Goal: Information Seeking & Learning: Check status

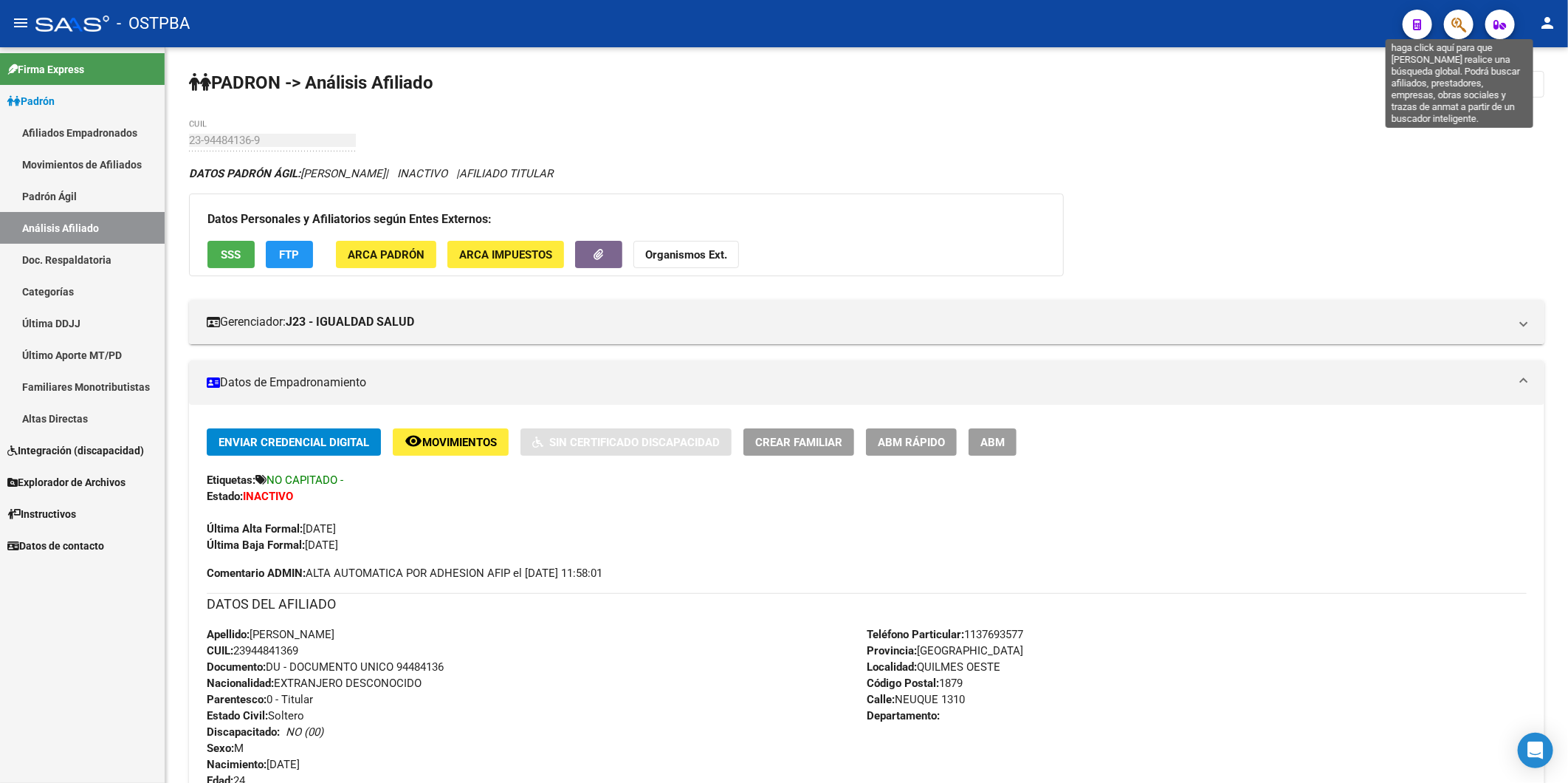
click at [1461, 22] on icon "button" at bounding box center [1459, 24] width 15 height 17
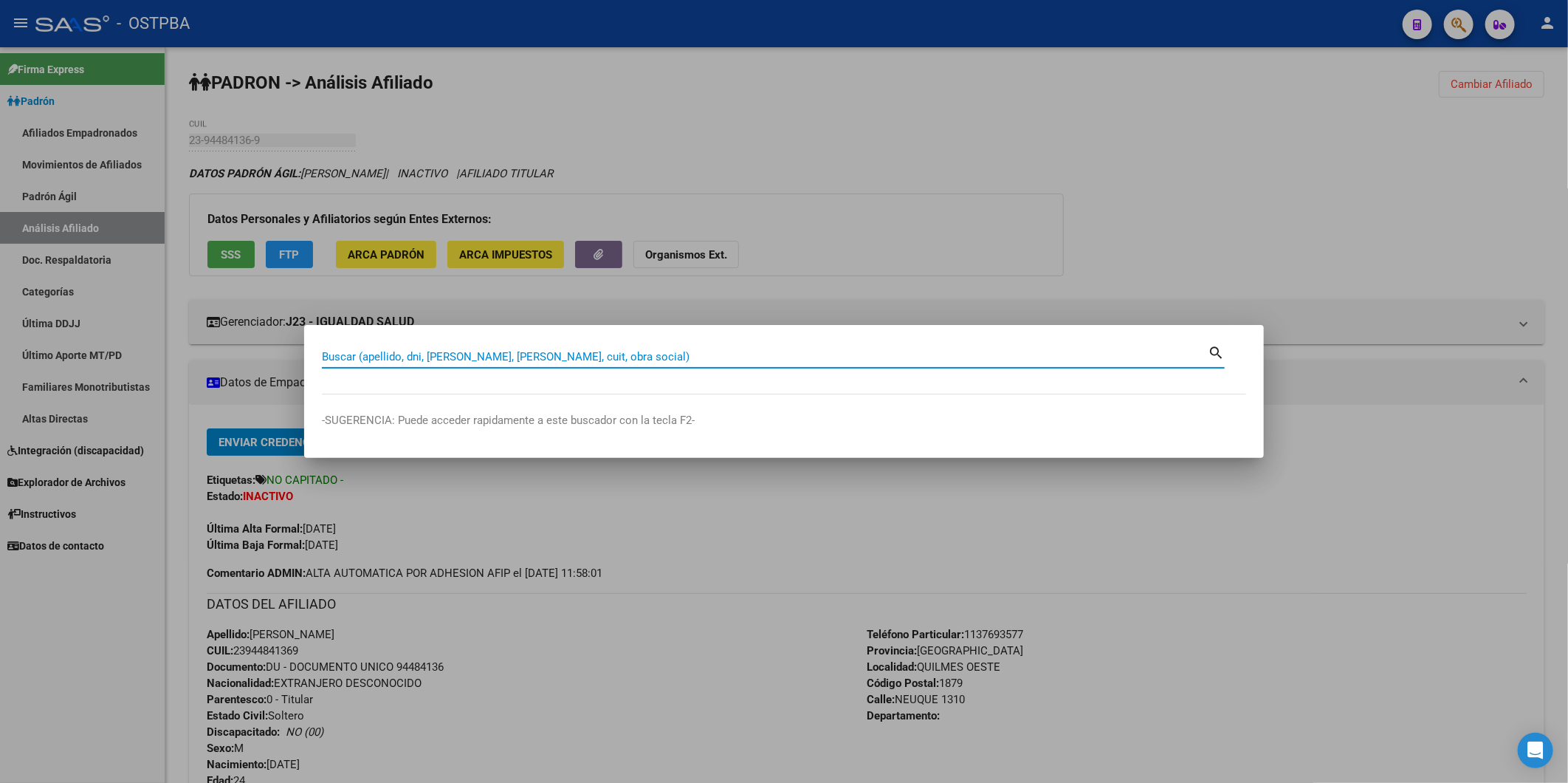
click at [894, 108] on div at bounding box center [784, 391] width 1568 height 783
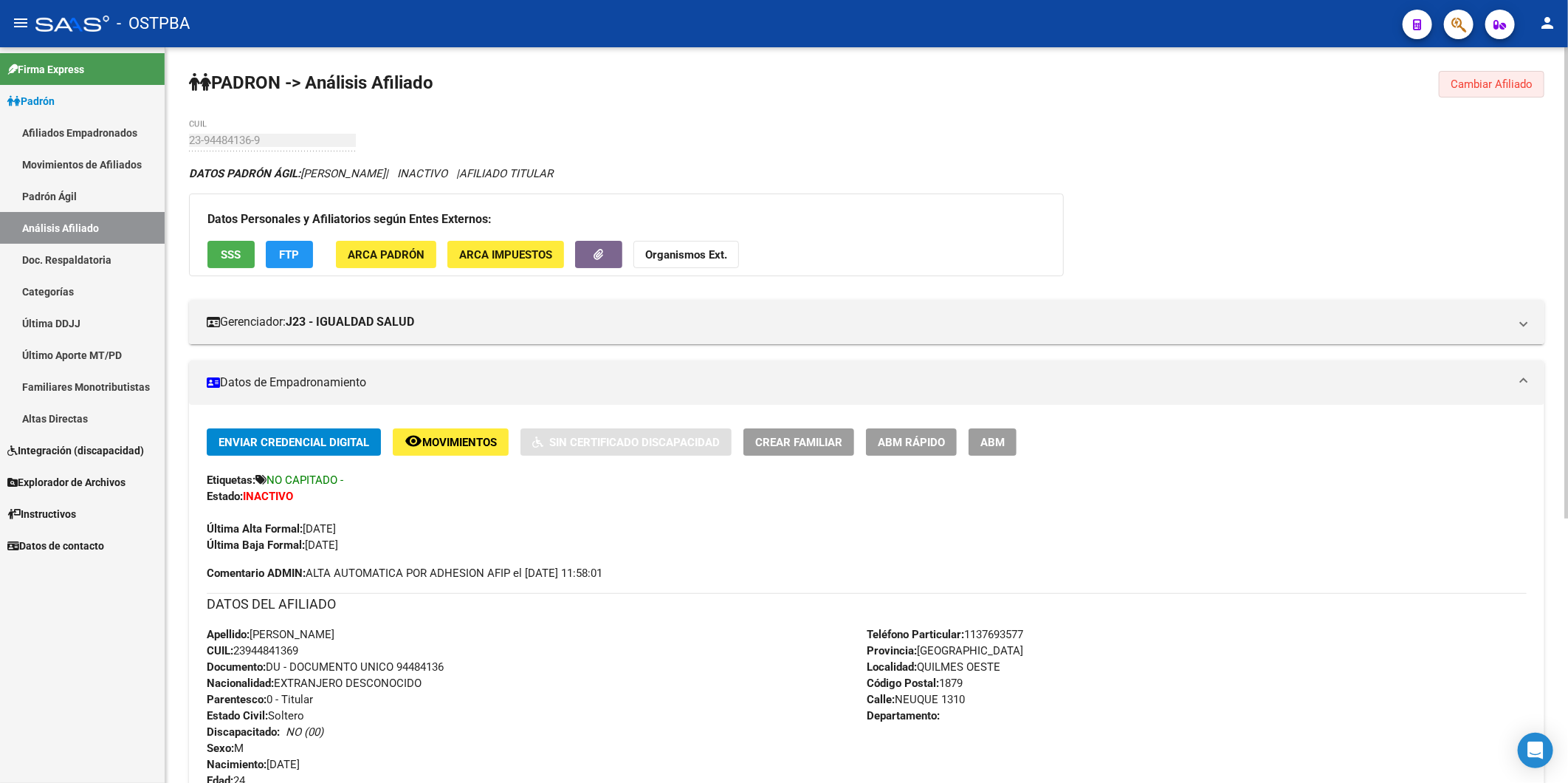
click at [1475, 80] on span "Cambiar Afiliado" at bounding box center [1492, 84] width 82 height 13
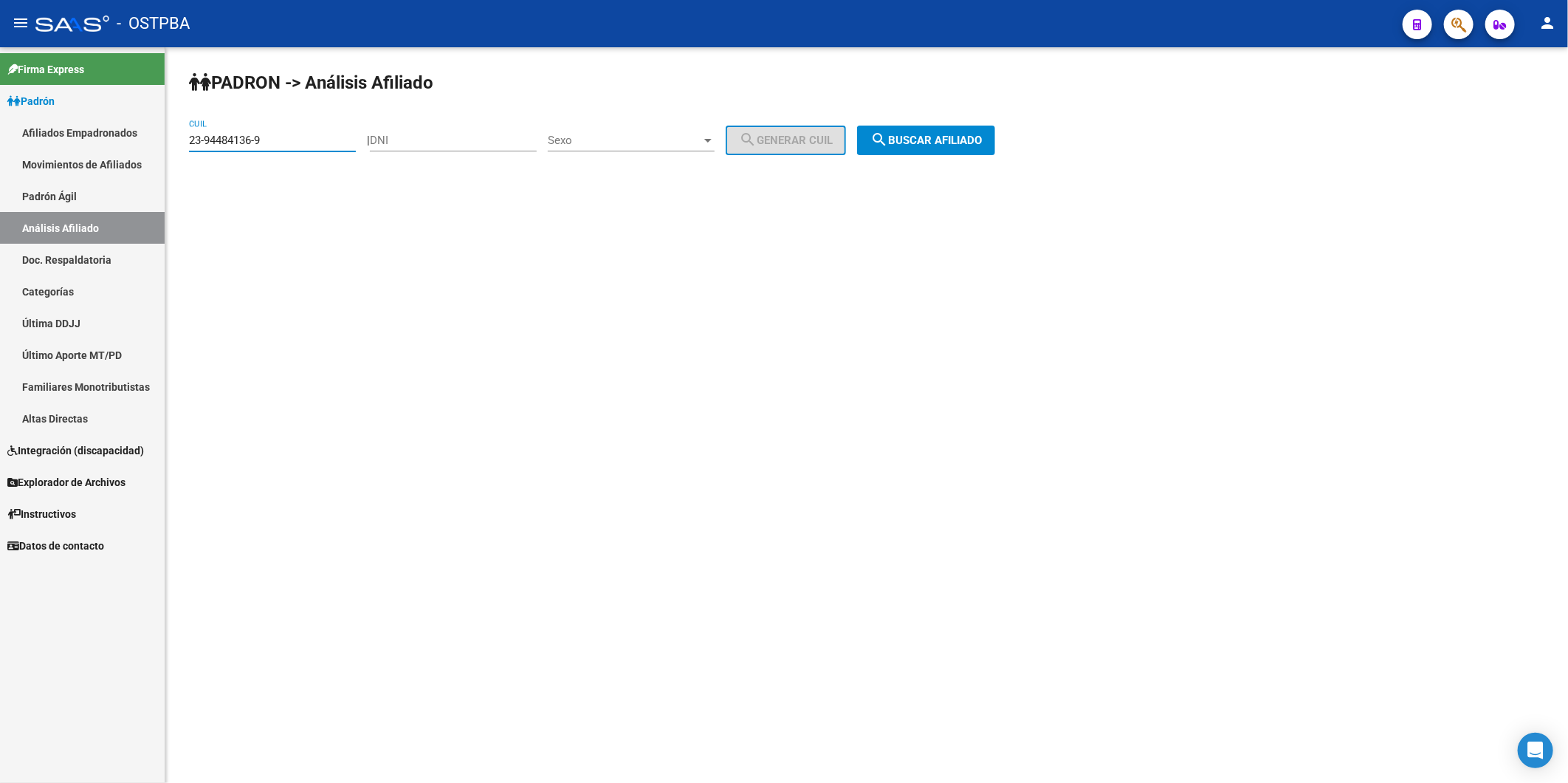
drag, startPoint x: 277, startPoint y: 135, endPoint x: 133, endPoint y: 138, distance: 144.0
click at [133, 138] on mat-sidenav-container "Firma Express Padrón Afiliados Empadronados Movimientos de Afiliados Padrón Ági…" at bounding box center [784, 415] width 1568 height 736
type input "40-258439"
drag, startPoint x: 271, startPoint y: 132, endPoint x: 182, endPoint y: 149, distance: 90.6
click at [182, 149] on div "PADRON -> Análisis Afiliado 40-258439 CUIL | DNI Sexo Sexo search Generar CUIL …" at bounding box center [867, 141] width 1403 height 188
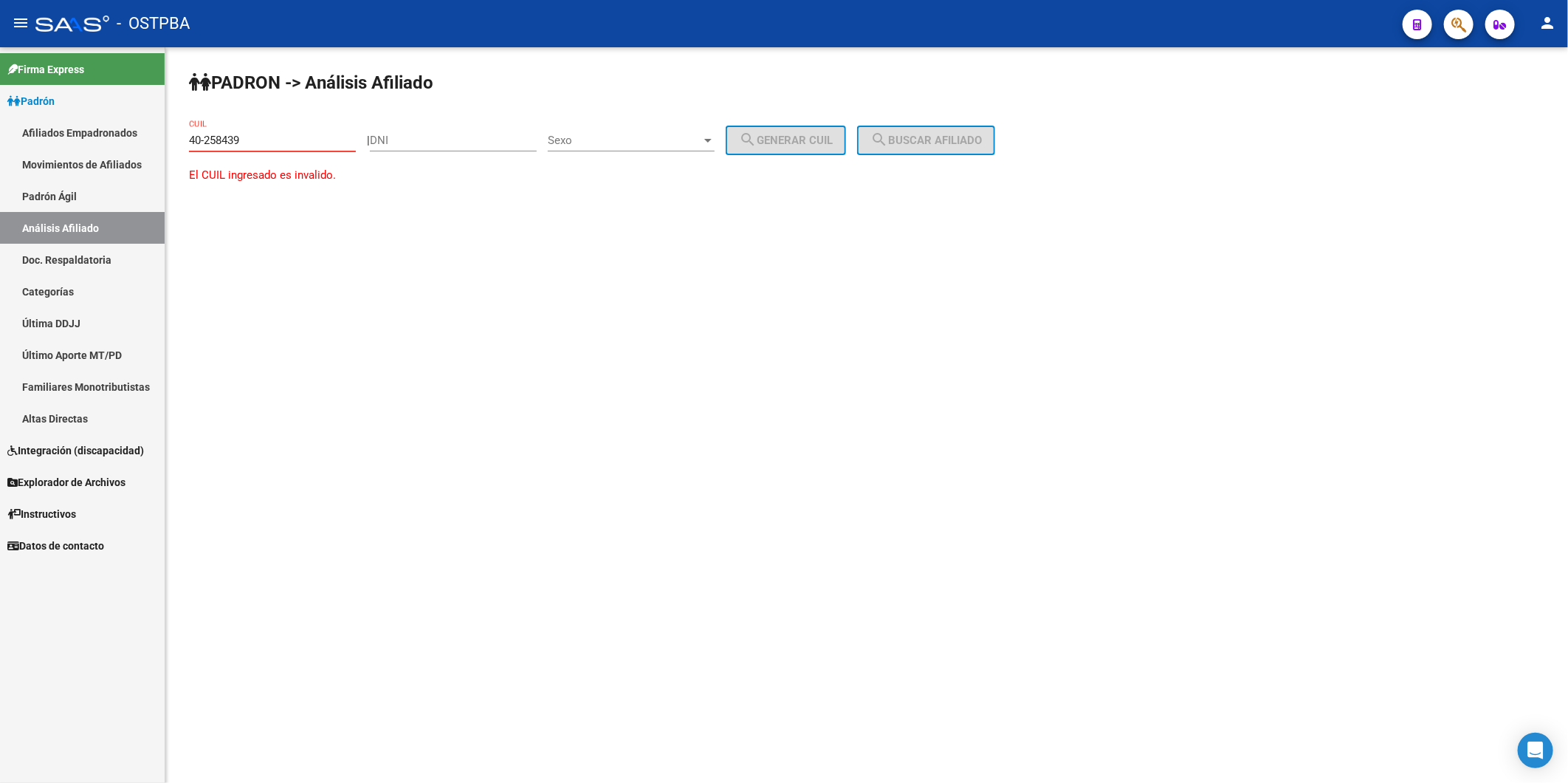
drag, startPoint x: 297, startPoint y: 144, endPoint x: 159, endPoint y: 151, distance: 138.2
click at [164, 152] on mat-sidenav-container "Firma Express Padrón Afiliados Empadronados Movimientos de Afiliados Padrón Ági…" at bounding box center [784, 415] width 1568 height 736
click at [453, 142] on input "DNI" at bounding box center [453, 140] width 167 height 13
type input "40258439"
click at [715, 144] on div at bounding box center [708, 140] width 13 height 12
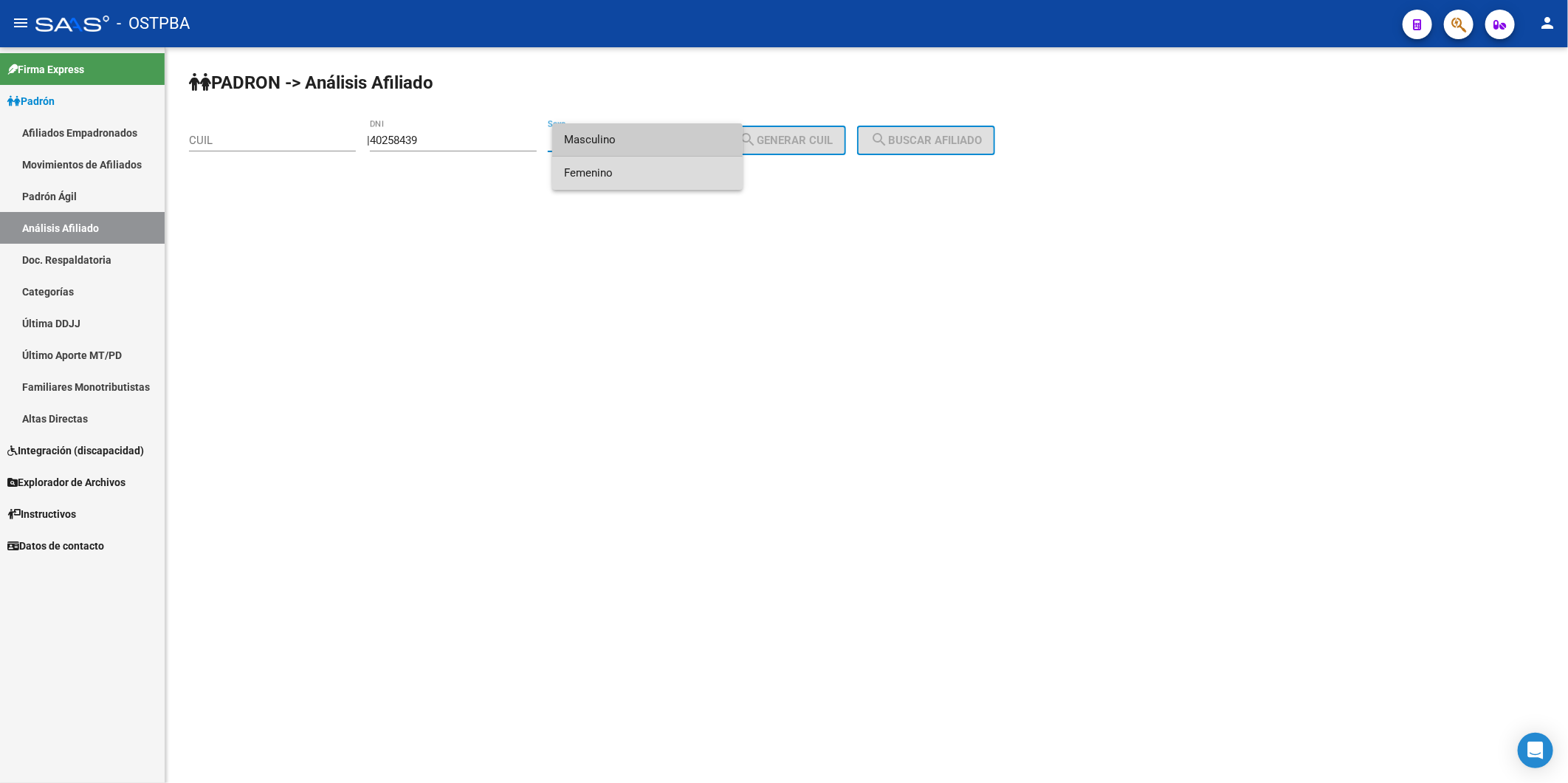
click at [701, 169] on span "Femenino" at bounding box center [647, 174] width 167 height 34
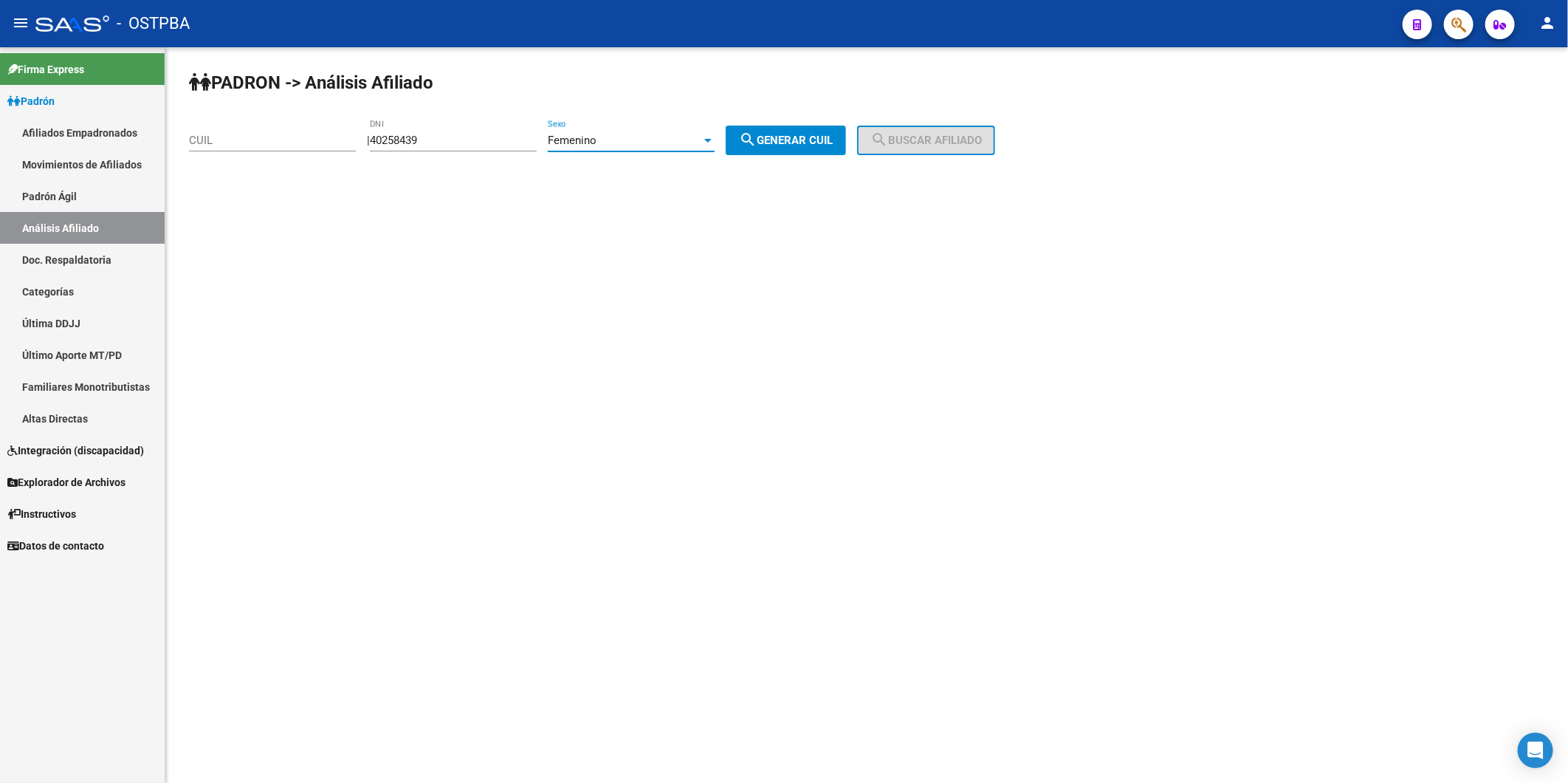
click at [711, 141] on div at bounding box center [708, 140] width 8 height 3
drag, startPoint x: 666, startPoint y: 107, endPoint x: 681, endPoint y: 114, distance: 16.6
click at [668, 107] on span "Masculino" at bounding box center [647, 107] width 167 height 34
click at [818, 148] on button "search Generar CUIL" at bounding box center [785, 140] width 120 height 29
click at [984, 149] on button "search Buscar afiliado" at bounding box center [926, 140] width 138 height 29
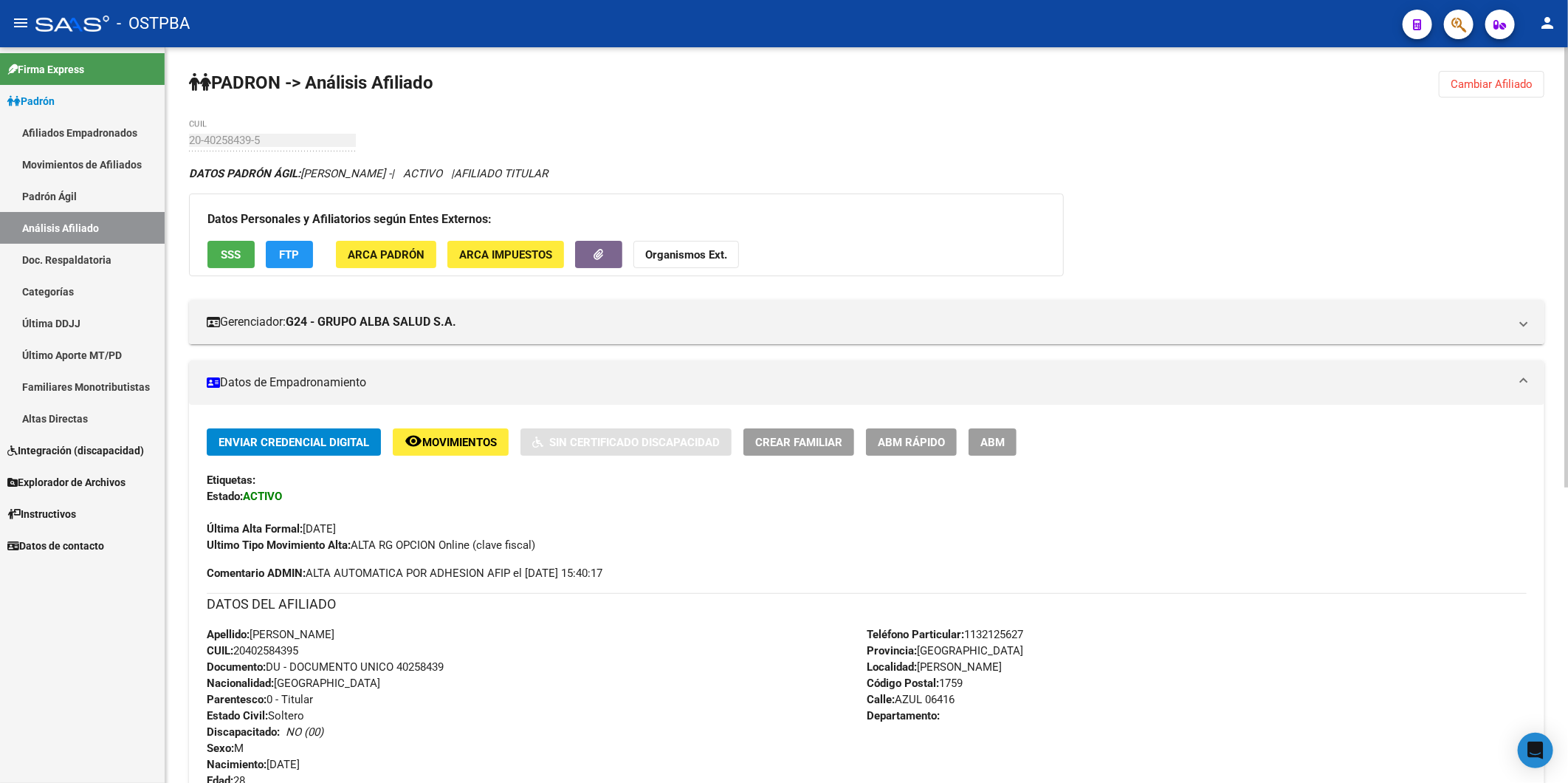
drag, startPoint x: 312, startPoint y: 645, endPoint x: 239, endPoint y: 651, distance: 73.2
click at [239, 651] on div "Apellido: [PERSON_NAME] CUIL: 20402584395 Documento: DU - DOCUMENTO UNICO 40258…" at bounding box center [536, 707] width 660 height 163
copy span "20402584395"
click at [1474, 78] on span "Cambiar Afiliado" at bounding box center [1492, 84] width 82 height 13
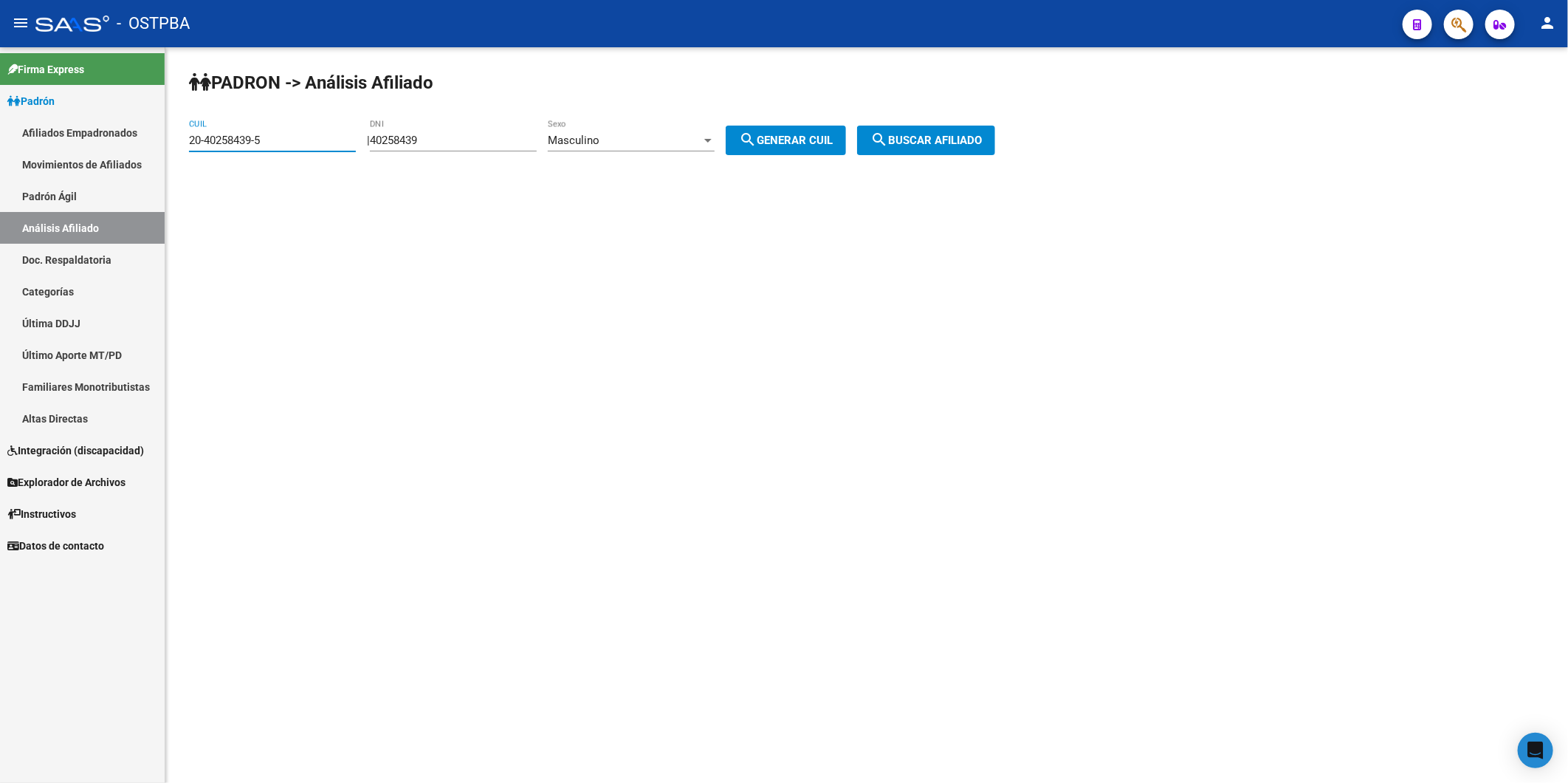
drag, startPoint x: 279, startPoint y: 141, endPoint x: 126, endPoint y: 165, distance: 154.9
click at [126, 165] on mat-sidenav-container "Firma Express Padrón Afiliados Empadronados Movimientos de Afiliados Padrón Ági…" at bounding box center [784, 415] width 1568 height 736
paste input "32359114-9"
type input "20-32359114-9"
click at [935, 145] on span "search Buscar afiliado" at bounding box center [926, 140] width 112 height 13
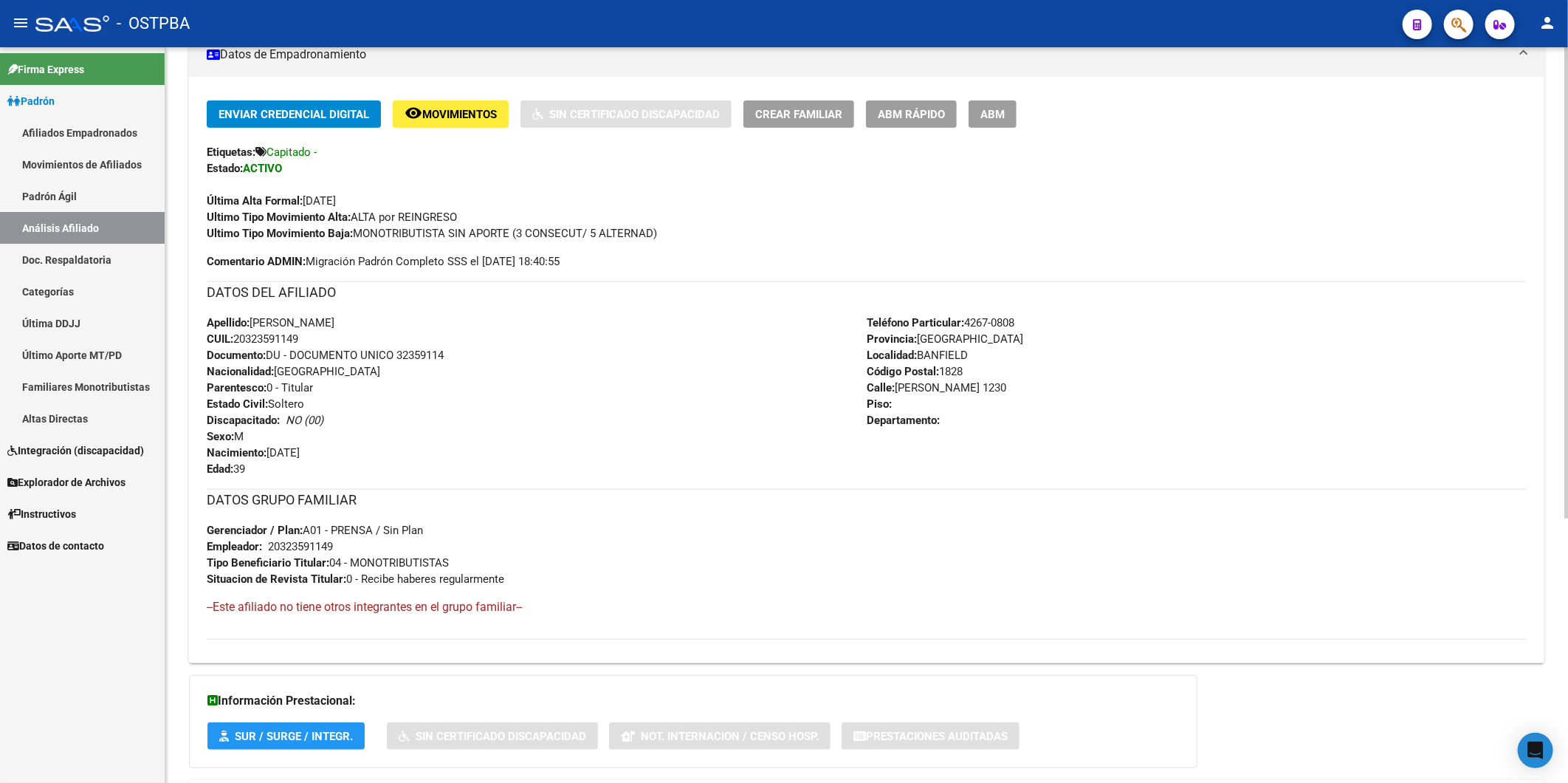
scroll to position [414, 0]
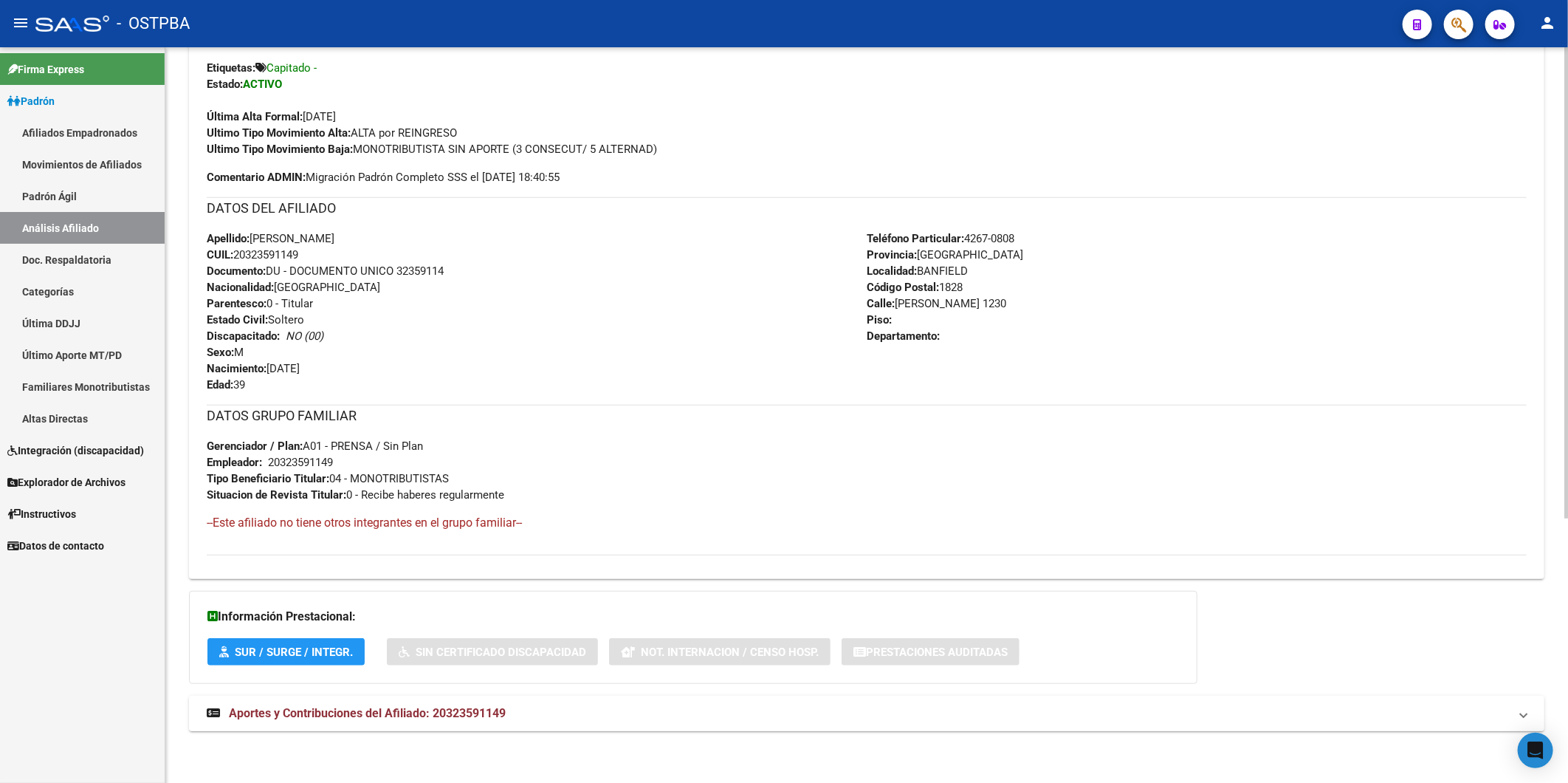
click at [471, 713] on span "Aportes y Contribuciones del Afiliado: 20323591149" at bounding box center [367, 713] width 277 height 14
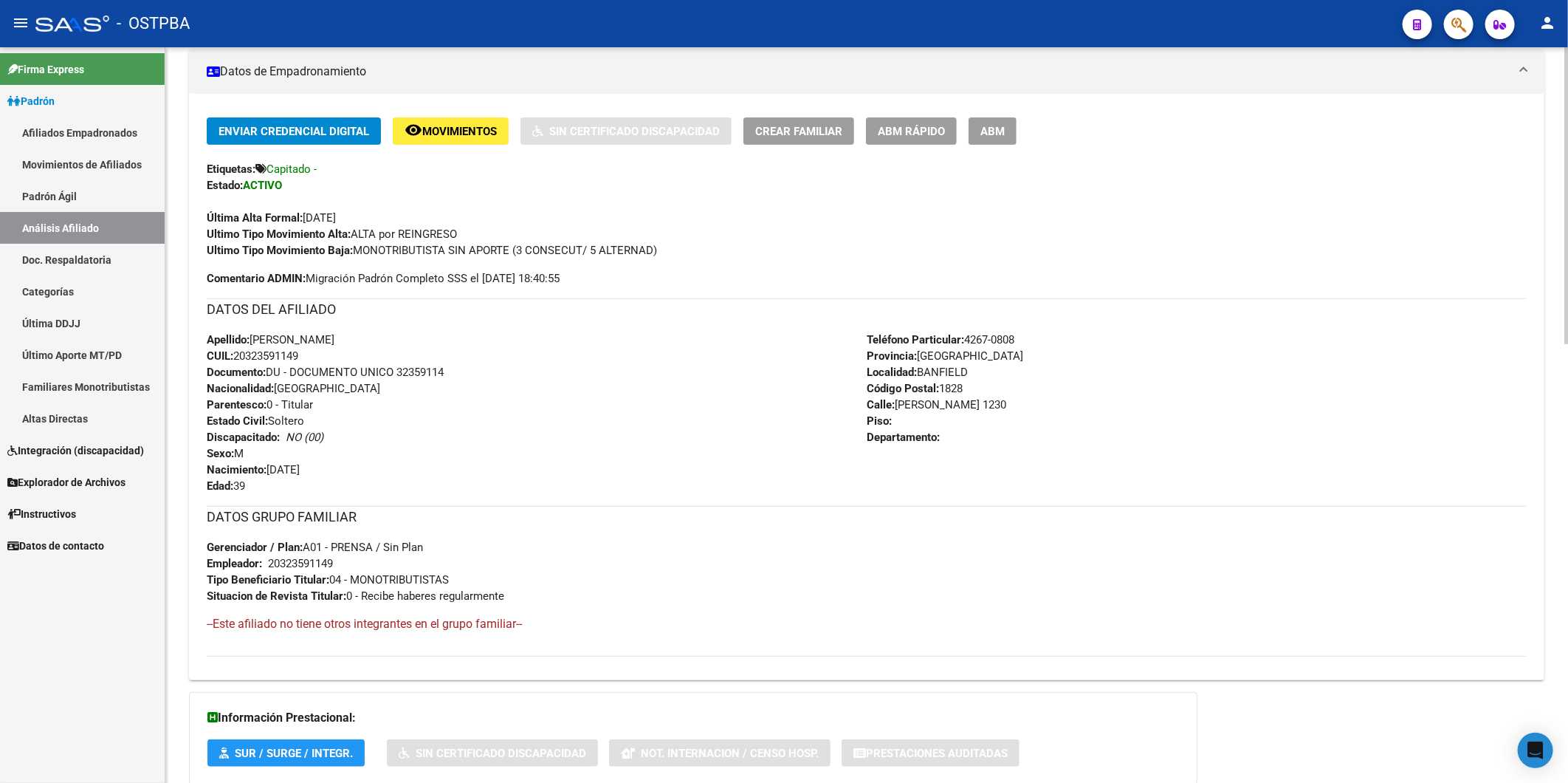
scroll to position [0, 0]
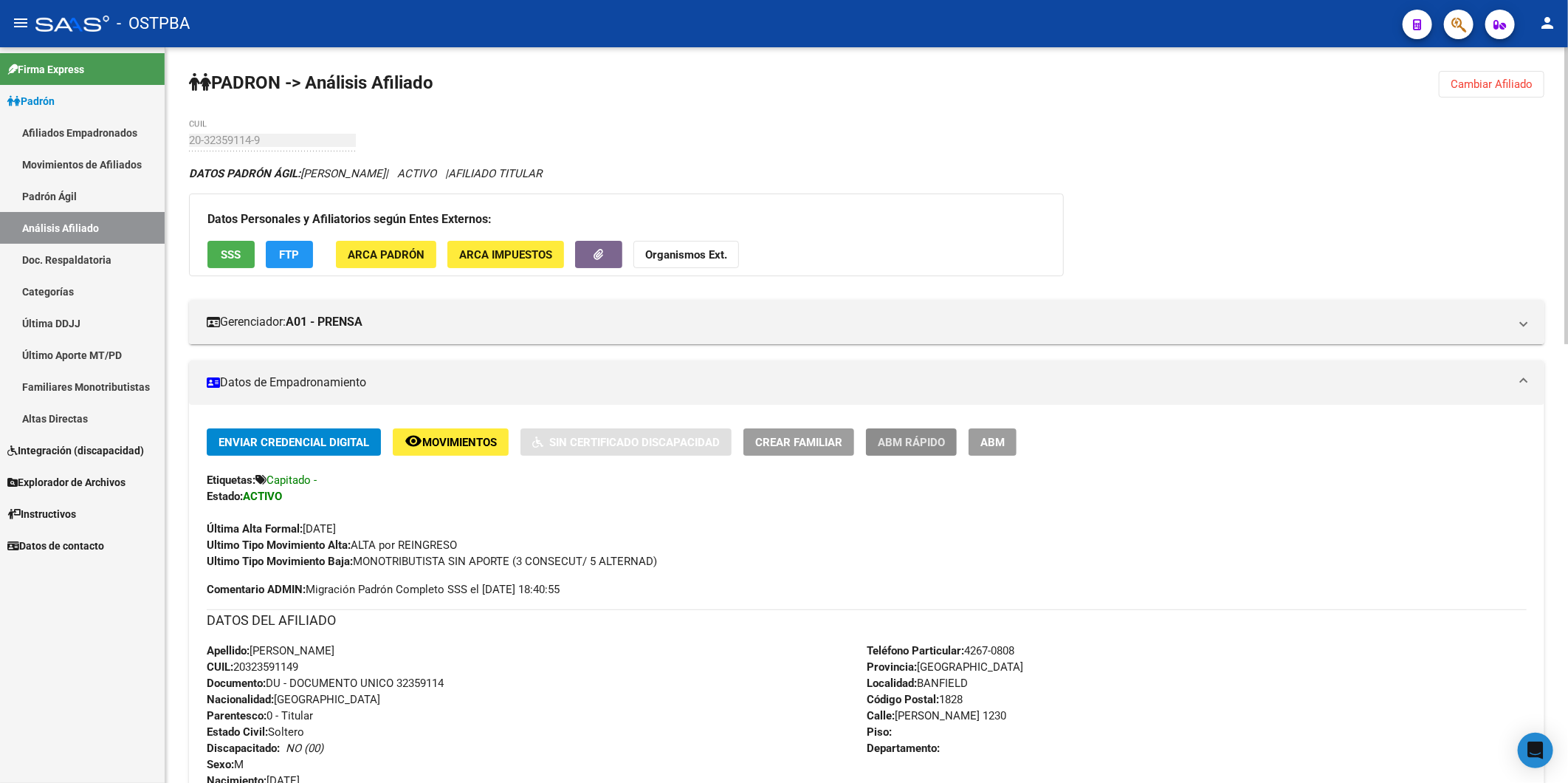
click at [899, 436] on span "ABM Rápido" at bounding box center [911, 442] width 67 height 13
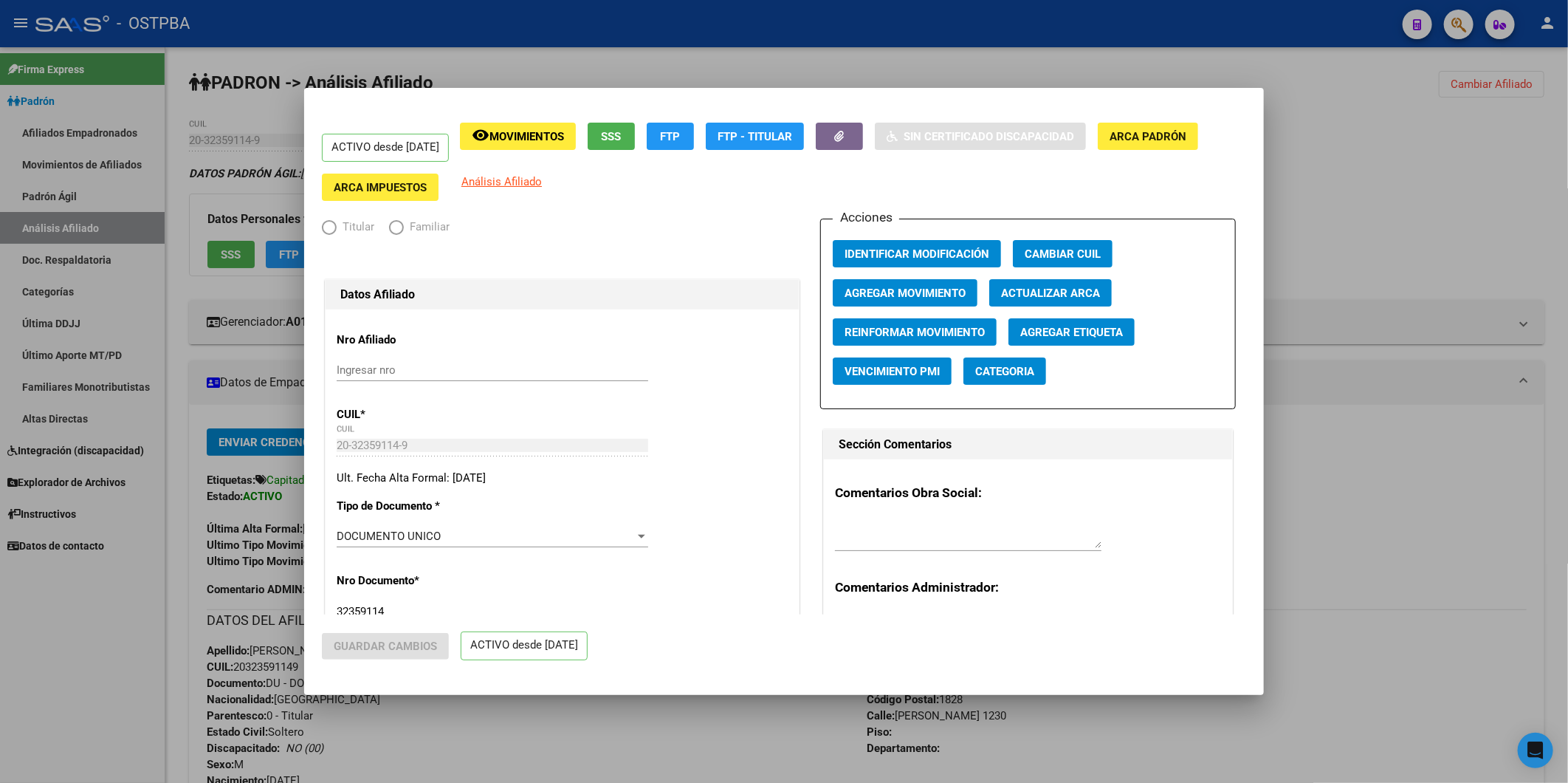
radio input "true"
type input "20-32359114-9"
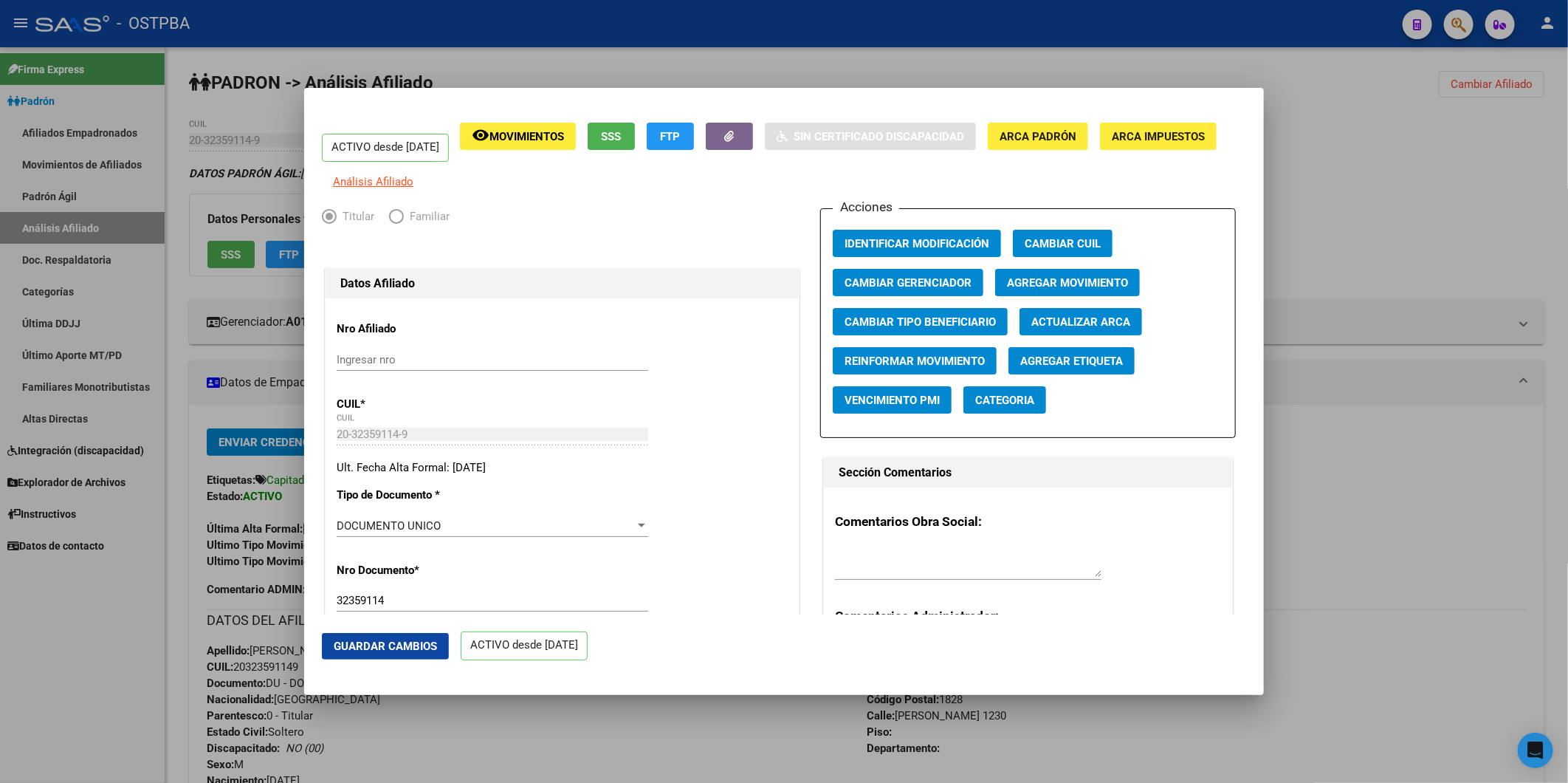
click at [1060, 290] on span "Agregar Movimiento" at bounding box center [1068, 283] width 121 height 13
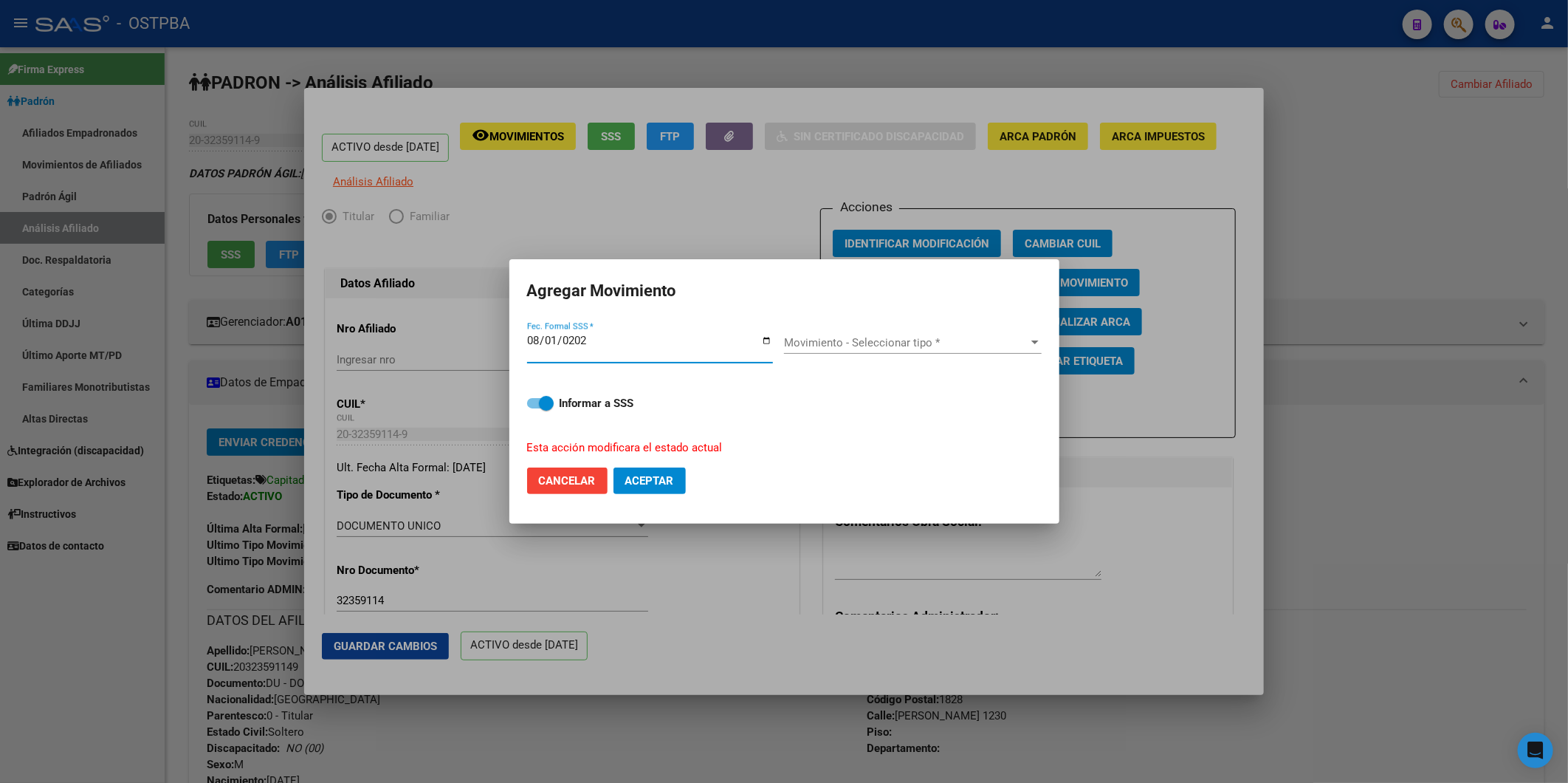
type input "[DATE]"
click at [1032, 342] on div at bounding box center [1035, 342] width 8 height 3
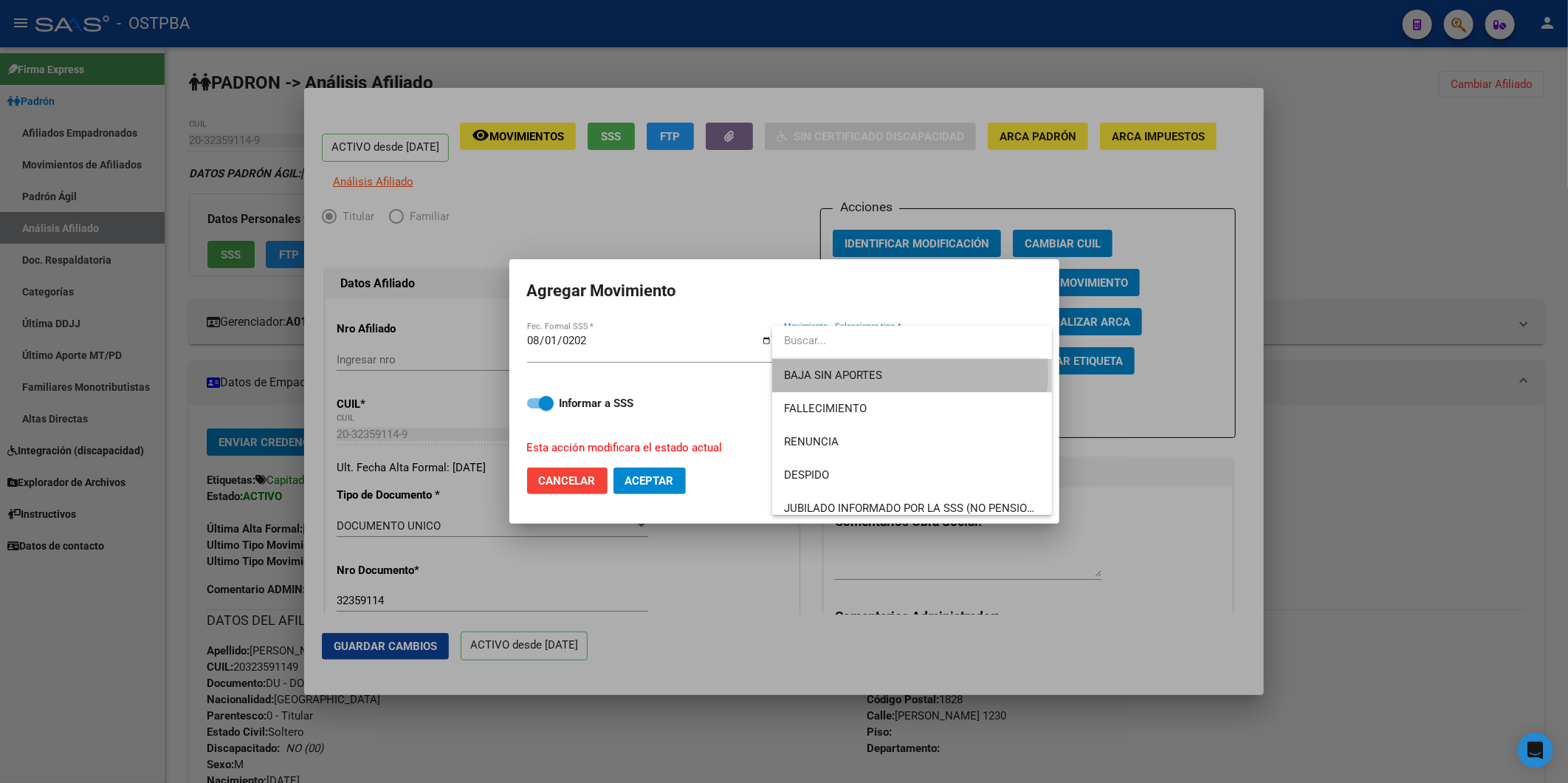
click at [909, 373] on span "BAJA SIN APORTES" at bounding box center [912, 376] width 256 height 34
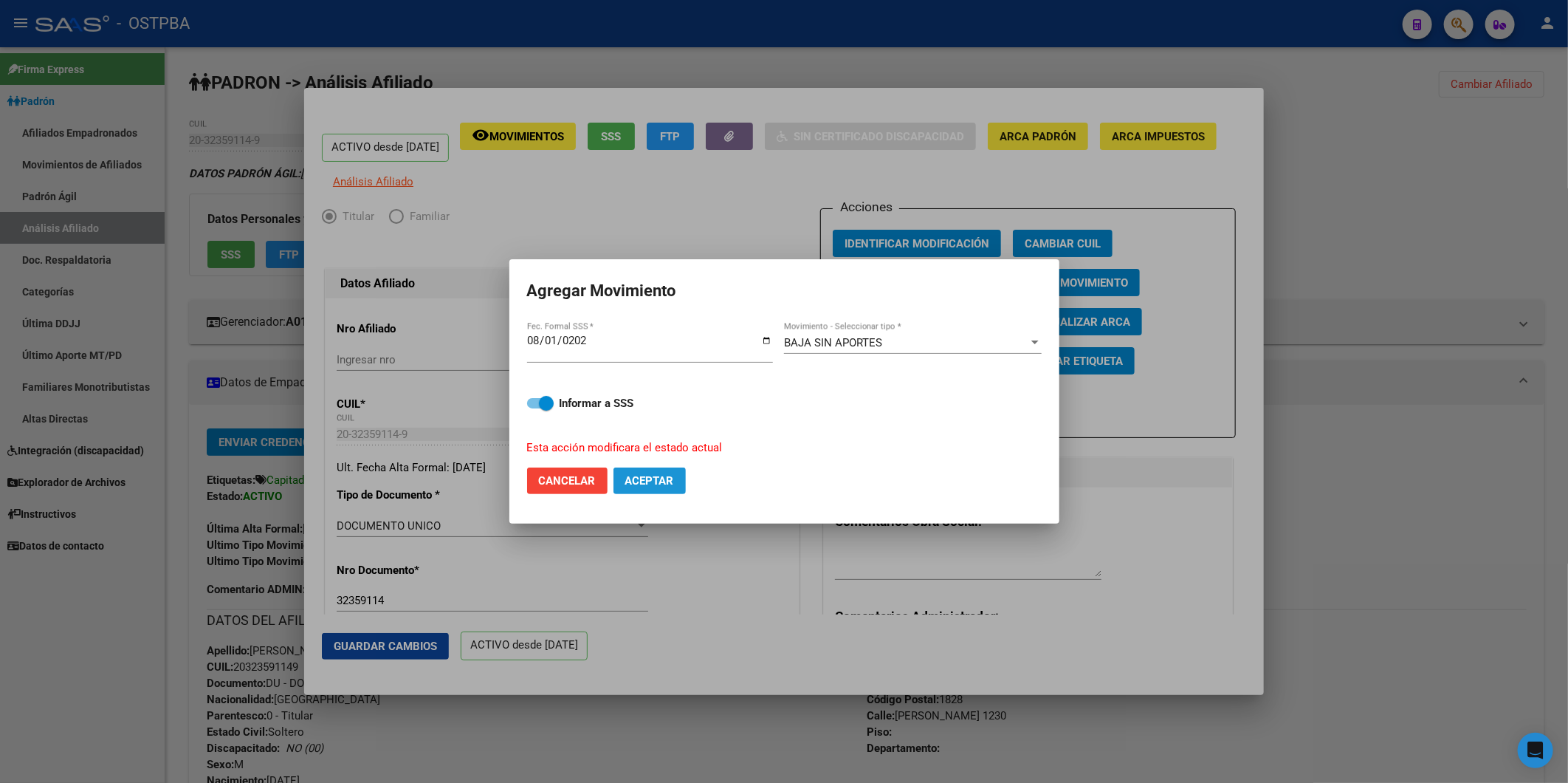
click at [666, 470] on button "Aceptar" at bounding box center [649, 481] width 72 height 27
checkbox input "false"
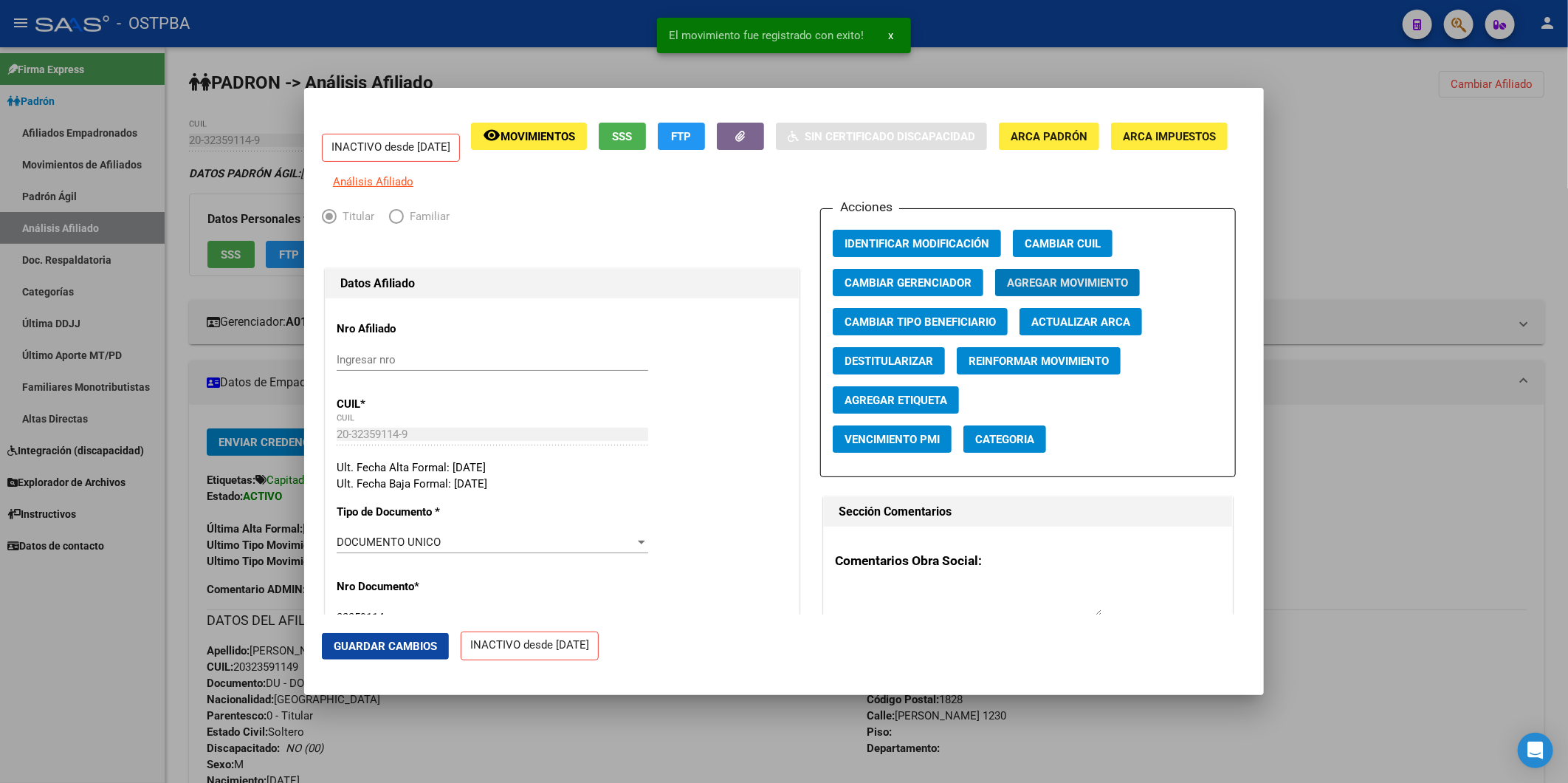
click at [1451, 493] on div at bounding box center [784, 391] width 1568 height 783
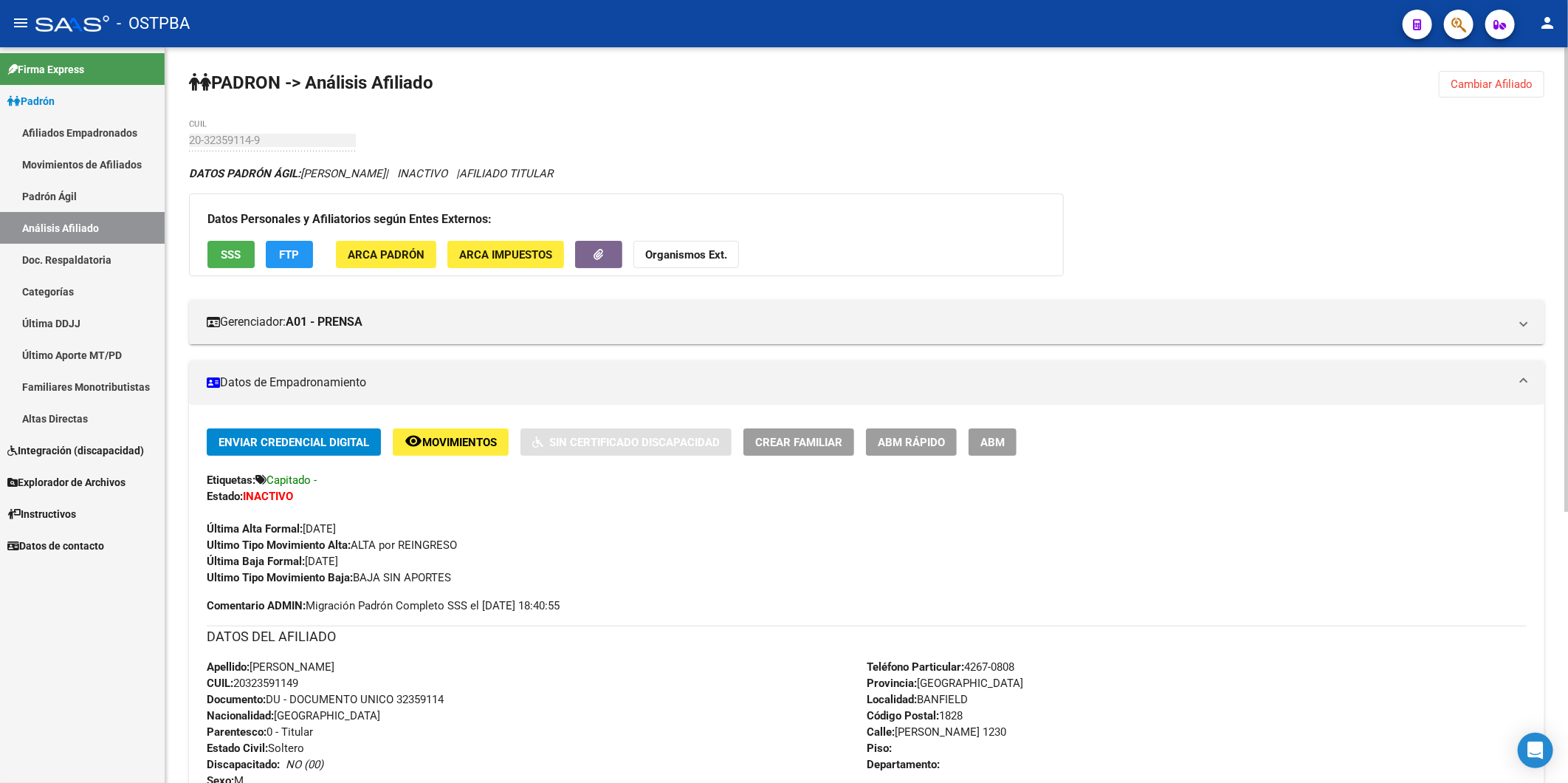
click at [924, 441] on span "ABM Rápido" at bounding box center [911, 442] width 67 height 13
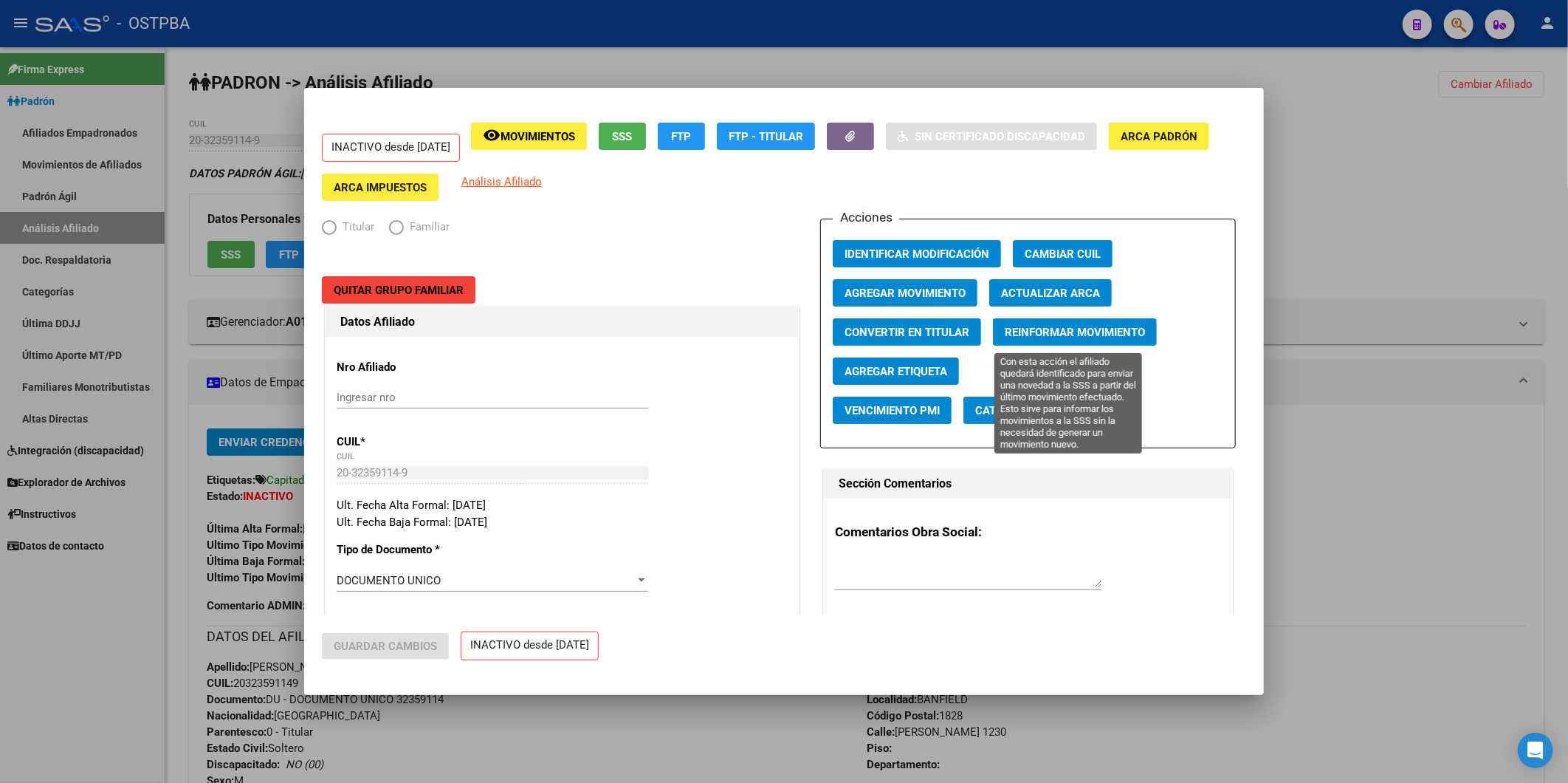
radio input "true"
type input "20-32359114-9"
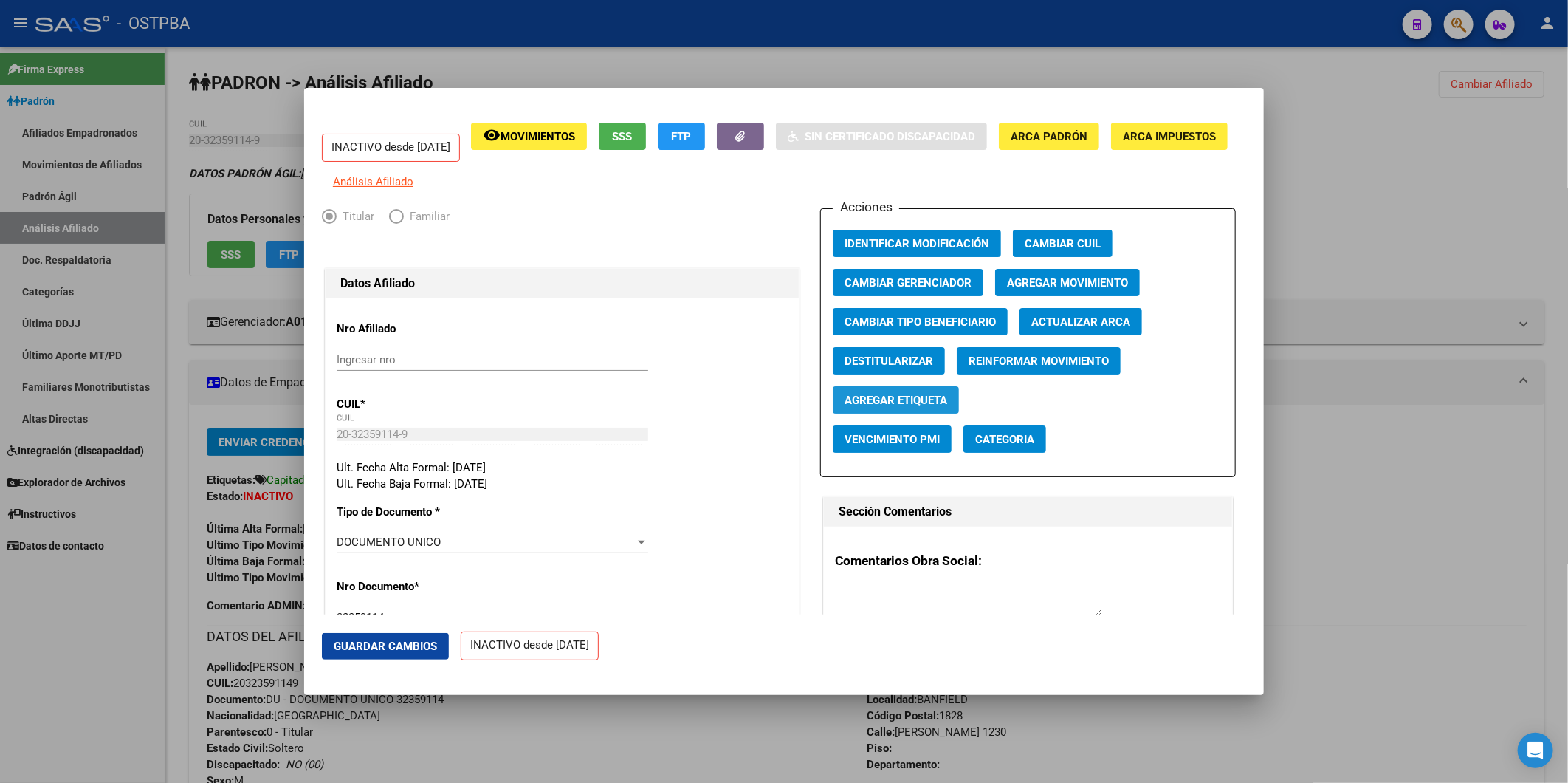
click at [880, 407] on span "Agregar Etiqueta" at bounding box center [896, 400] width 102 height 13
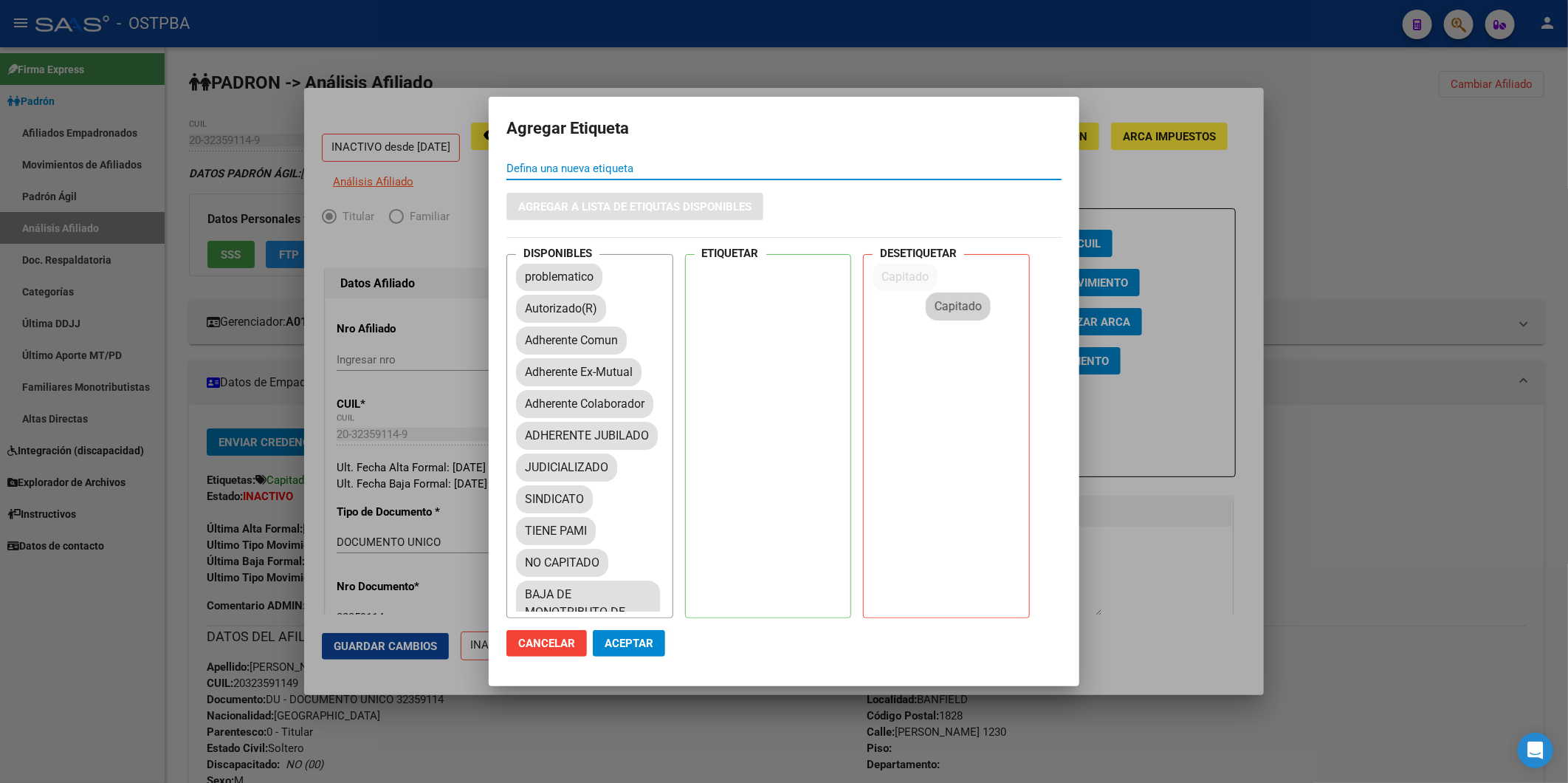
drag, startPoint x: 561, startPoint y: 305, endPoint x: 979, endPoint y: 299, distance: 418.0
click at [649, 644] on span "Aceptar" at bounding box center [629, 644] width 49 height 13
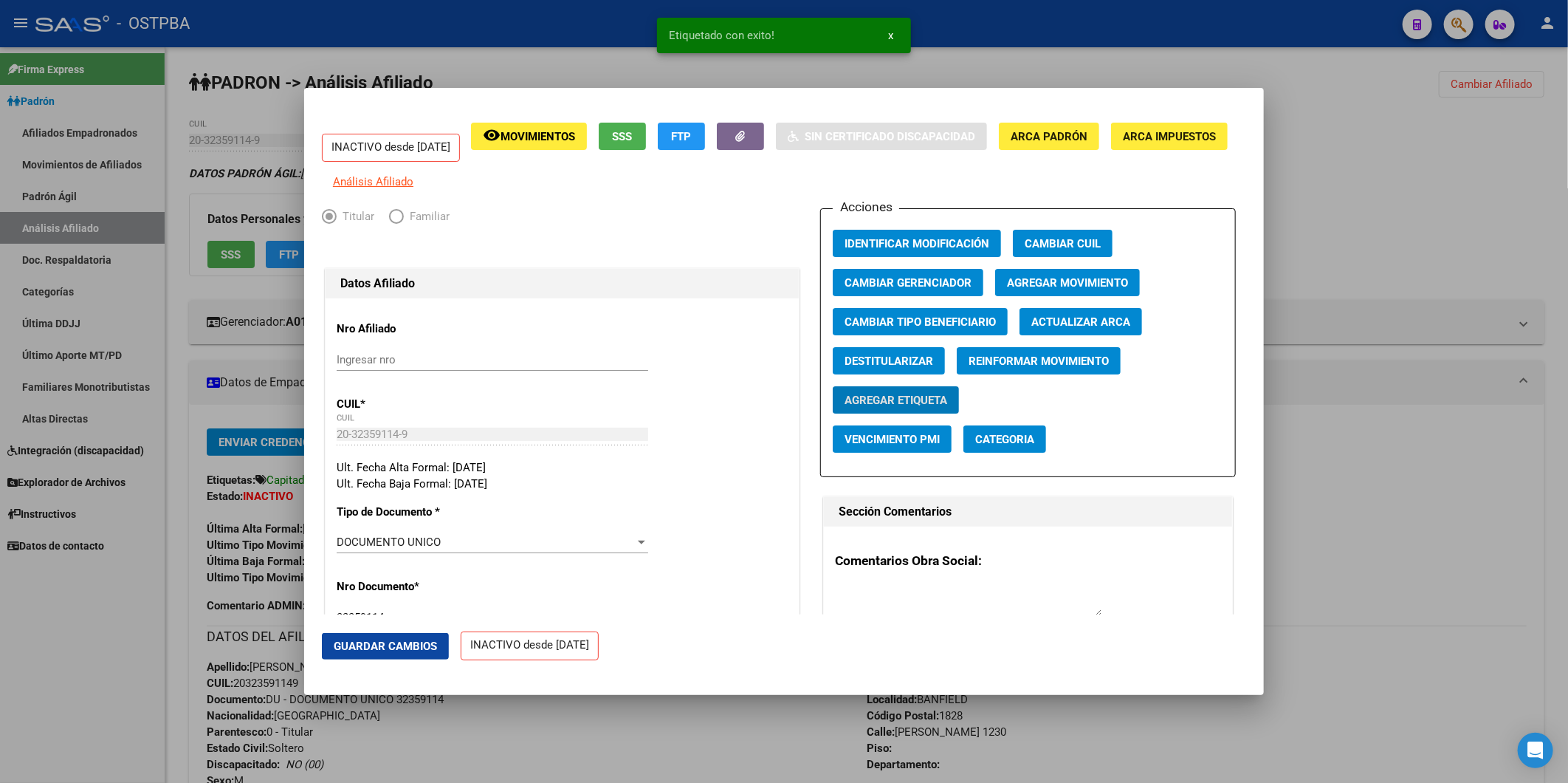
click at [1396, 239] on div at bounding box center [784, 391] width 1568 height 783
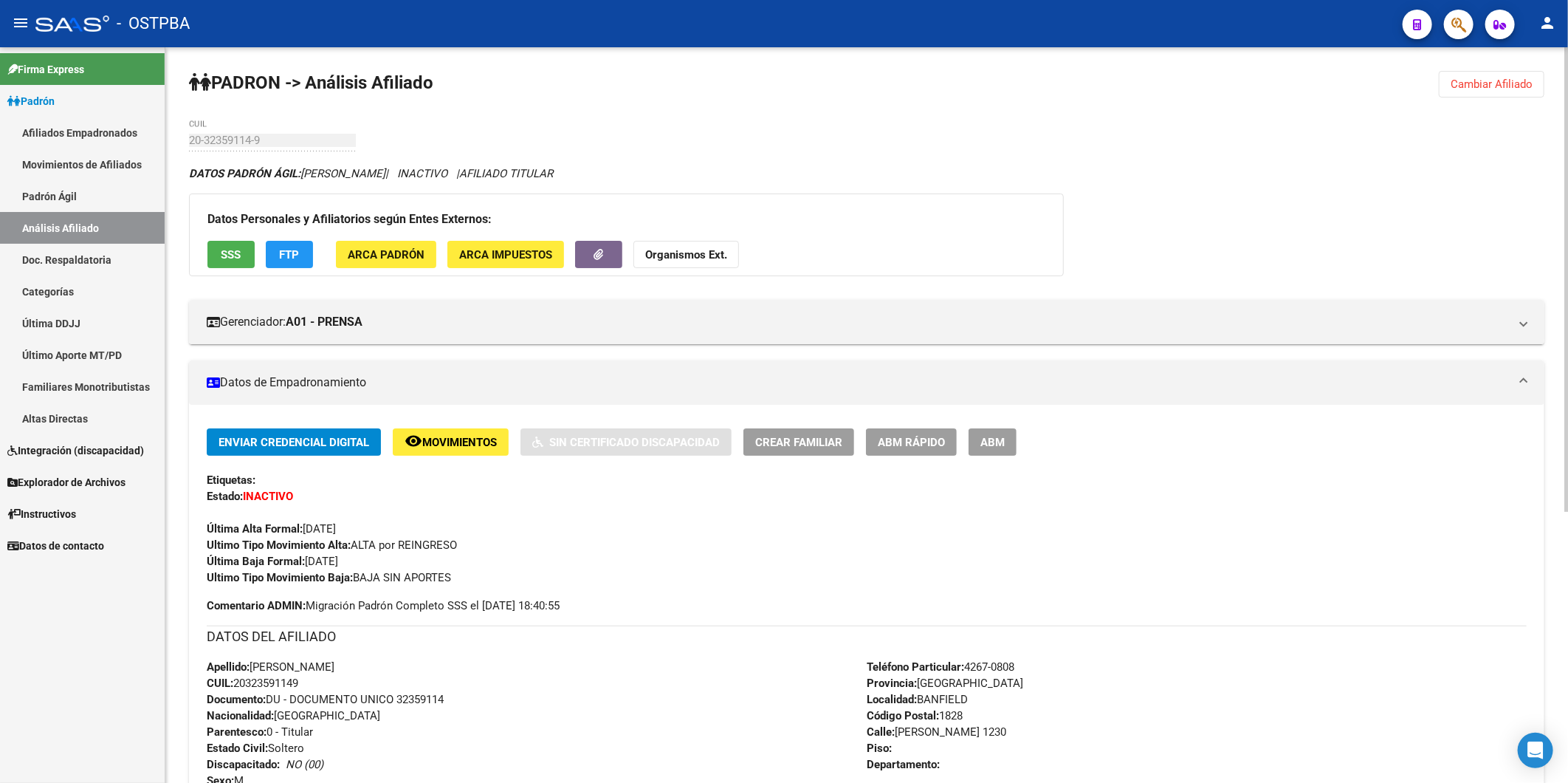
click at [1474, 85] on span "Cambiar Afiliado" at bounding box center [1492, 84] width 82 height 13
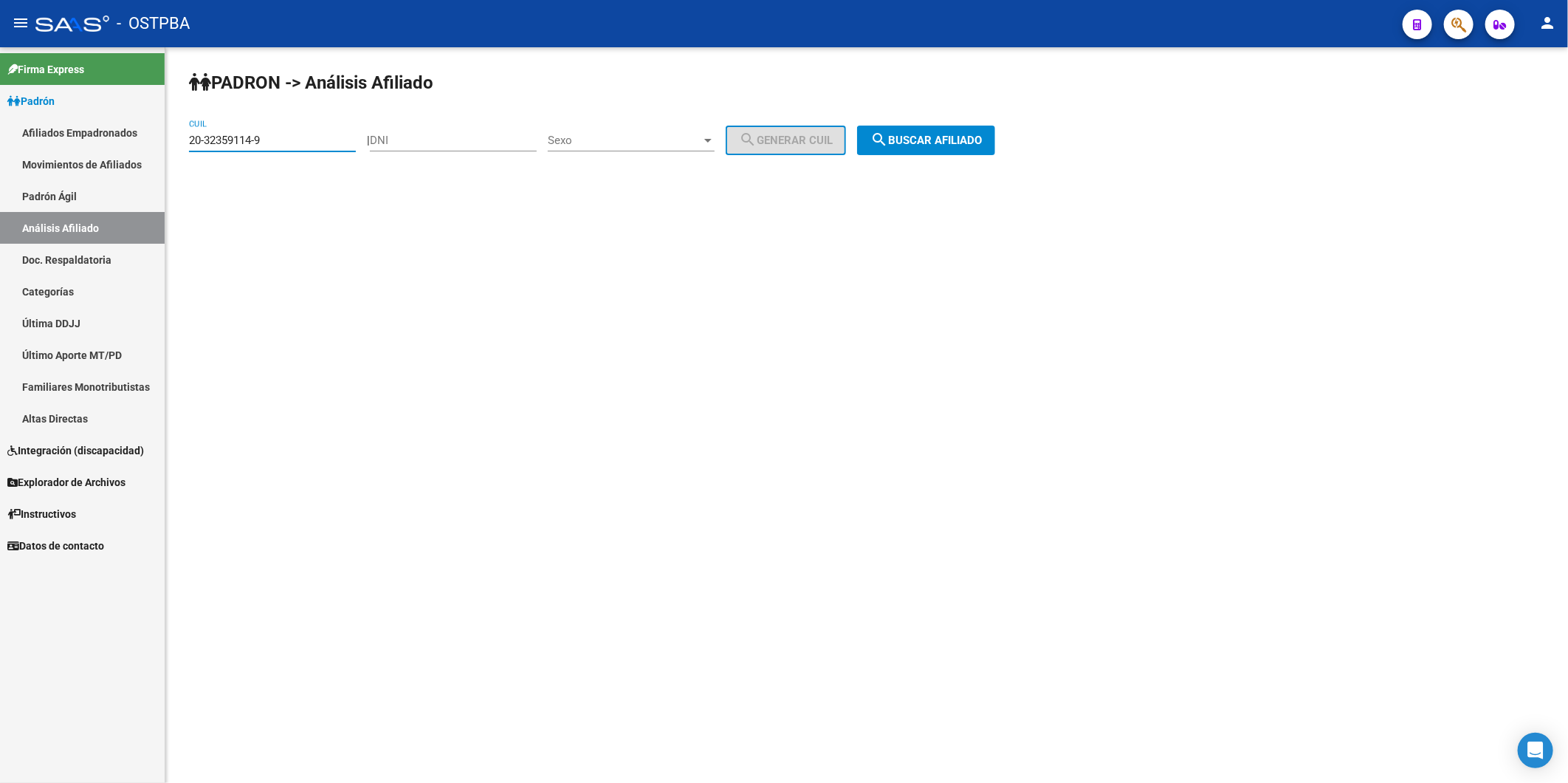
drag, startPoint x: 300, startPoint y: 142, endPoint x: 0, endPoint y: 146, distance: 300.0
click at [138, 151] on mat-sidenav-container "Firma Express Padrón Afiliados Empadronados Movimientos de Afiliados Padrón Ági…" at bounding box center [784, 415] width 1568 height 736
paste input "22656033-6"
type input "20-22656033-6"
click at [942, 142] on span "search Buscar afiliado" at bounding box center [926, 140] width 112 height 13
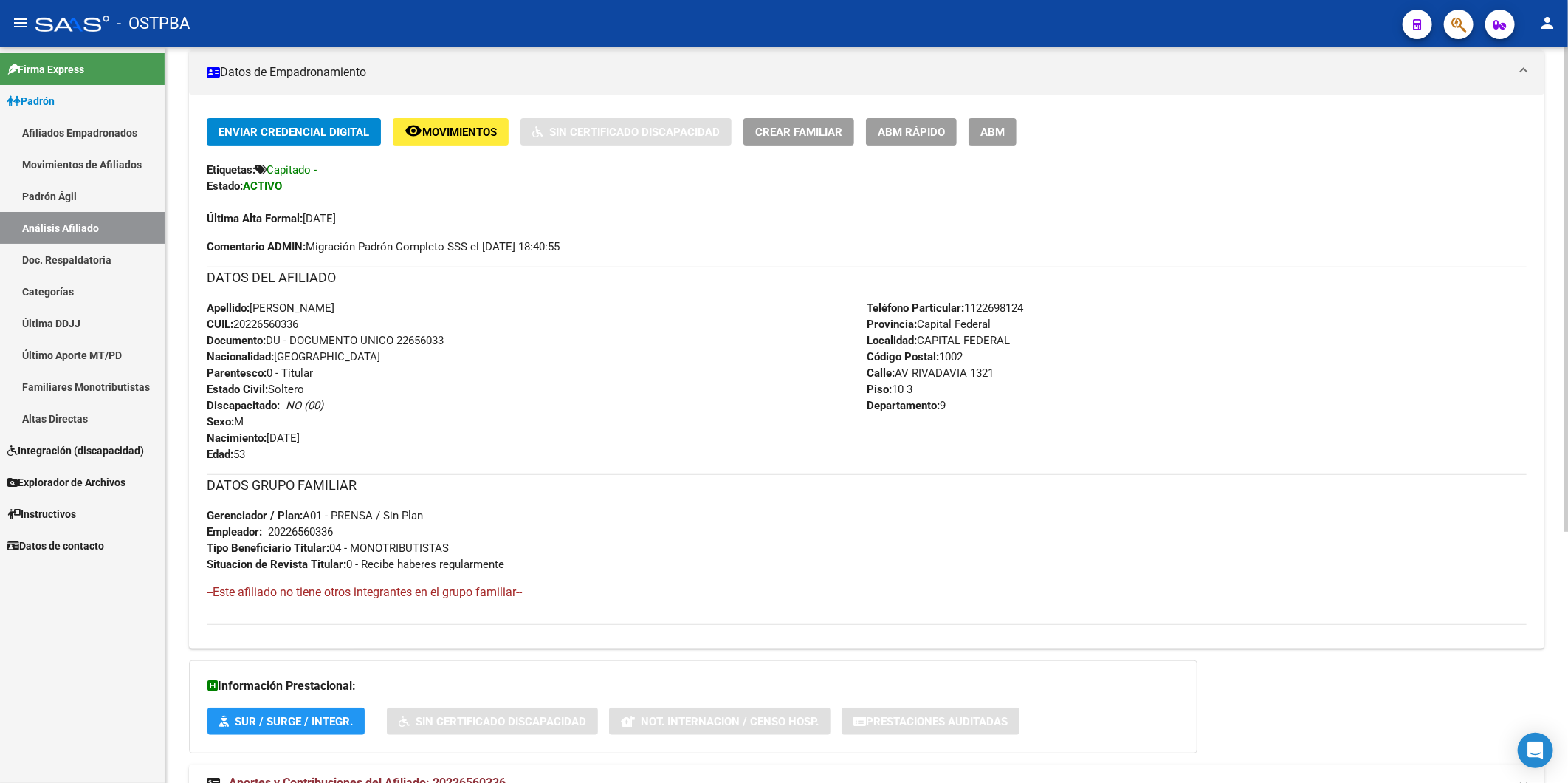
scroll to position [380, 0]
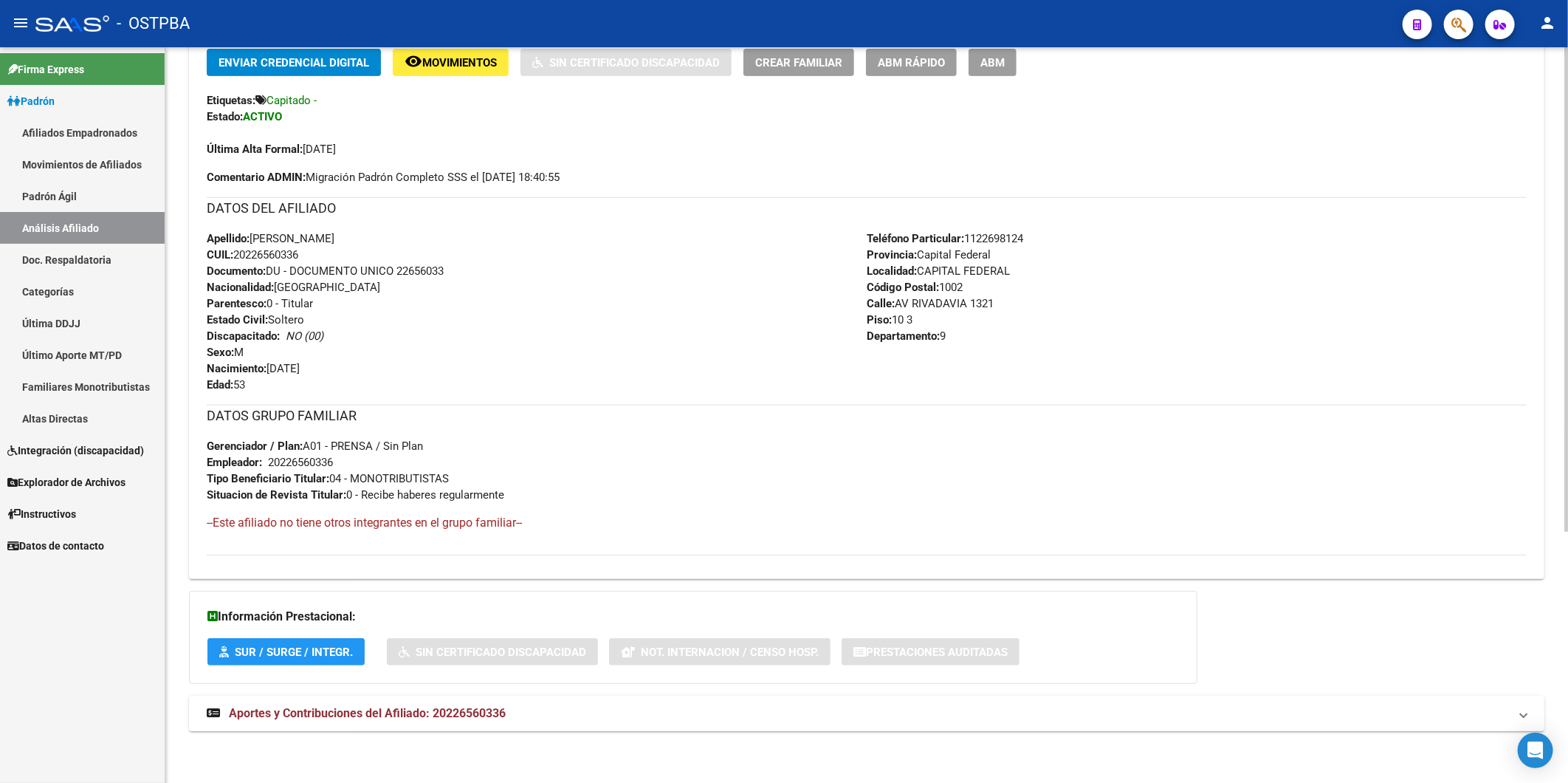
click at [466, 709] on span "Aportes y Contribuciones del Afiliado: 20226560336" at bounding box center [367, 713] width 277 height 14
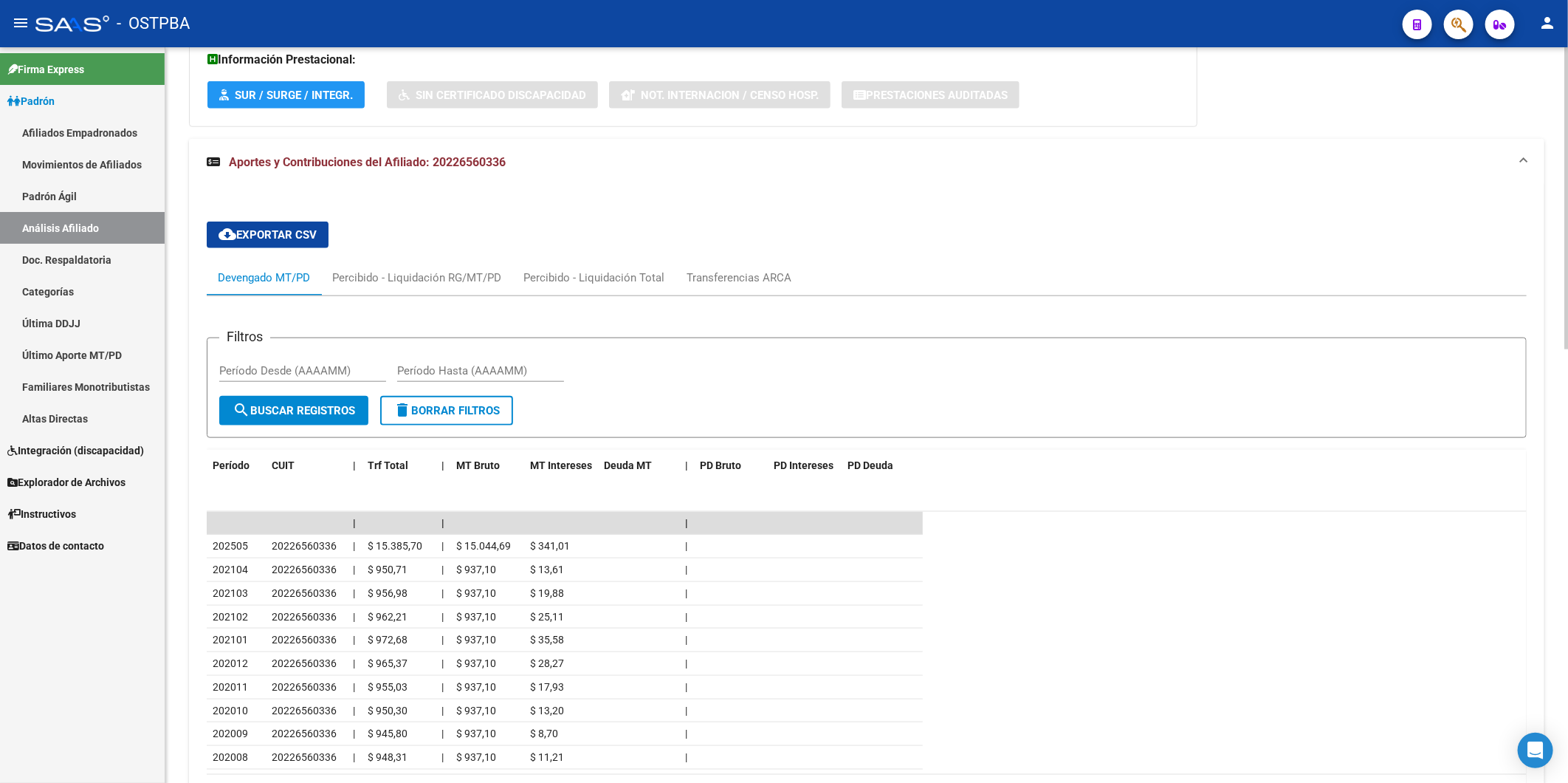
scroll to position [960, 0]
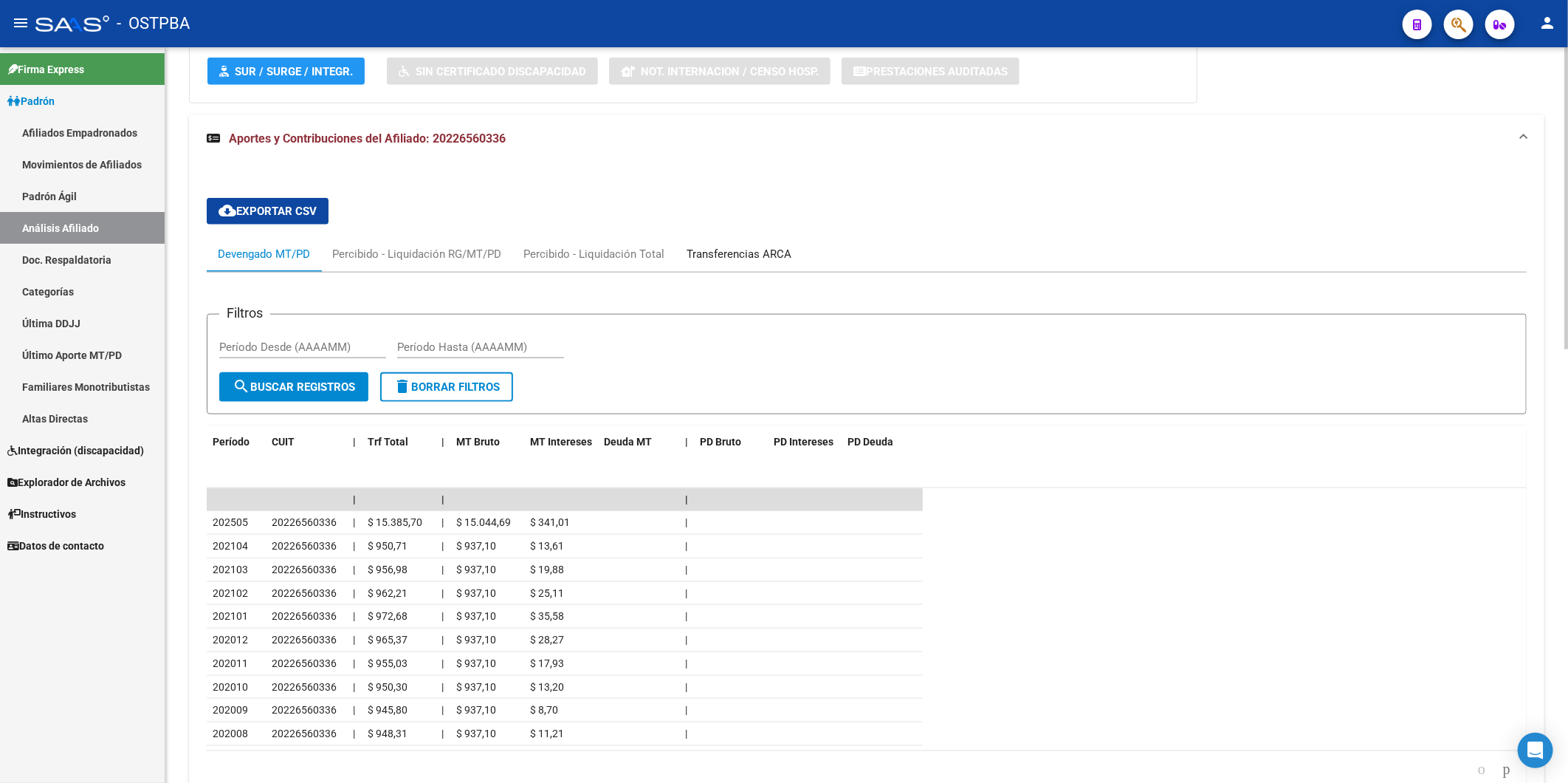
click at [739, 256] on div "Transferencias ARCA" at bounding box center [739, 253] width 105 height 16
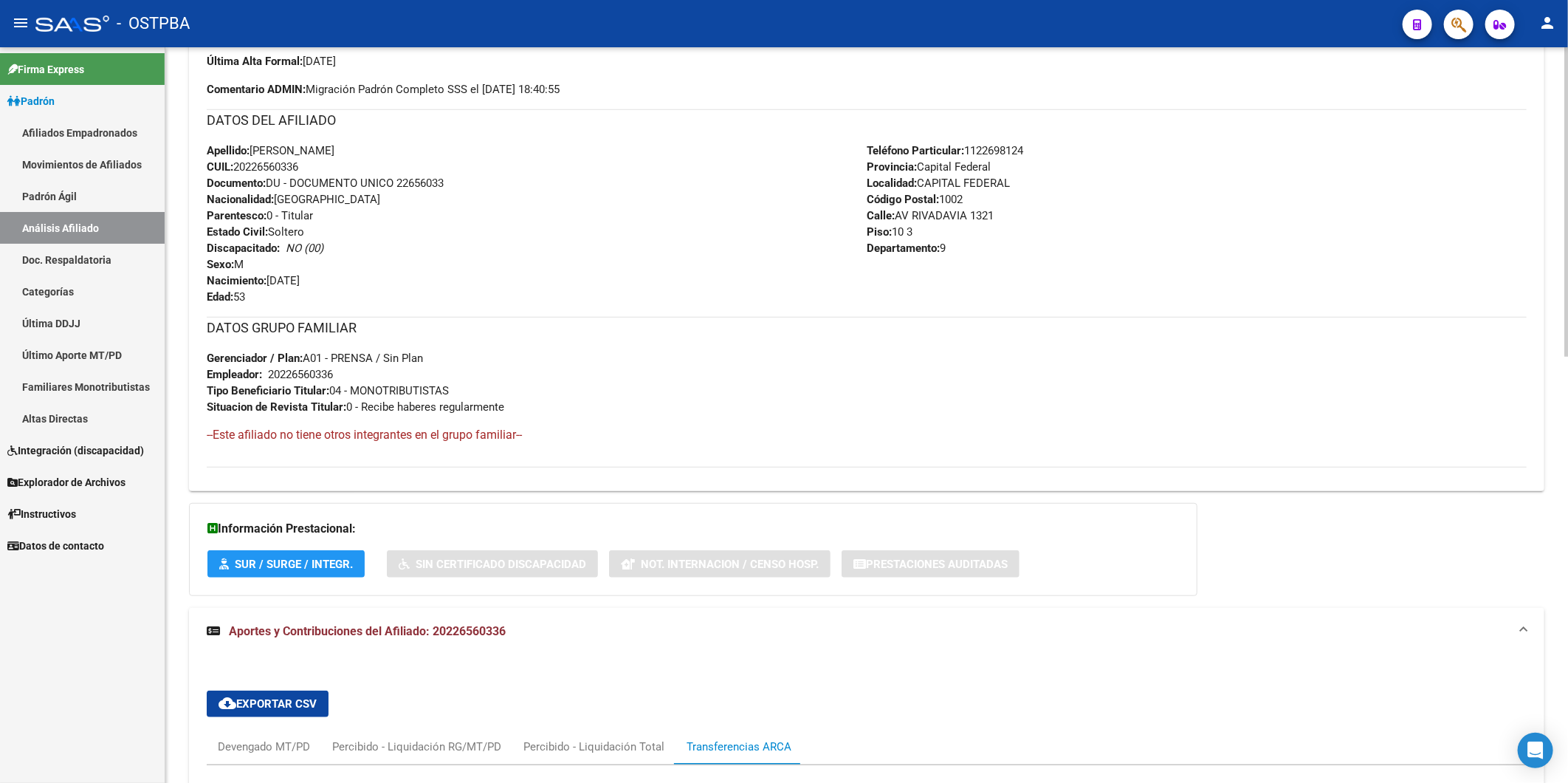
scroll to position [57, 0]
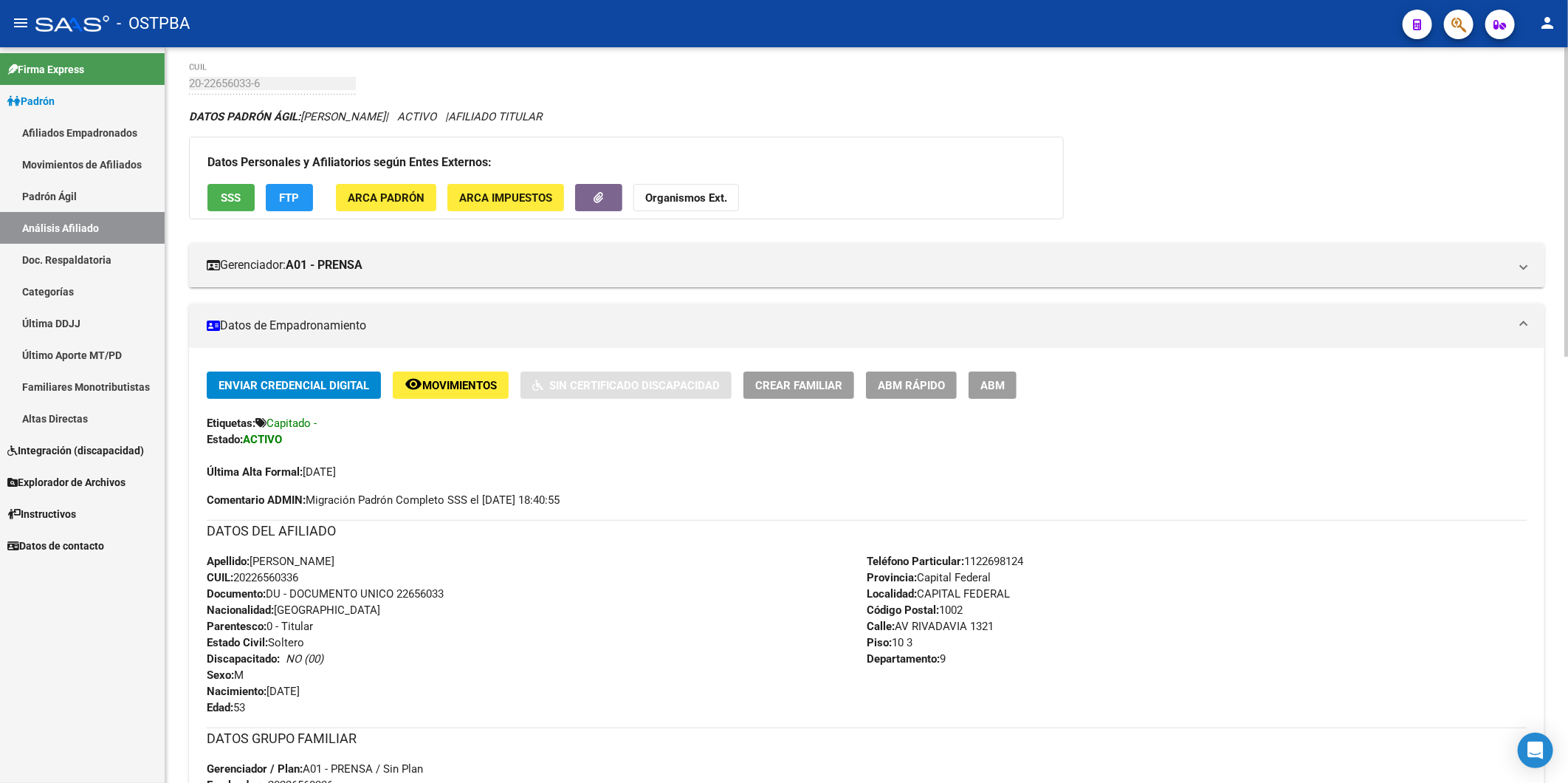
click at [918, 381] on span "ABM Rápido" at bounding box center [911, 386] width 67 height 13
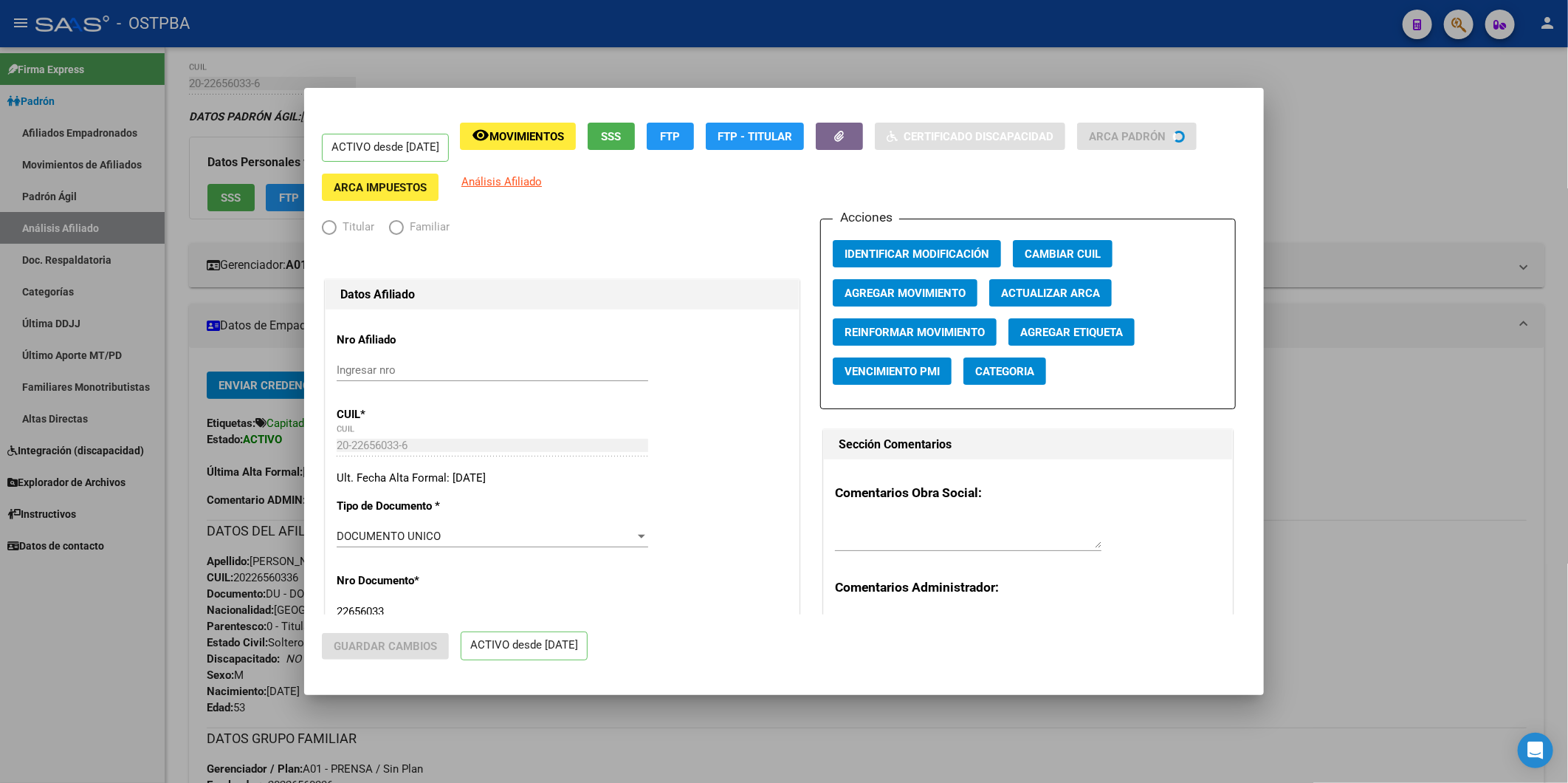
radio input "true"
type input "20-22656033-6"
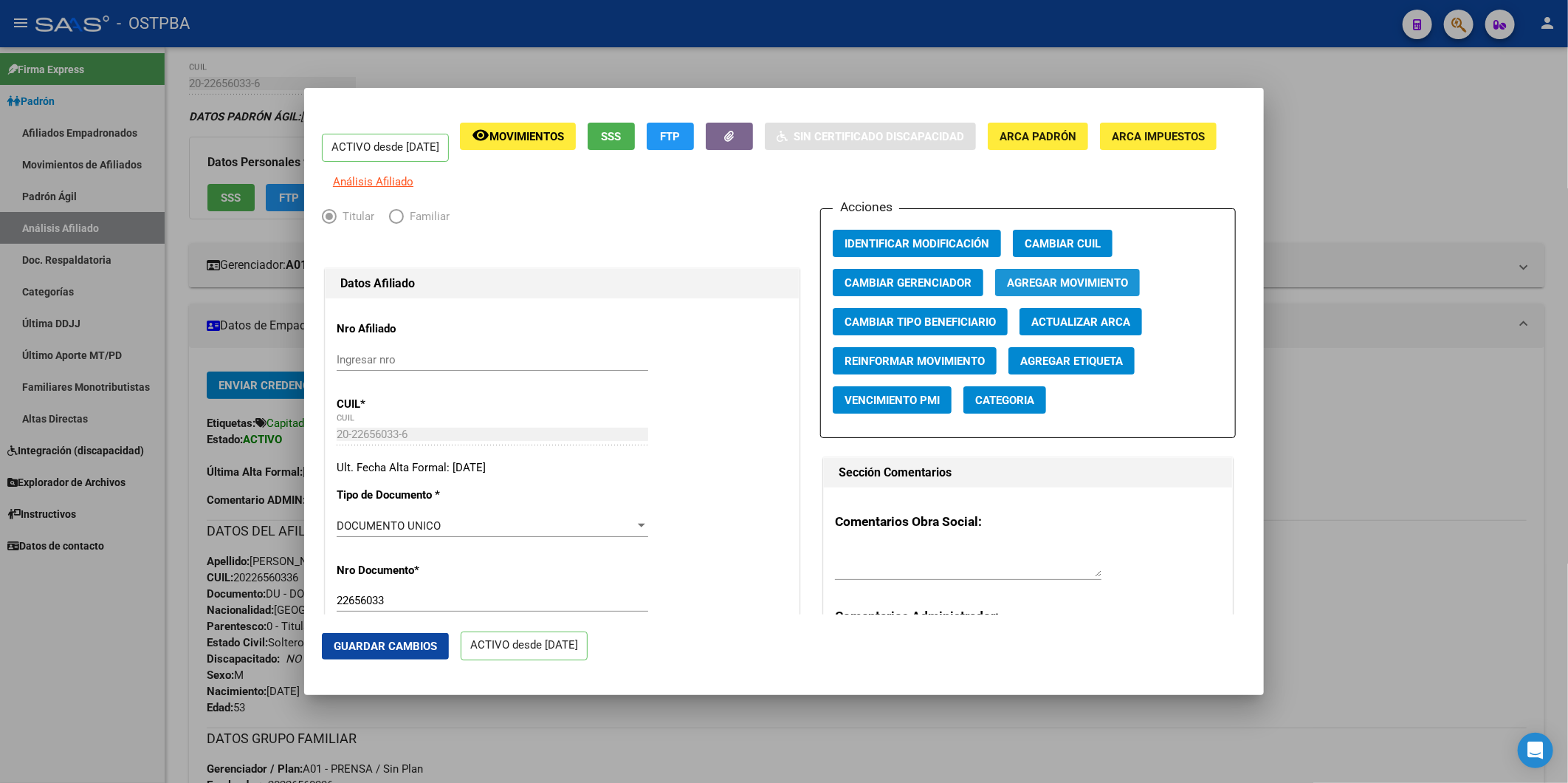
click at [1055, 290] on span "Agregar Movimiento" at bounding box center [1068, 283] width 121 height 13
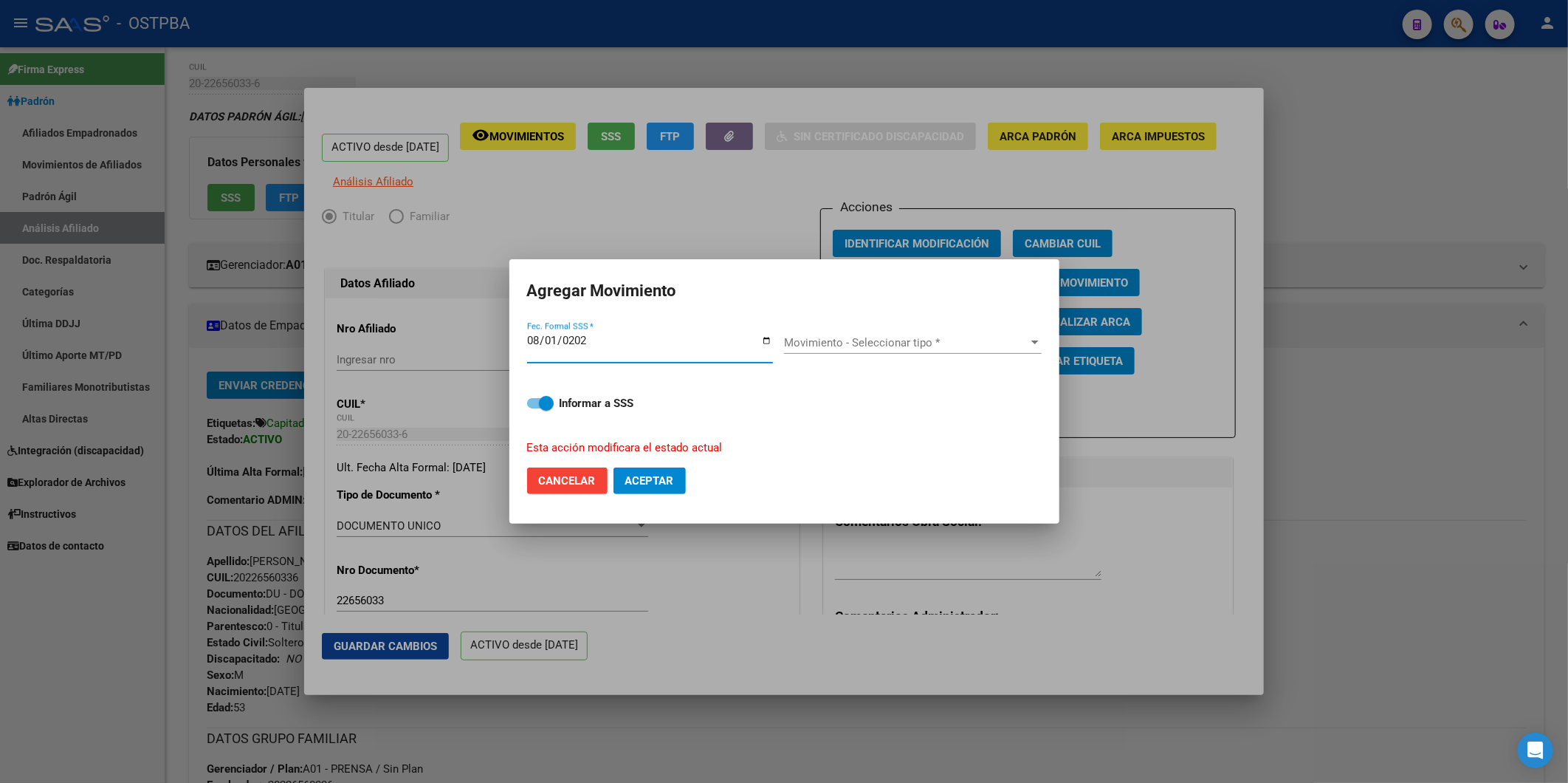
type input "[DATE]"
click at [1034, 342] on div at bounding box center [1035, 342] width 8 height 3
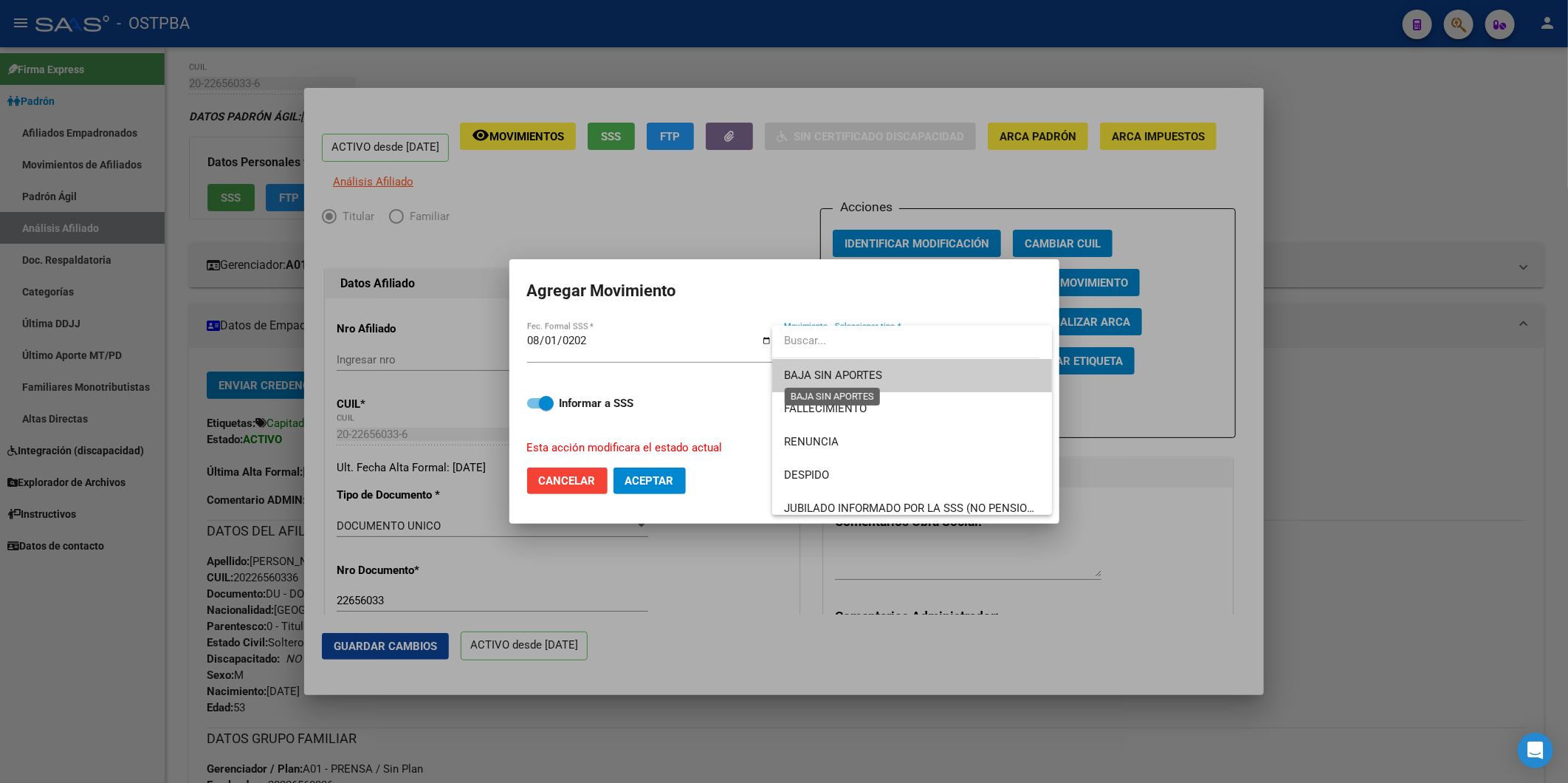
click at [882, 379] on span "BAJA SIN APORTES" at bounding box center [833, 375] width 98 height 13
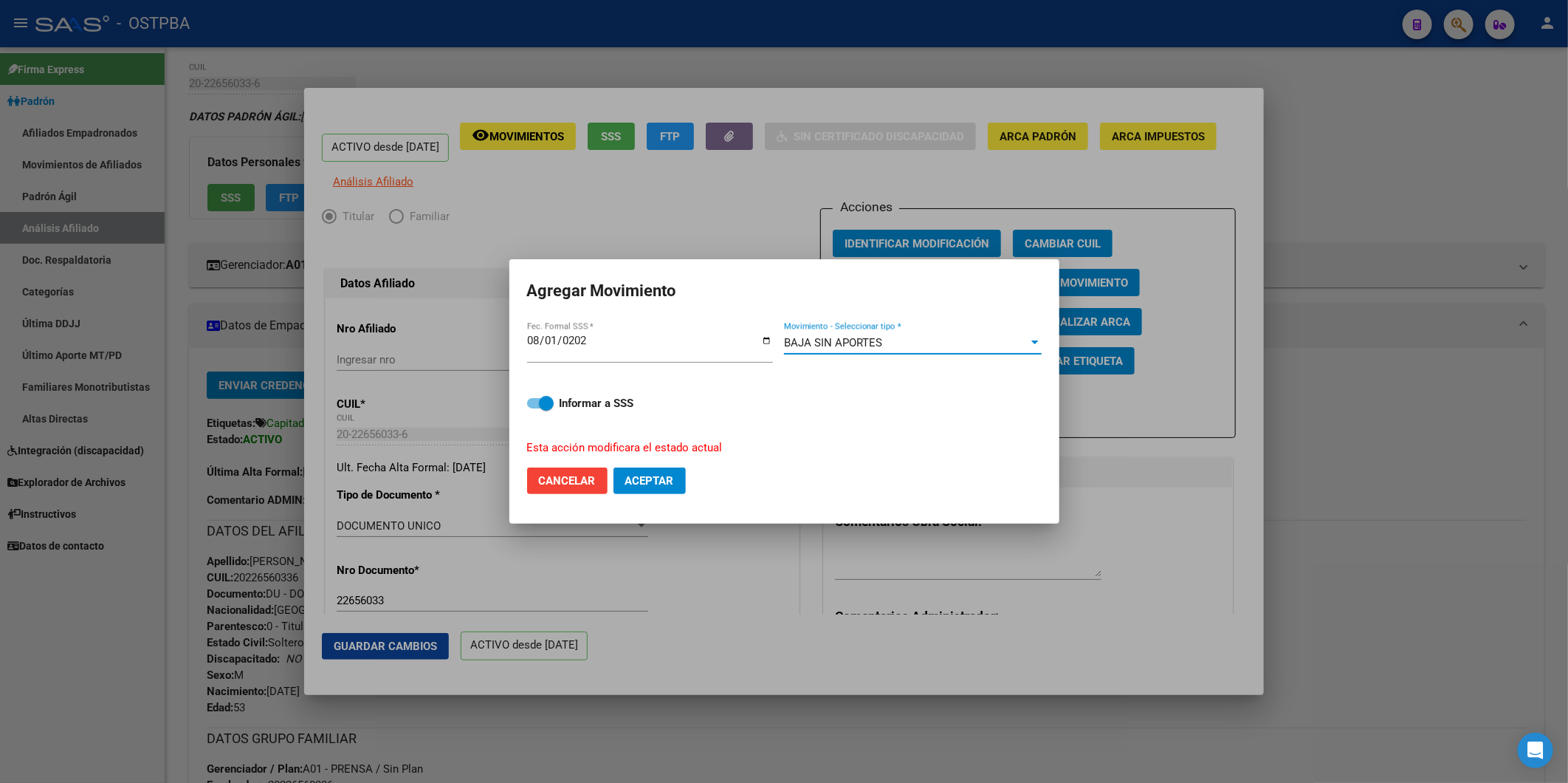
click at [649, 484] on span "Aceptar" at bounding box center [649, 481] width 49 height 13
checkbox input "false"
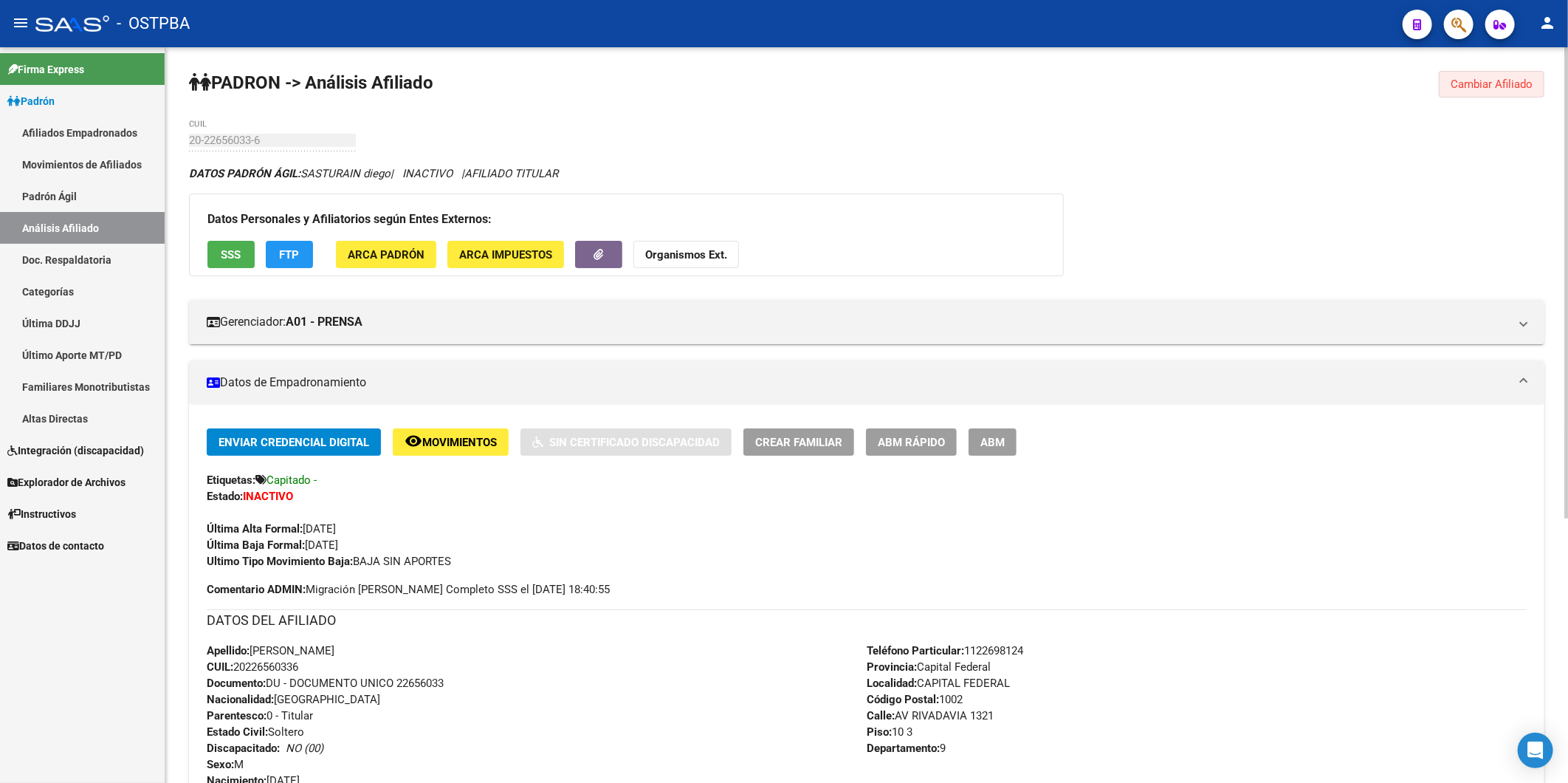
click at [1522, 83] on span "Cambiar Afiliado" at bounding box center [1492, 84] width 82 height 13
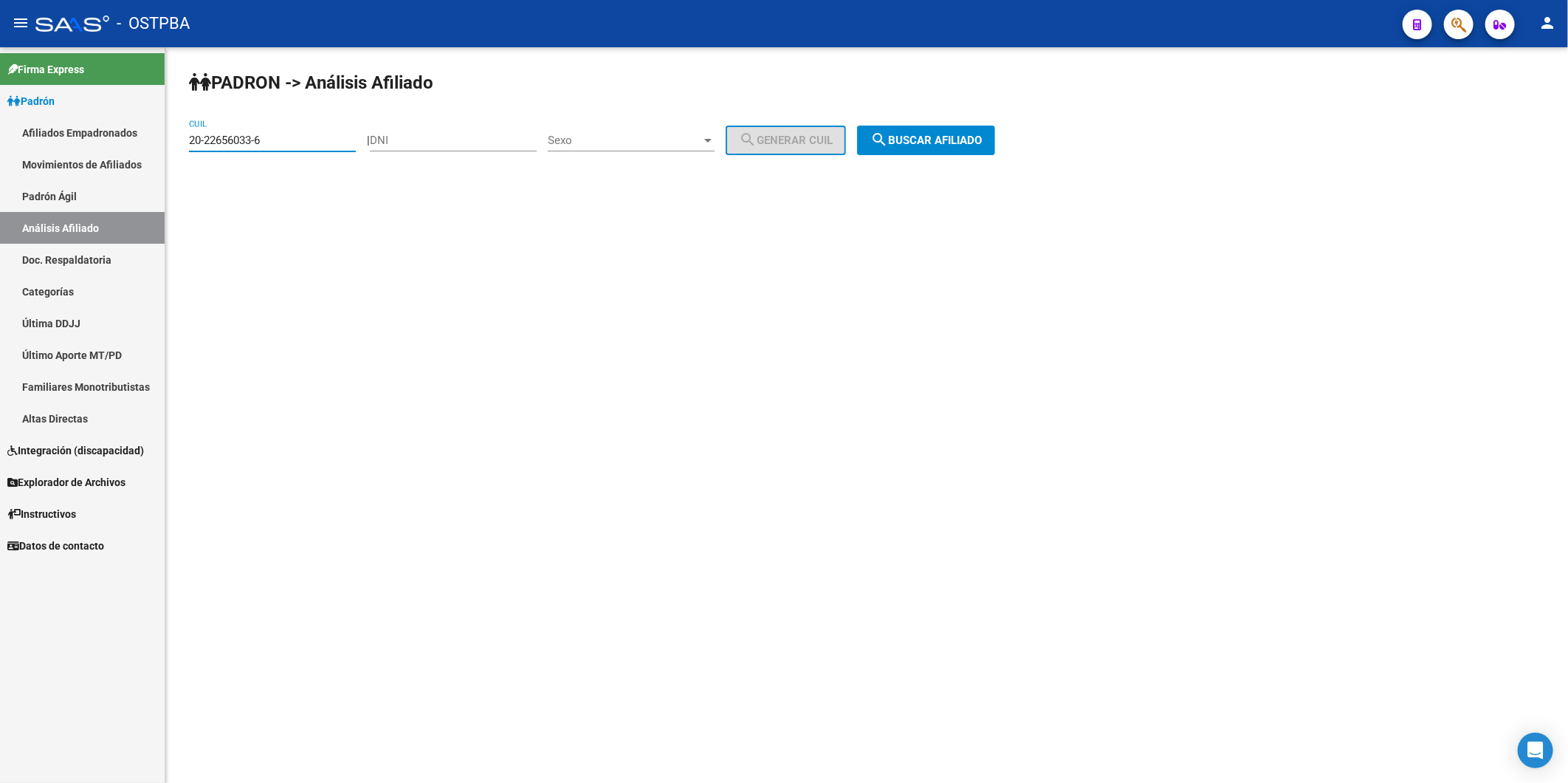
drag, startPoint x: 294, startPoint y: 143, endPoint x: 159, endPoint y: 133, distance: 135.4
click at [168, 138] on div "PADRON -> Análisis Afiliado 20-22656033-6 CUIL | DNI Sexo Sexo search Generar C…" at bounding box center [867, 124] width 1403 height 155
paste input "7-39457459-2"
type input "27-39457459-2"
click at [953, 140] on span "search Buscar afiliado" at bounding box center [926, 140] width 112 height 13
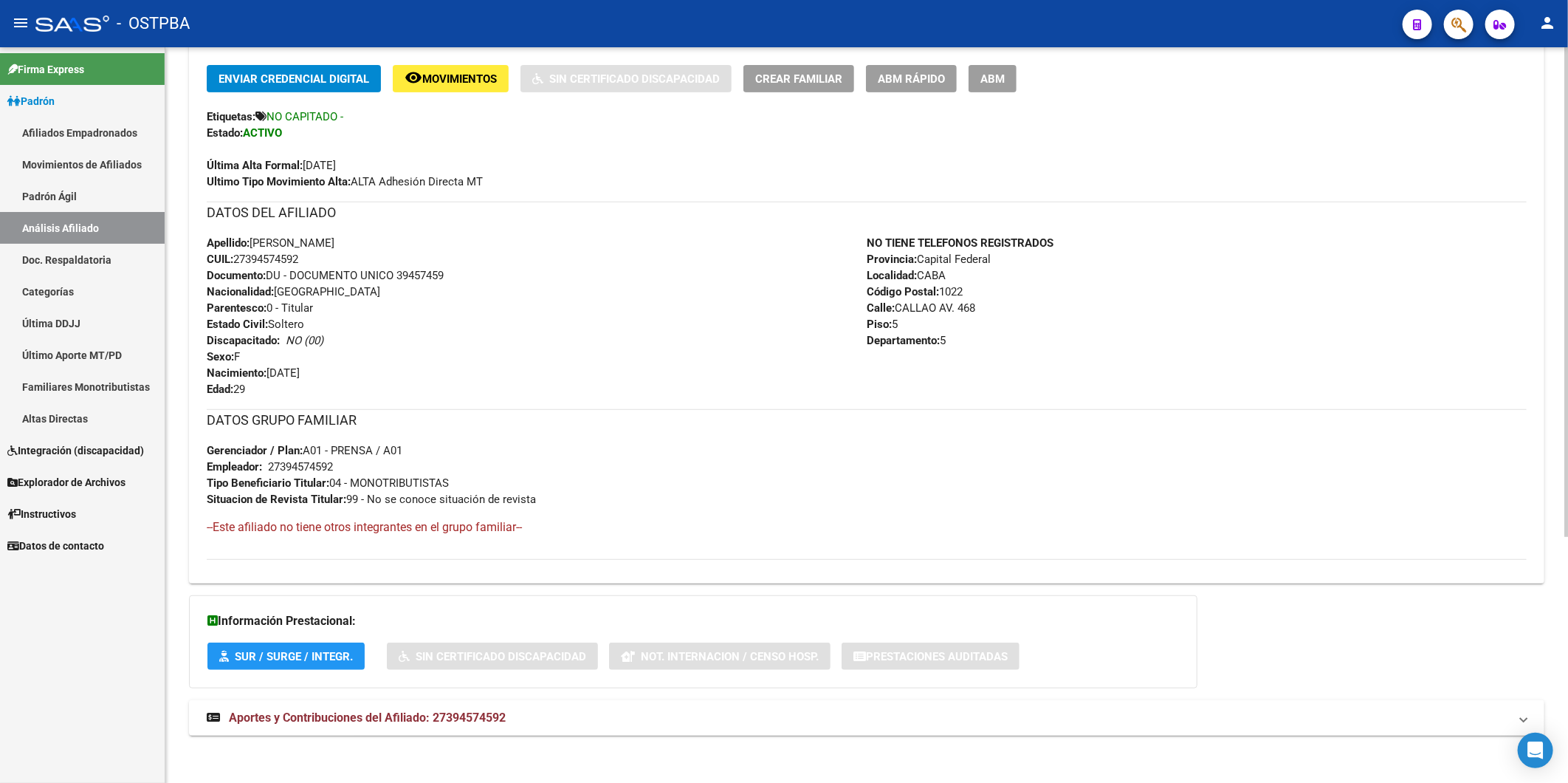
scroll to position [369, 0]
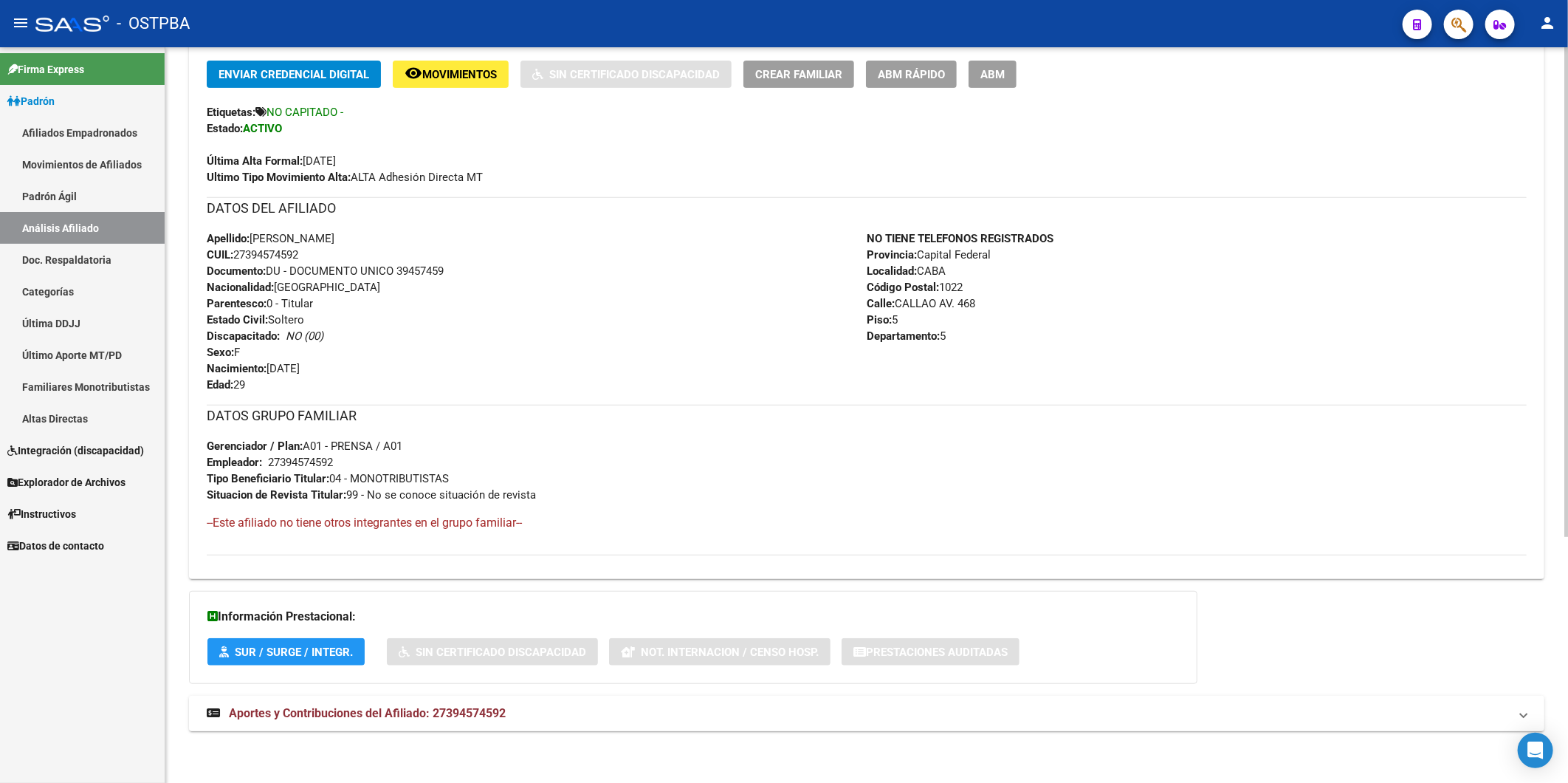
drag, startPoint x: 477, startPoint y: 715, endPoint x: 498, endPoint y: 696, distance: 28.3
click at [478, 715] on span "Aportes y Contribuciones del Afiliado: 27394574592" at bounding box center [367, 713] width 277 height 14
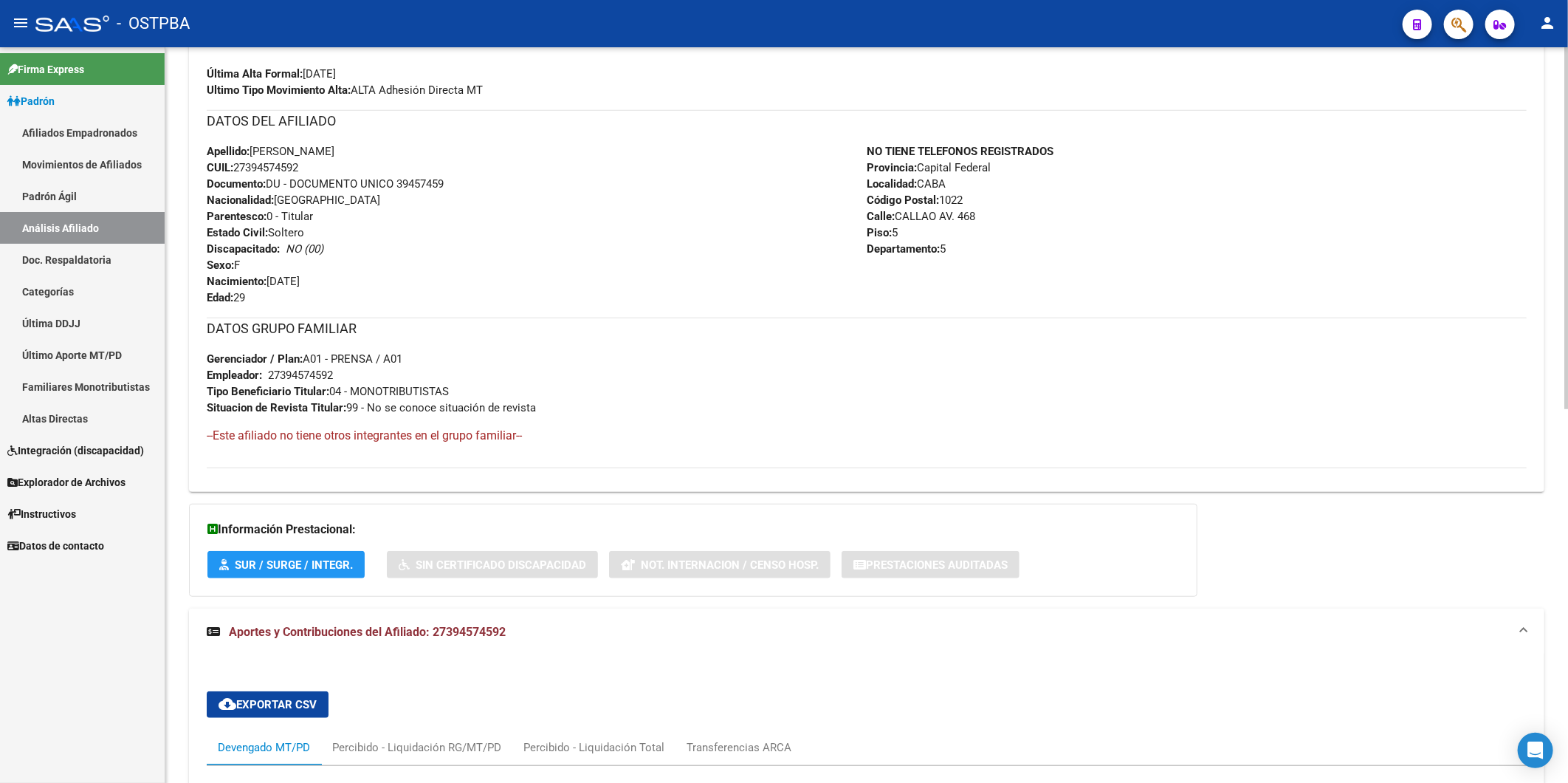
scroll to position [759, 0]
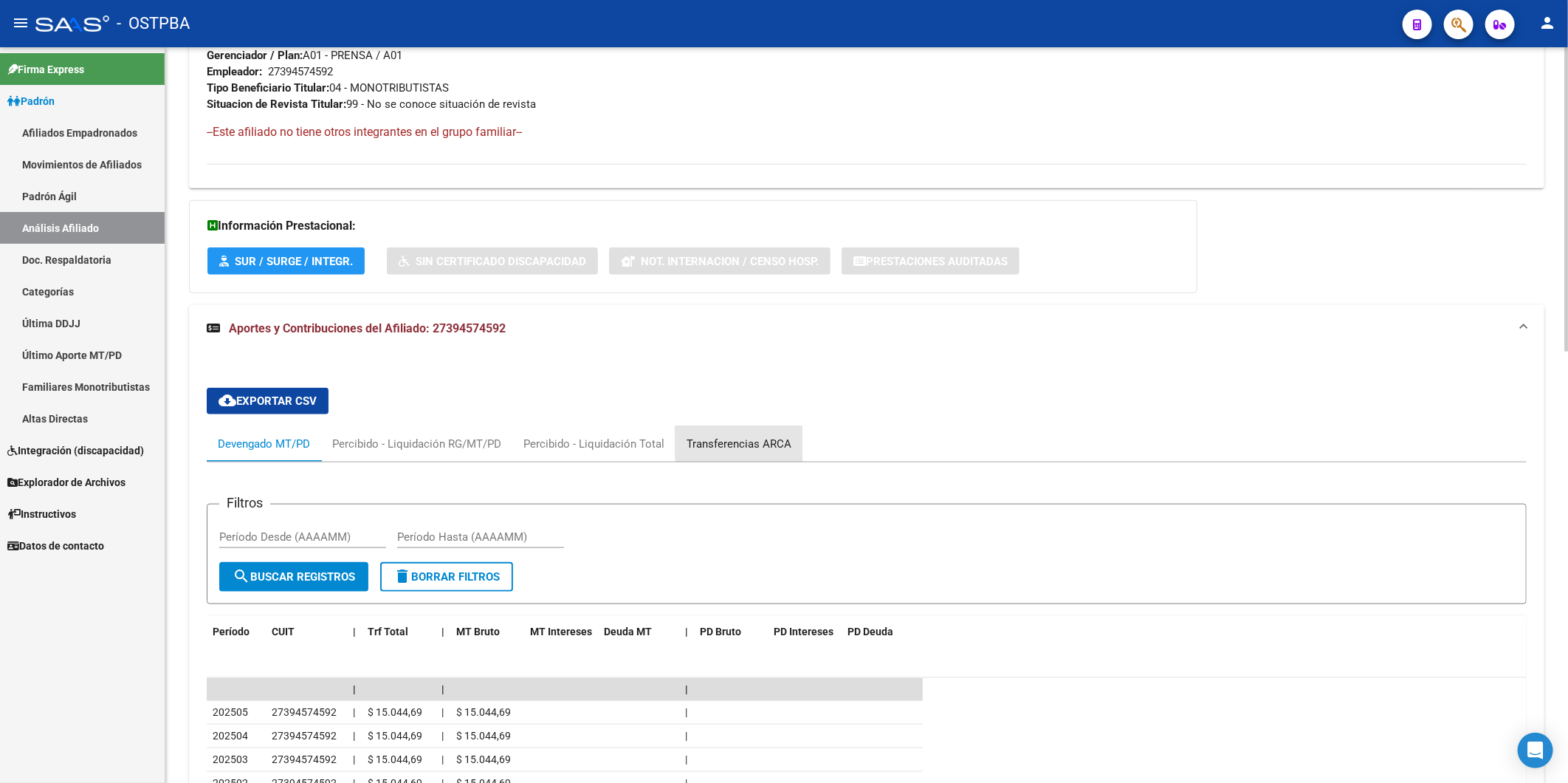
click at [746, 441] on div "Transferencias ARCA" at bounding box center [739, 443] width 105 height 16
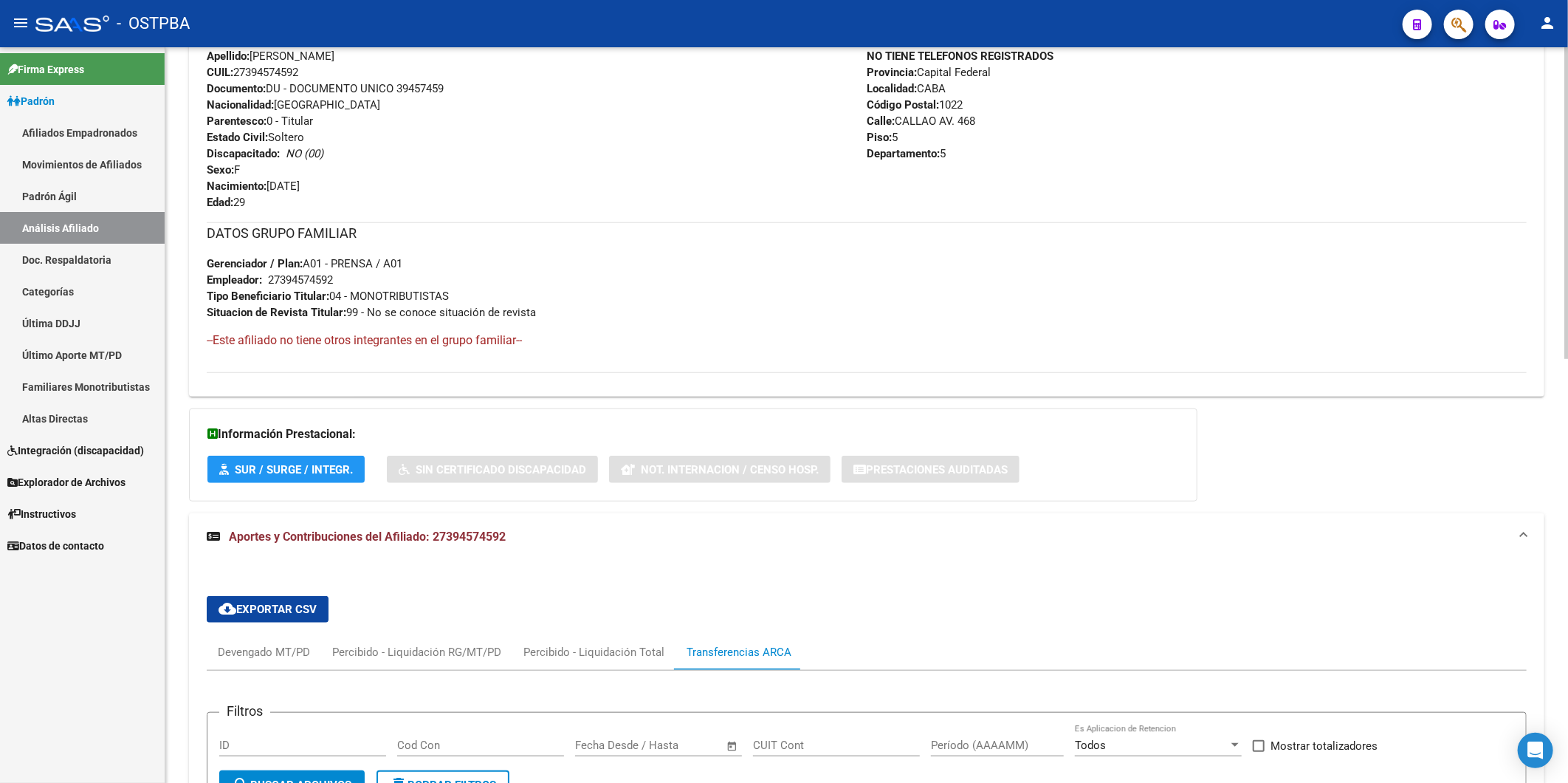
scroll to position [348, 0]
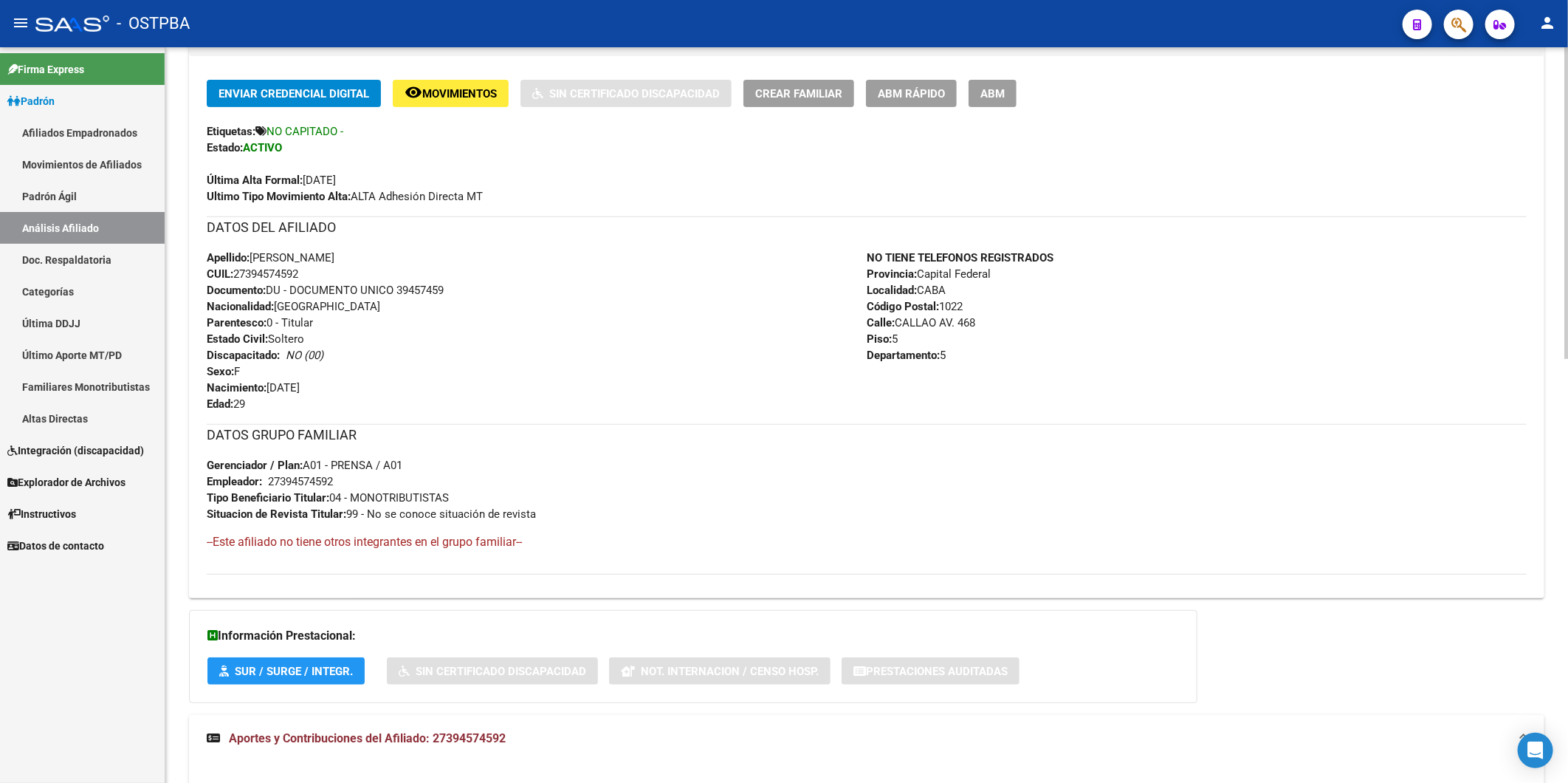
click at [909, 89] on span "ABM Rápido" at bounding box center [911, 94] width 67 height 13
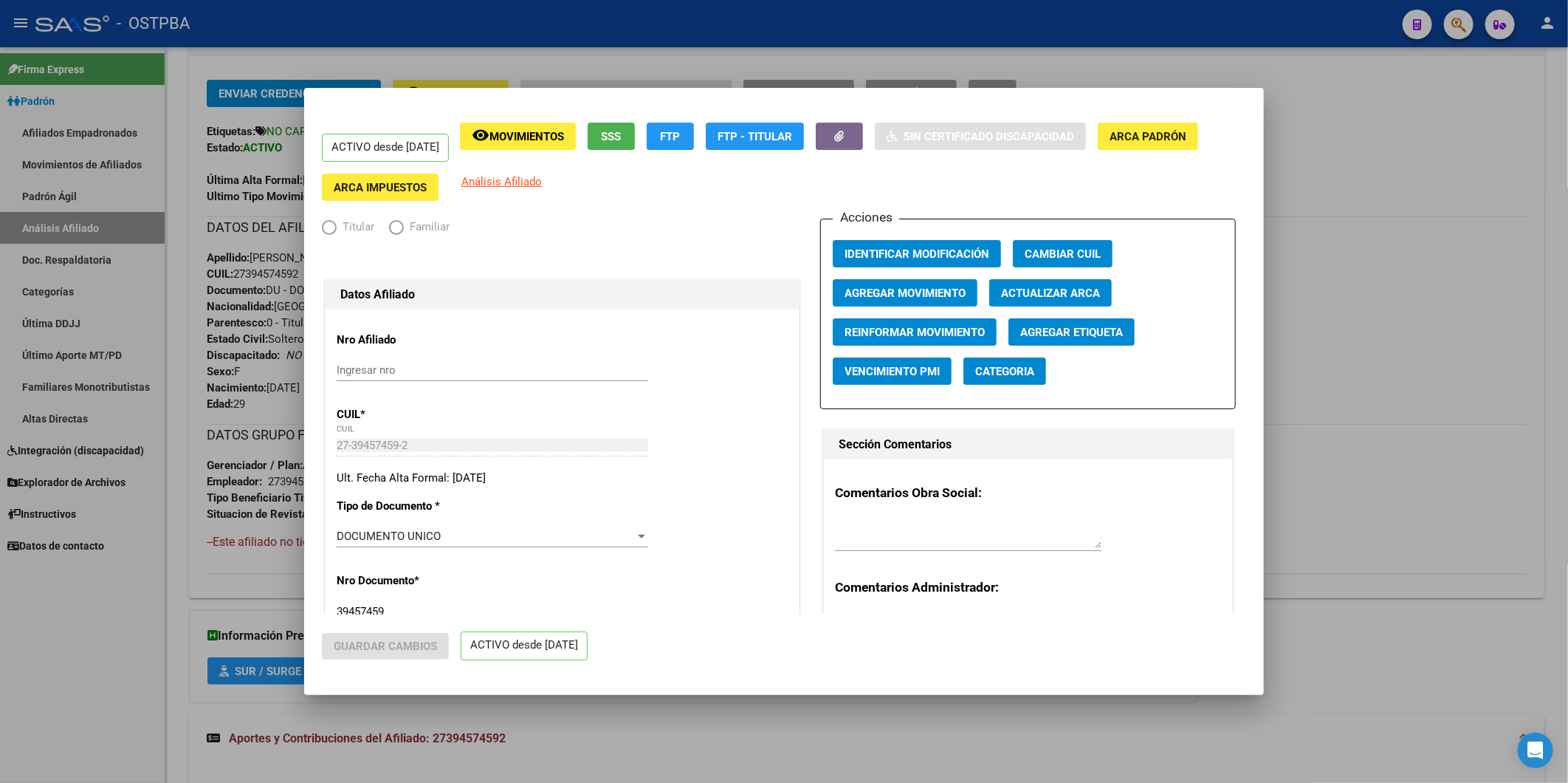
radio input "true"
type input "27-39457459-2"
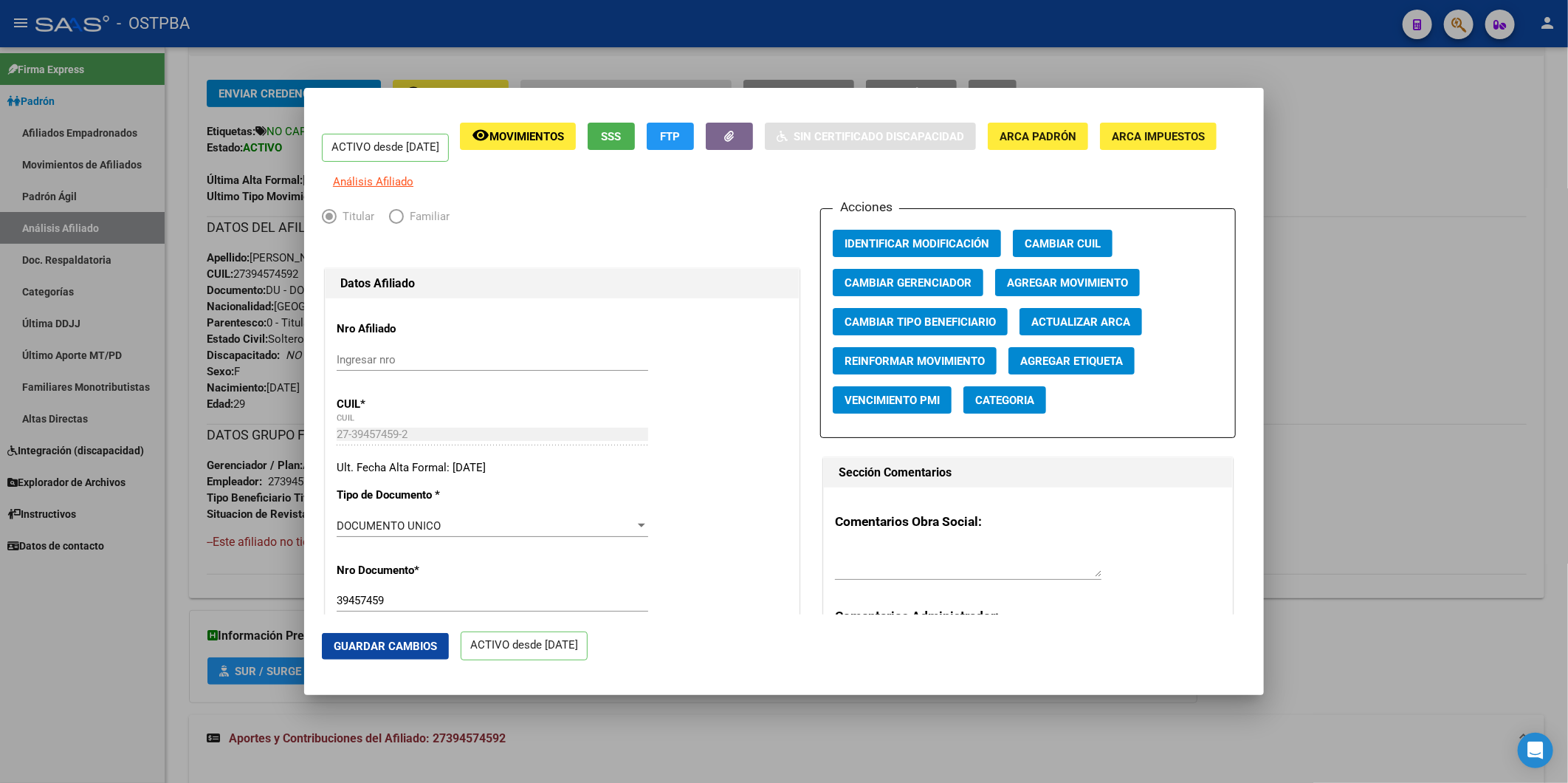
click at [1042, 290] on span "Agregar Movimiento" at bounding box center [1068, 283] width 121 height 13
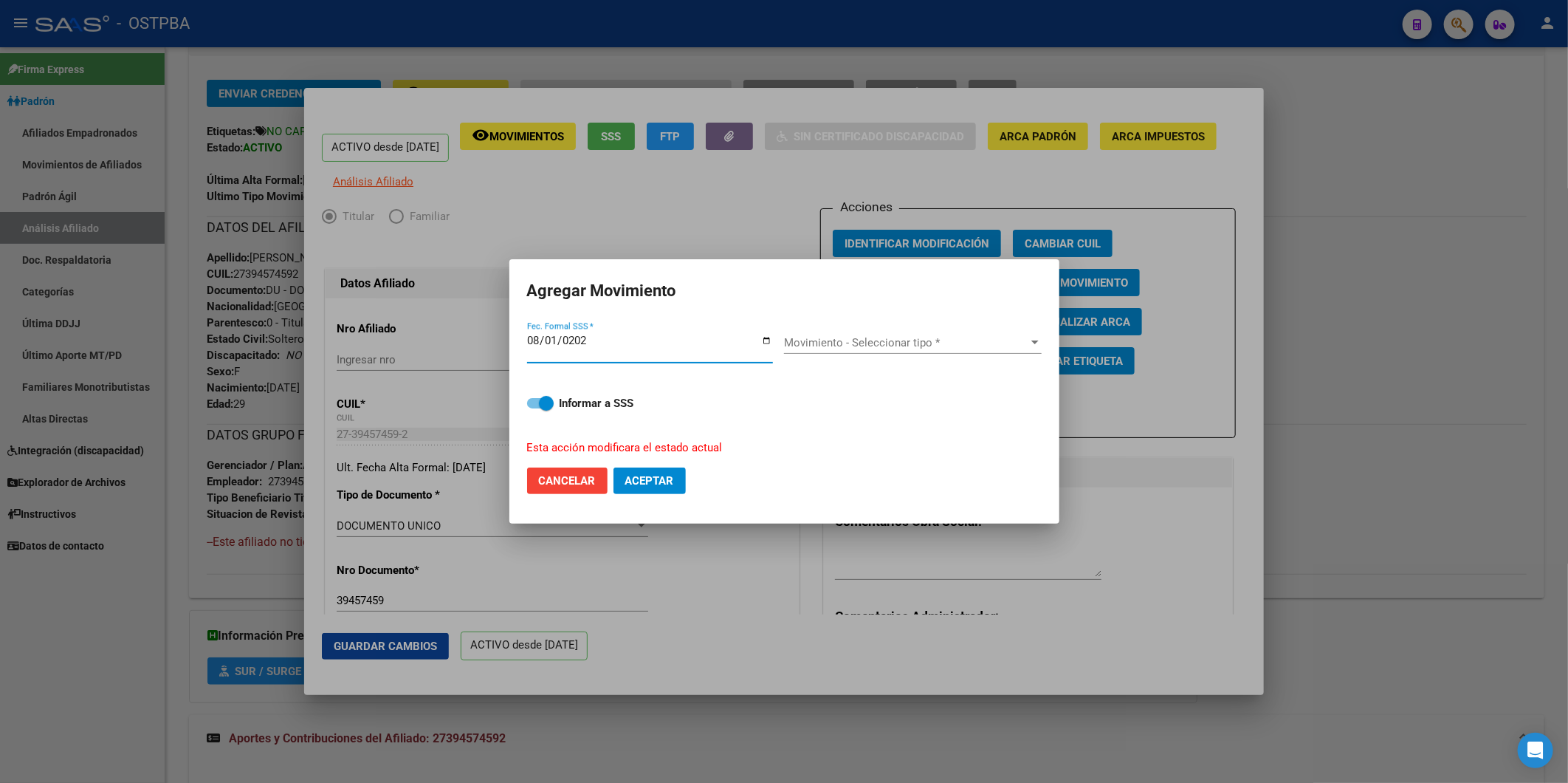
type input "[DATE]"
click at [1038, 342] on div at bounding box center [1035, 342] width 13 height 12
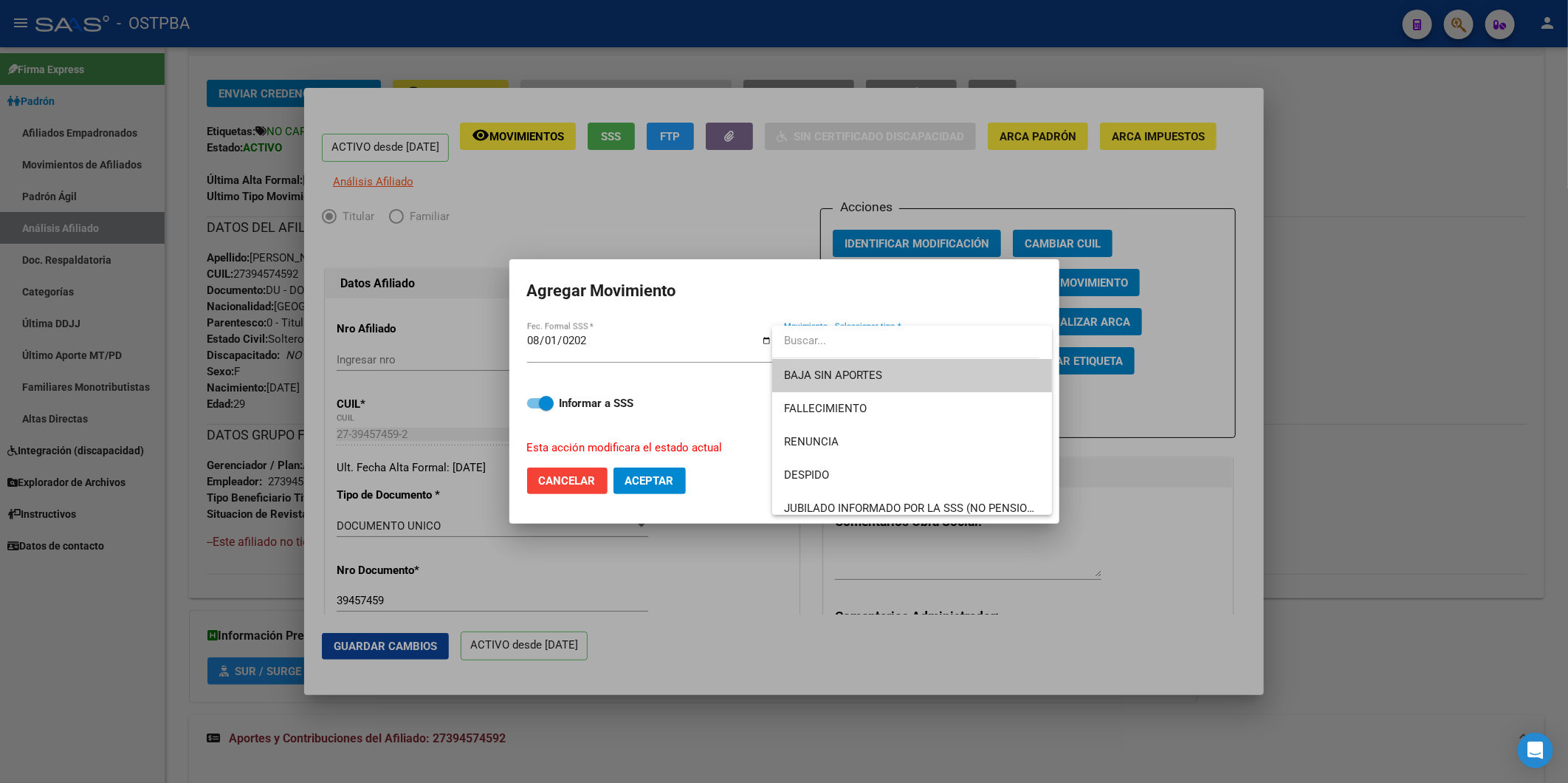
click at [953, 379] on span "BAJA SIN APORTES" at bounding box center [912, 376] width 256 height 34
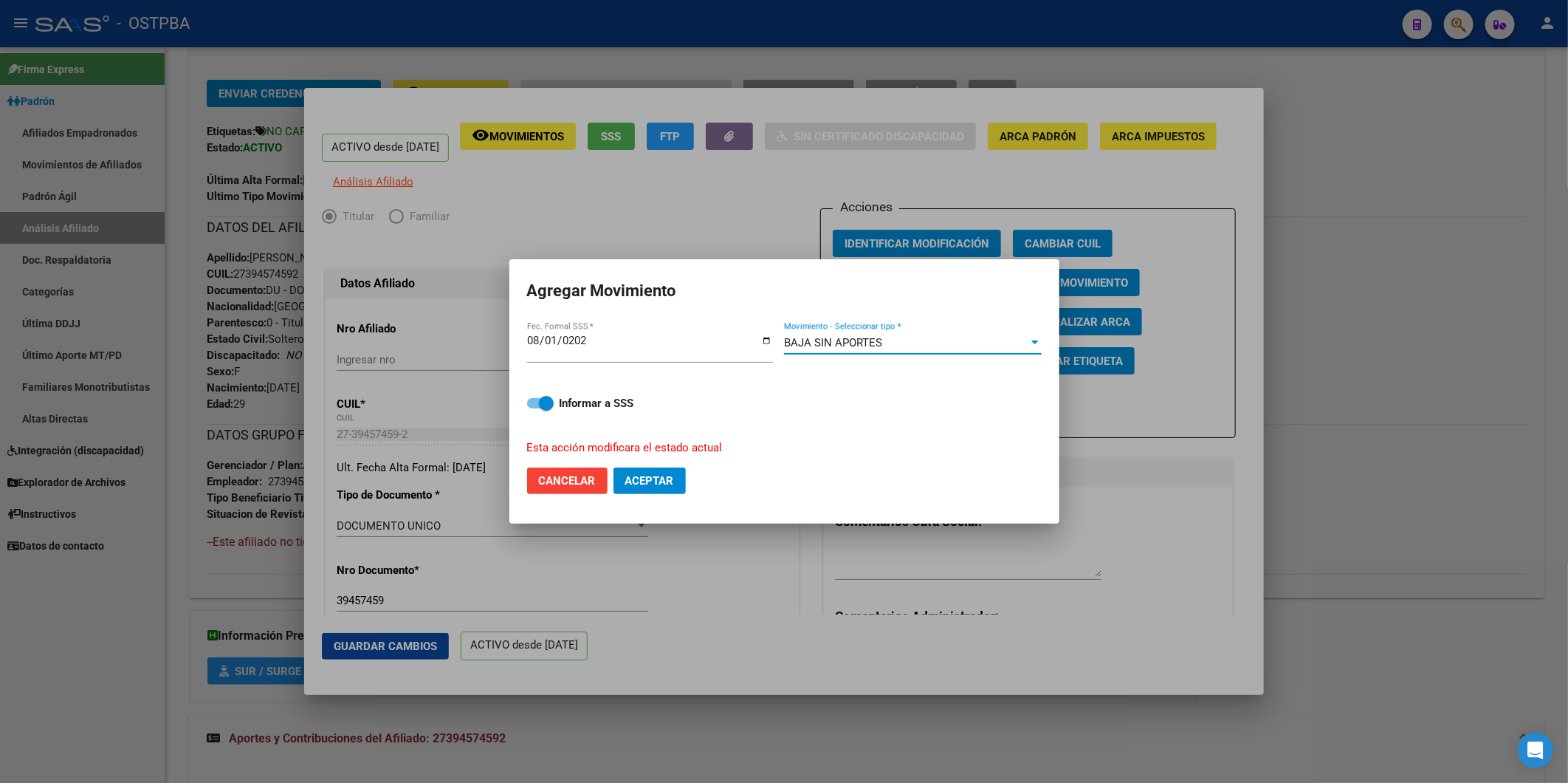
click at [654, 483] on span "Aceptar" at bounding box center [649, 481] width 49 height 13
checkbox input "false"
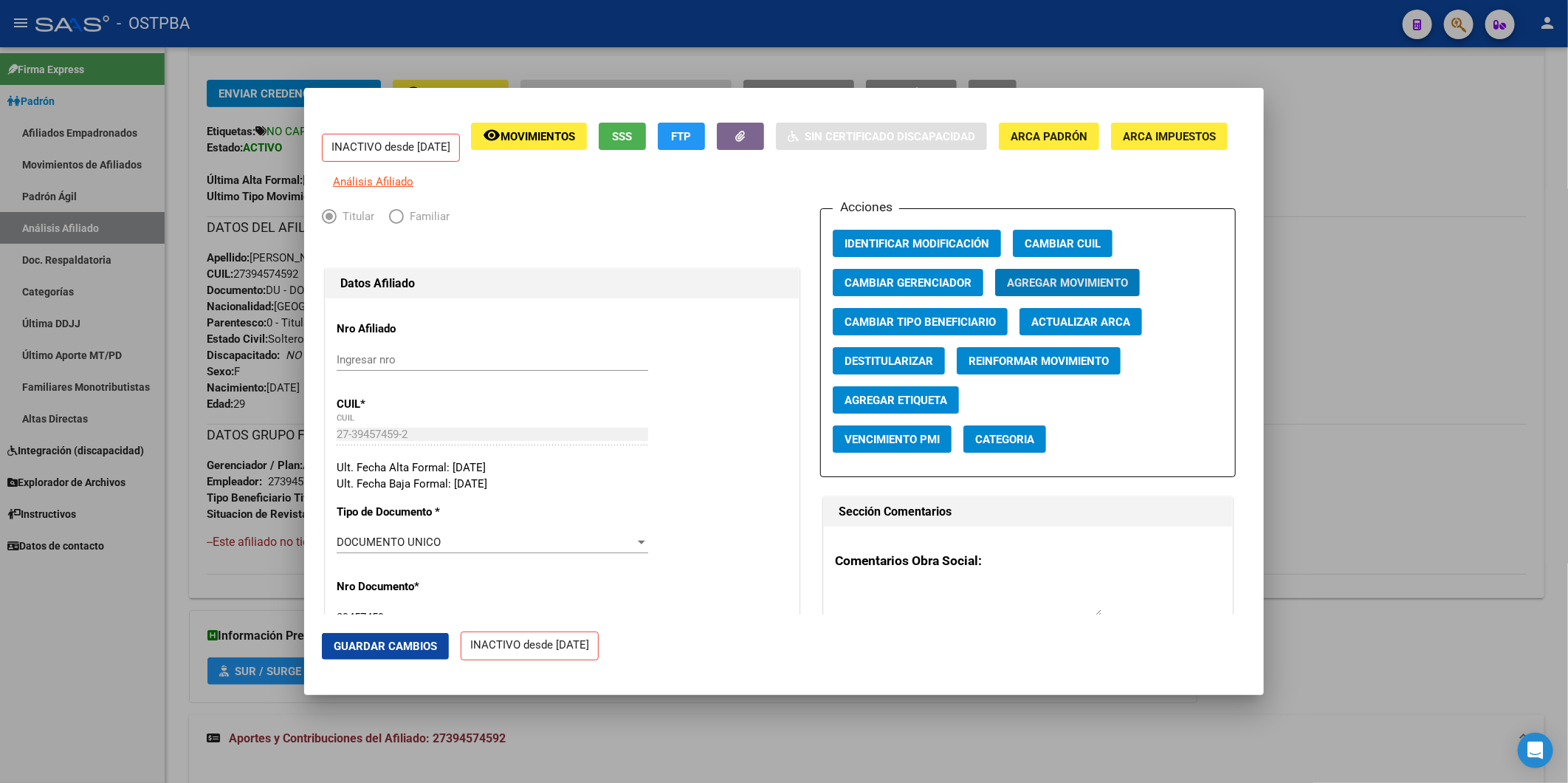
click at [1308, 279] on div at bounding box center [784, 391] width 1568 height 783
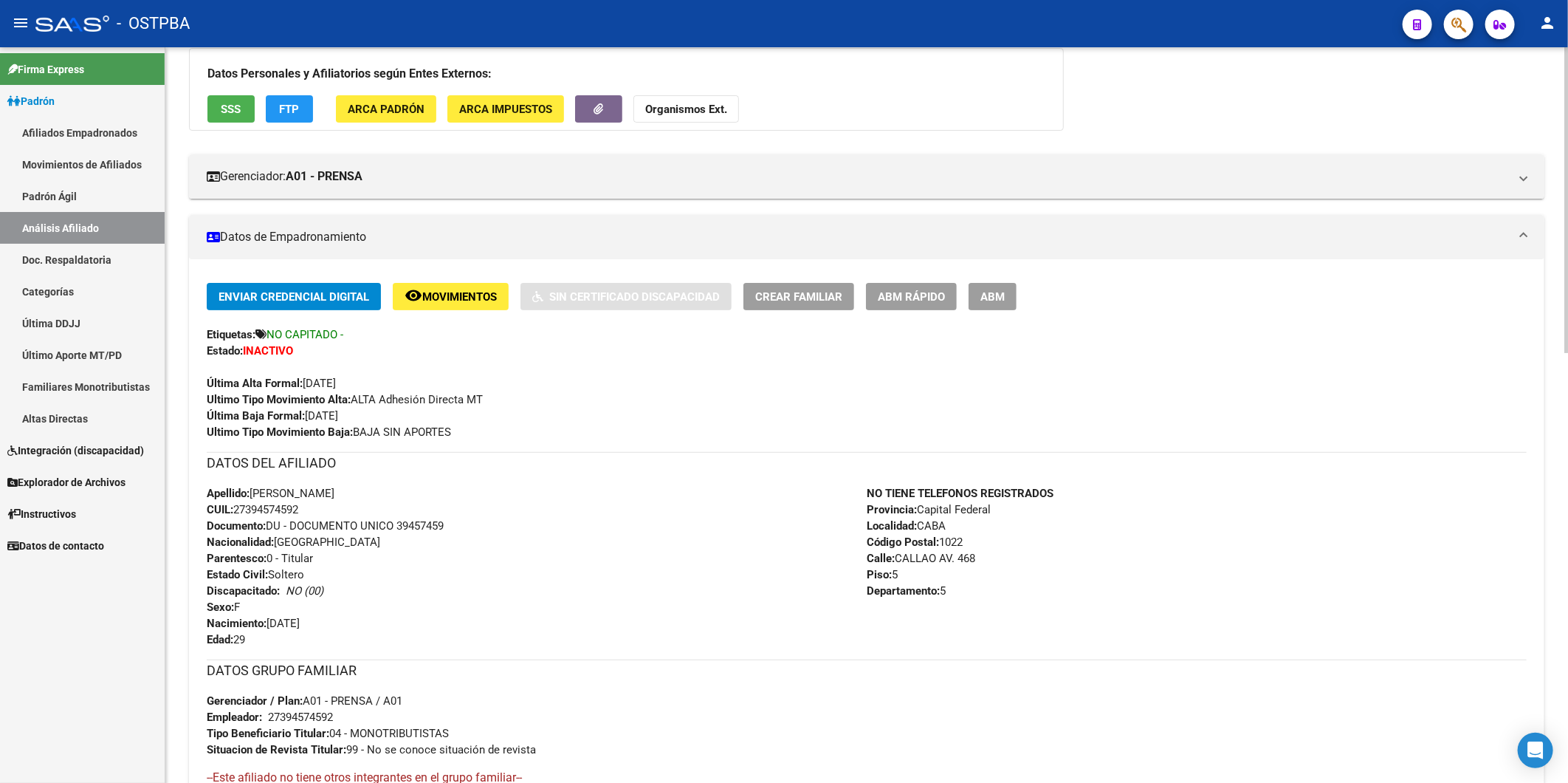
scroll to position [0, 0]
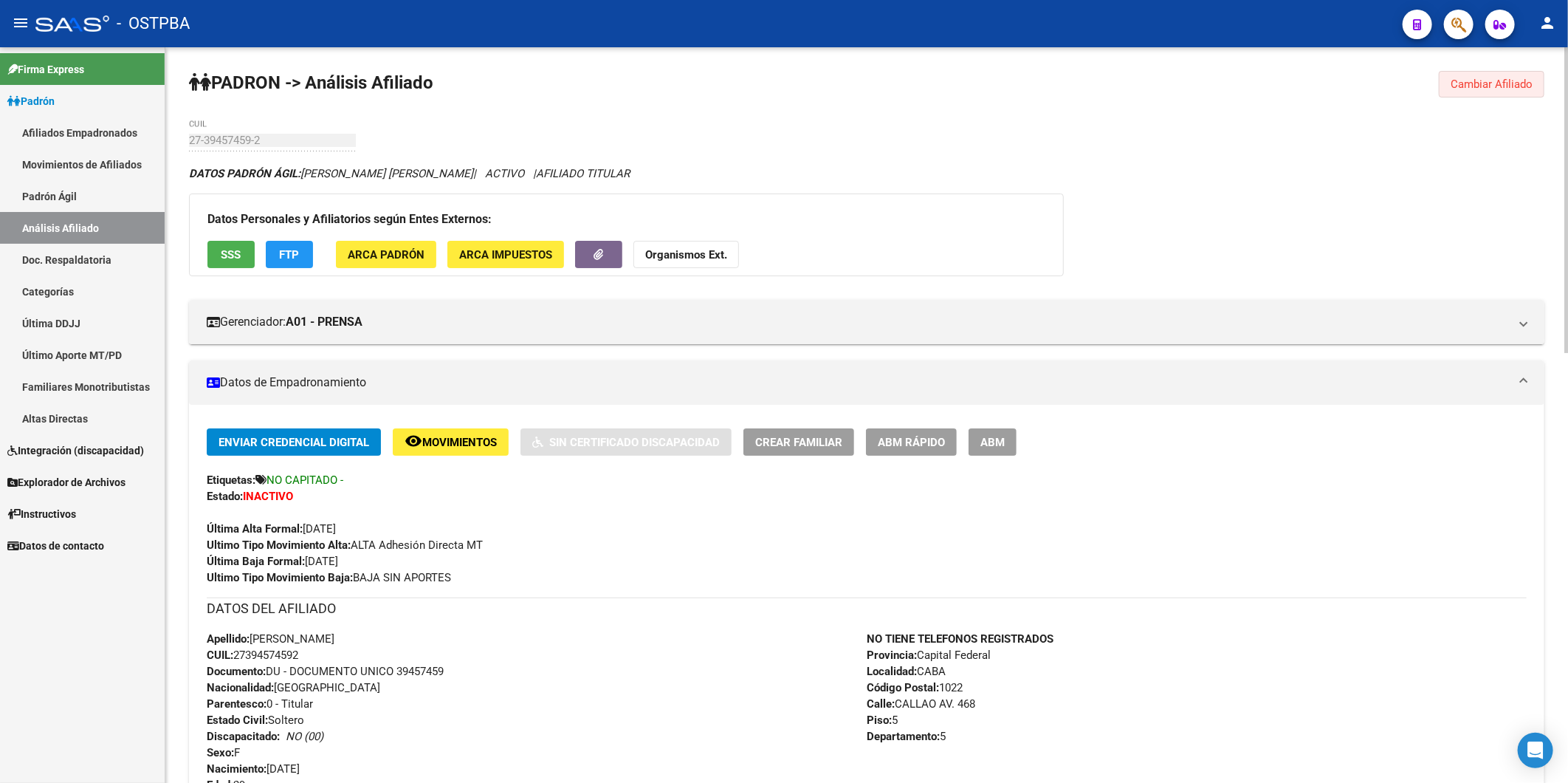
click at [1517, 81] on span "Cambiar Afiliado" at bounding box center [1492, 84] width 82 height 13
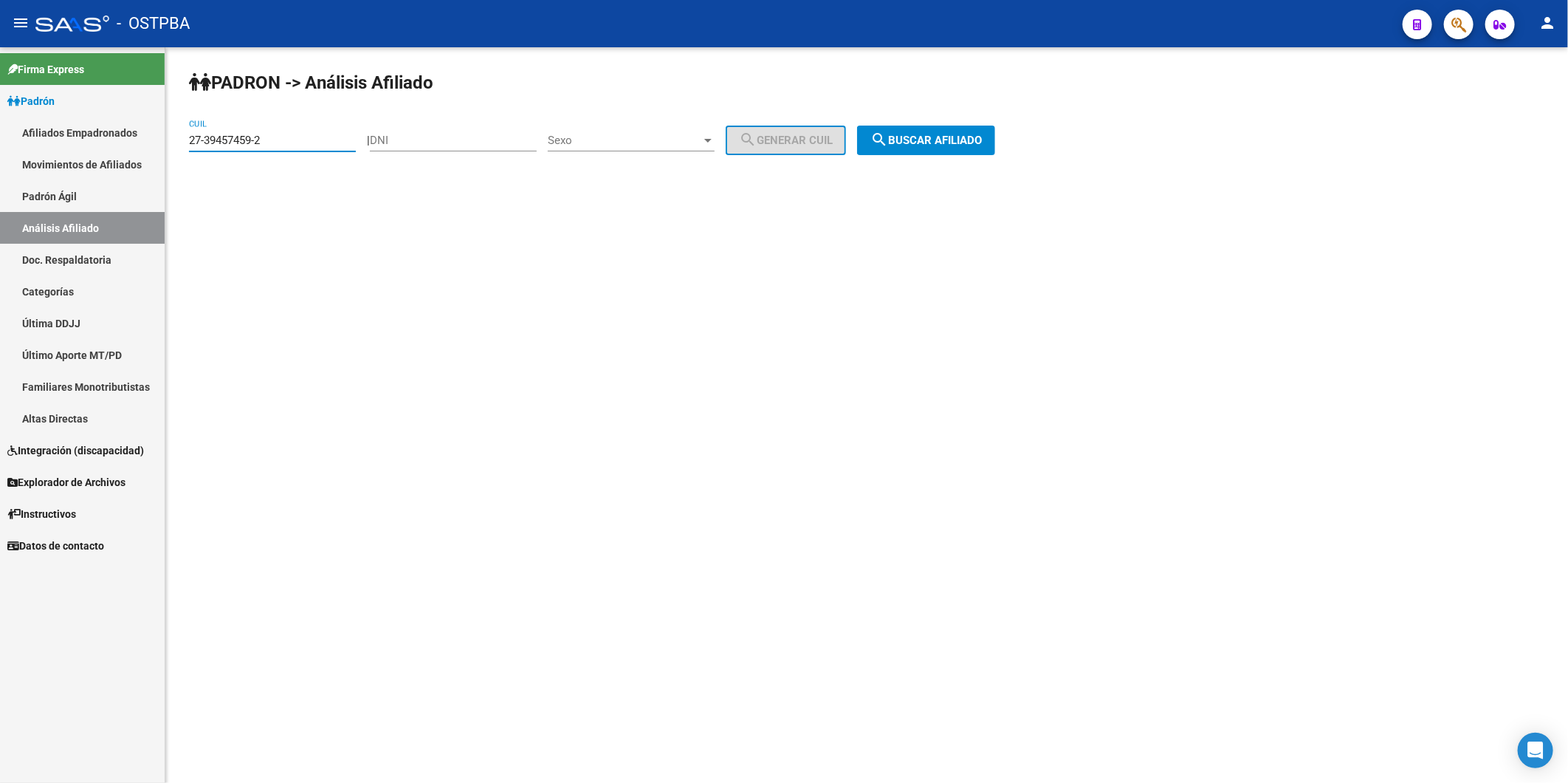
drag, startPoint x: 336, startPoint y: 144, endPoint x: 44, endPoint y: 113, distance: 293.6
click at [54, 128] on mat-sidenav-container "Firma Express Padrón Afiliados Empadronados Movimientos de Afiliados Padrón Ági…" at bounding box center [784, 415] width 1568 height 736
paste input "0-25572642-1"
type input "20-25572642-1"
click at [926, 144] on span "search Buscar afiliado" at bounding box center [926, 140] width 112 height 13
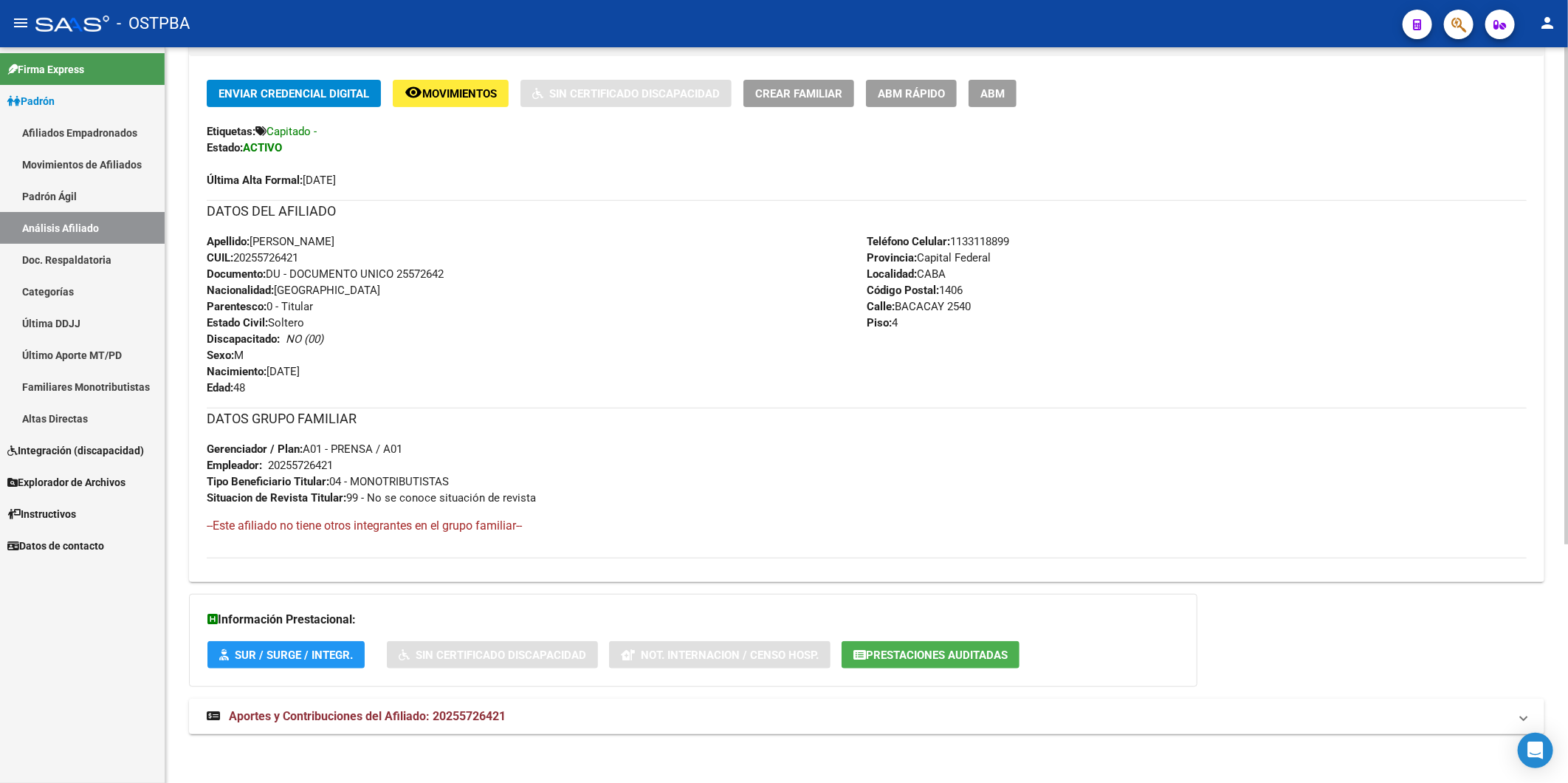
scroll to position [352, 0]
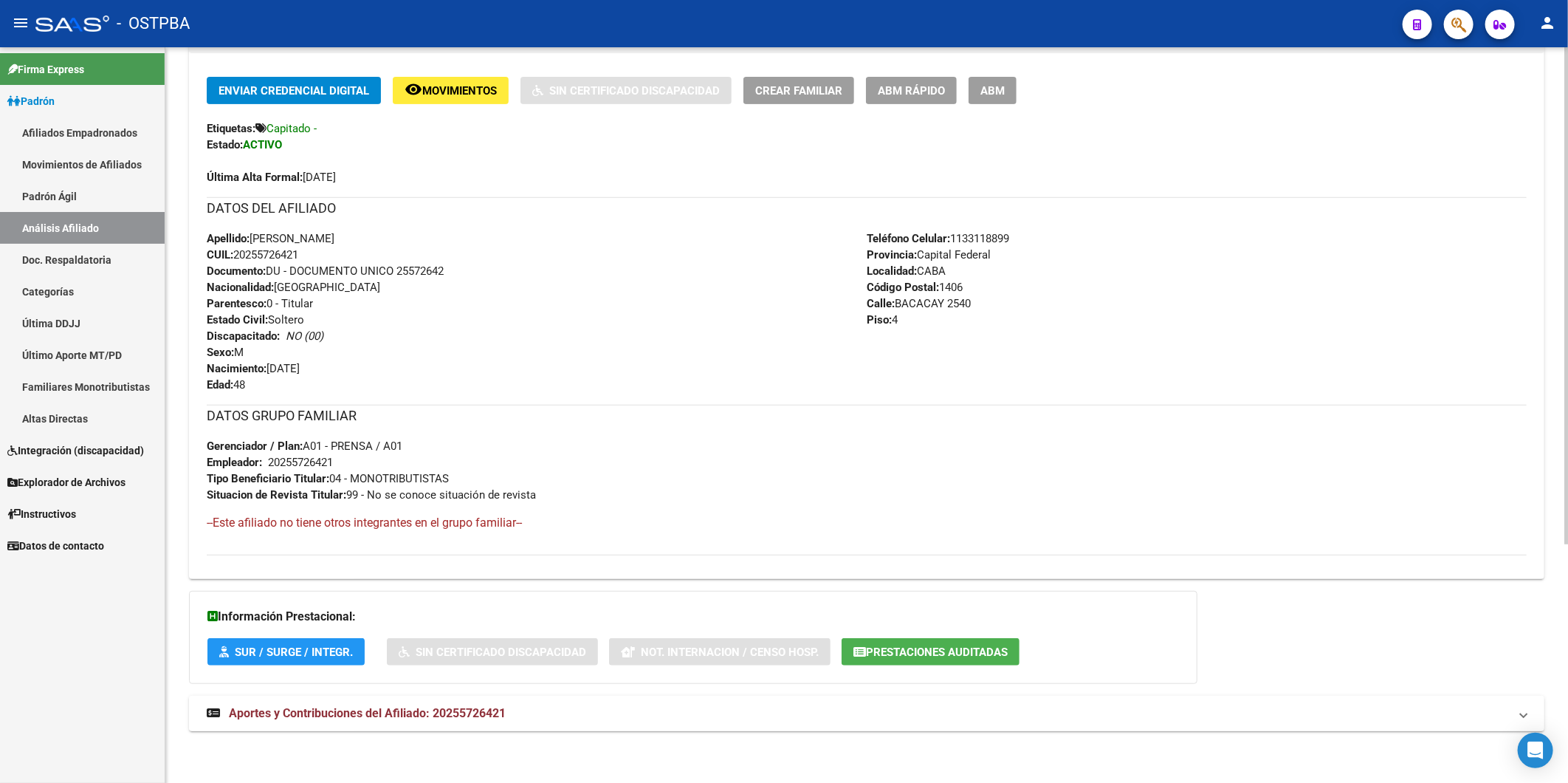
click at [466, 714] on span "Aportes y Contribuciones del Afiliado: 20255726421" at bounding box center [367, 713] width 277 height 14
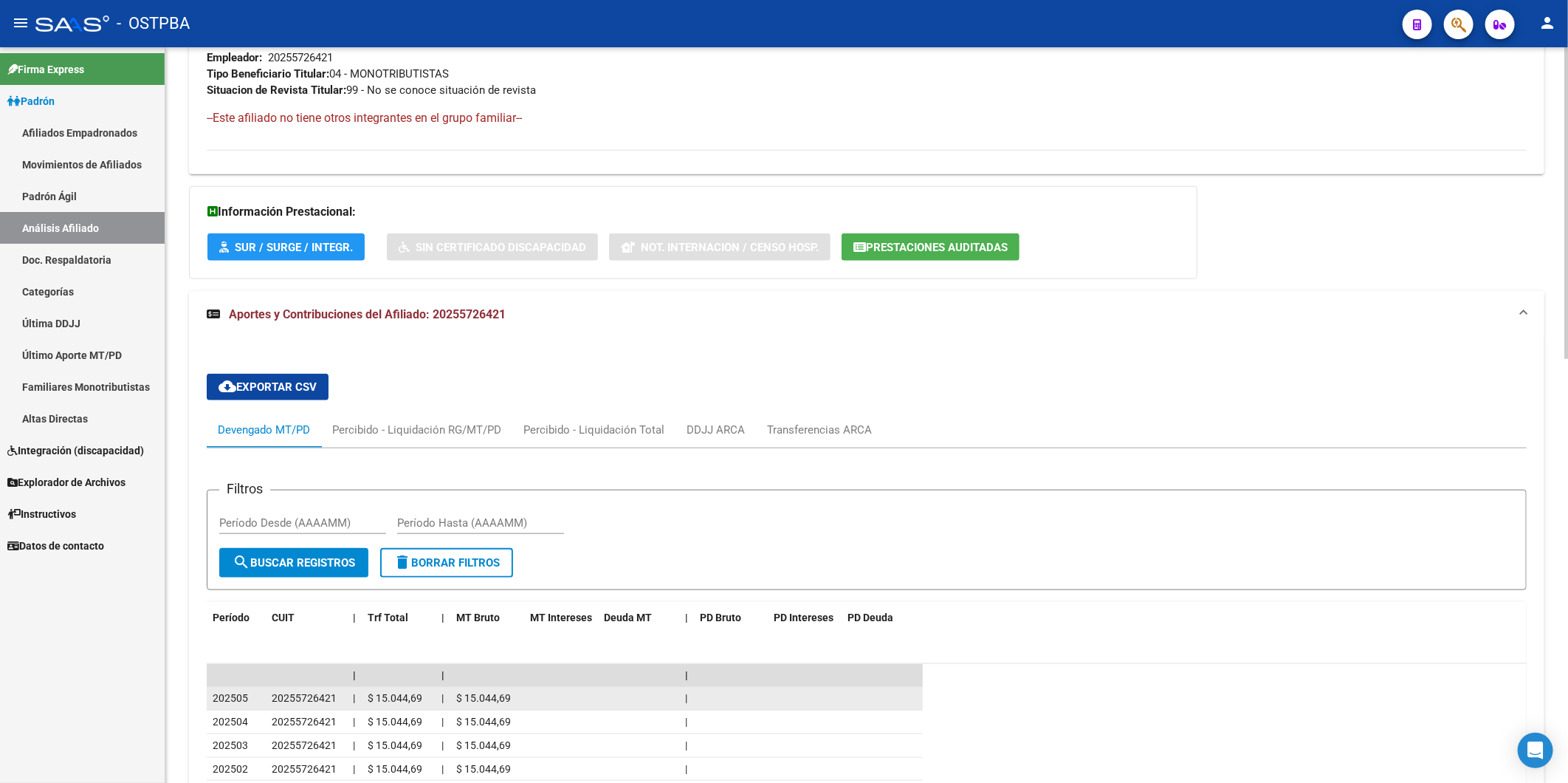
scroll to position [755, 0]
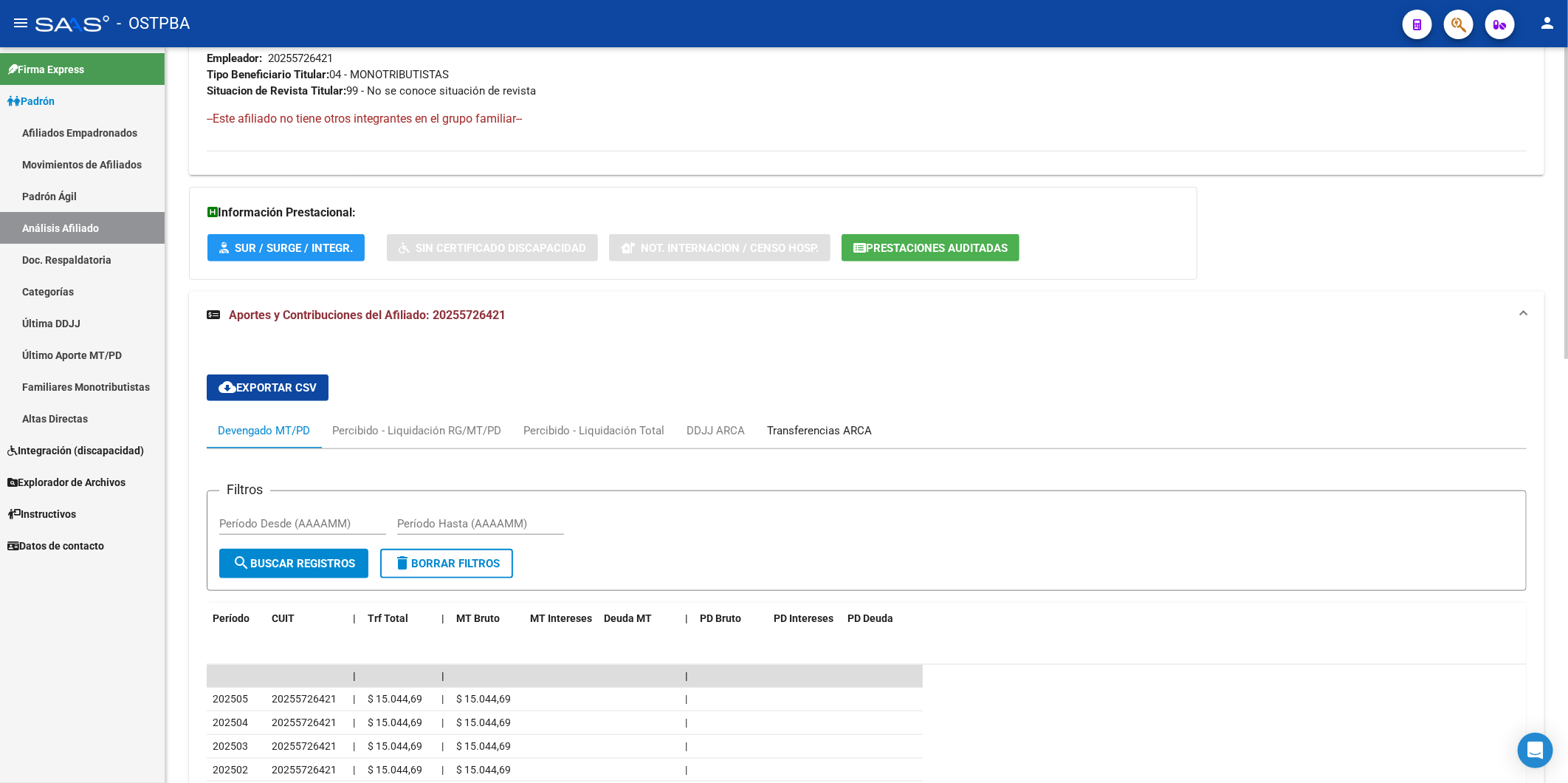
click at [792, 429] on div "Transferencias ARCA" at bounding box center [819, 430] width 105 height 16
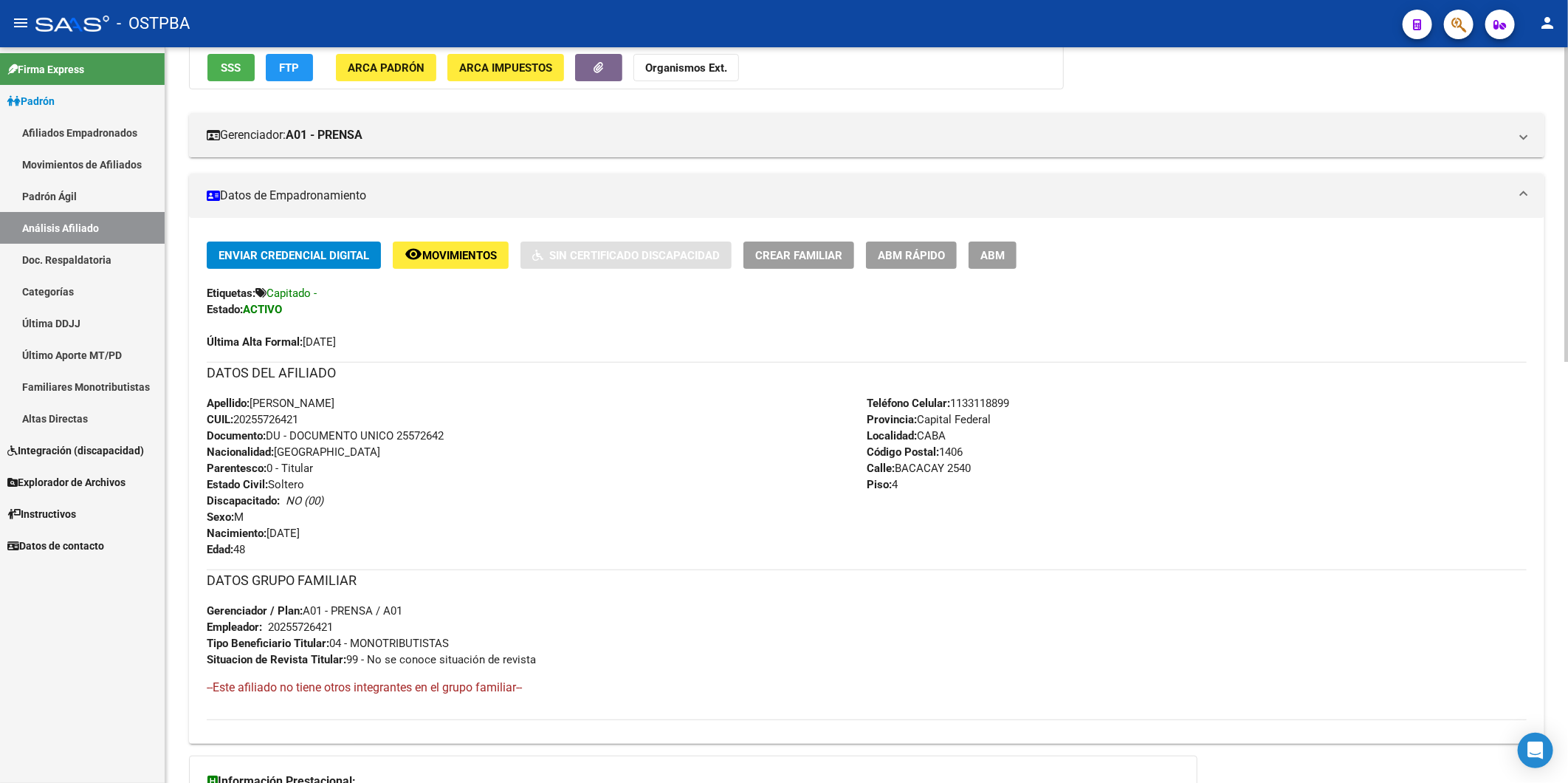
scroll to position [17, 0]
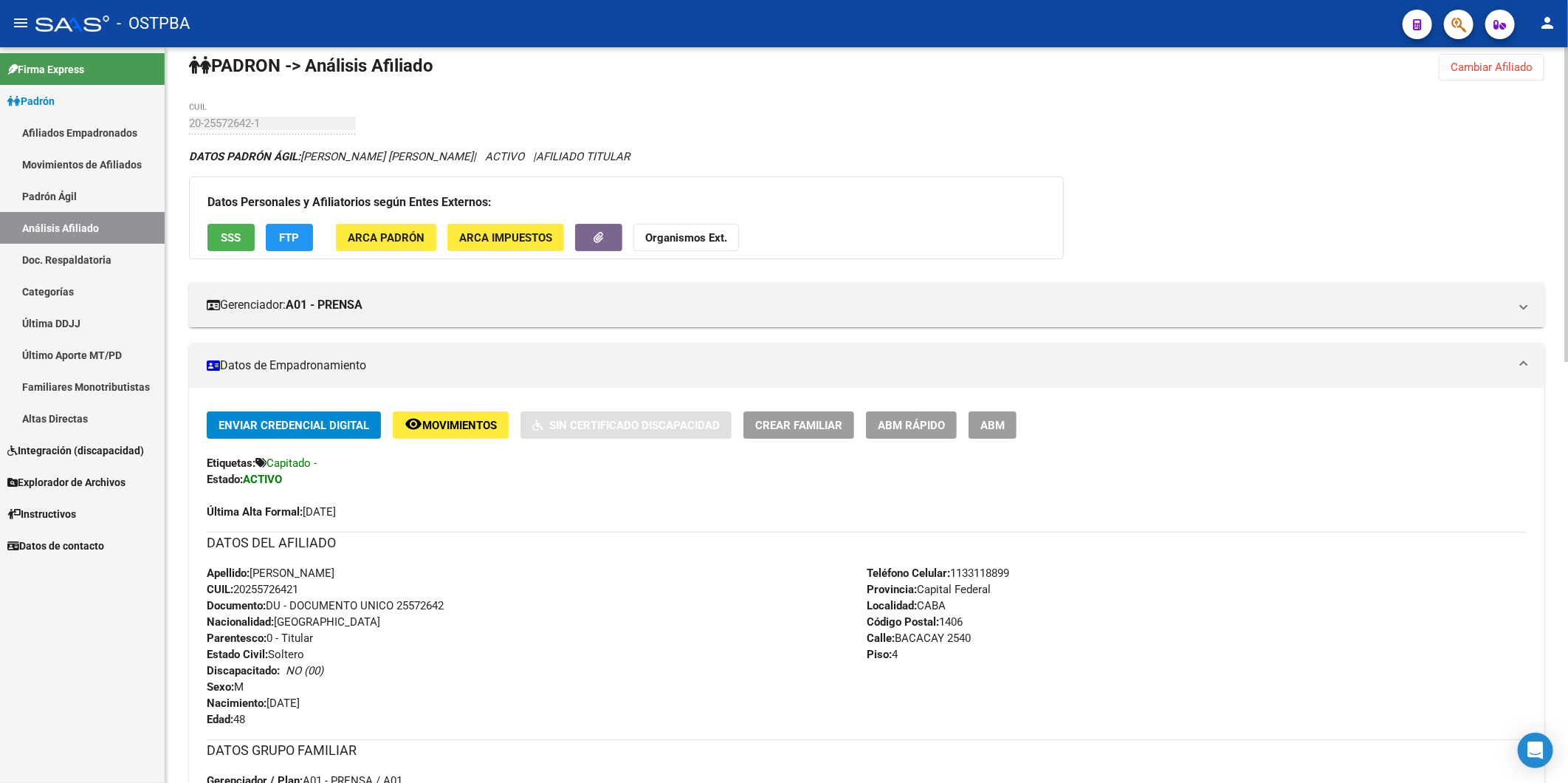
click at [685, 619] on div "Apellido: RODOLFO ARIEL LITTERIO CUIL: 20255726421 Documento: DU - DOCUMENTO UN…" at bounding box center [536, 646] width 660 height 163
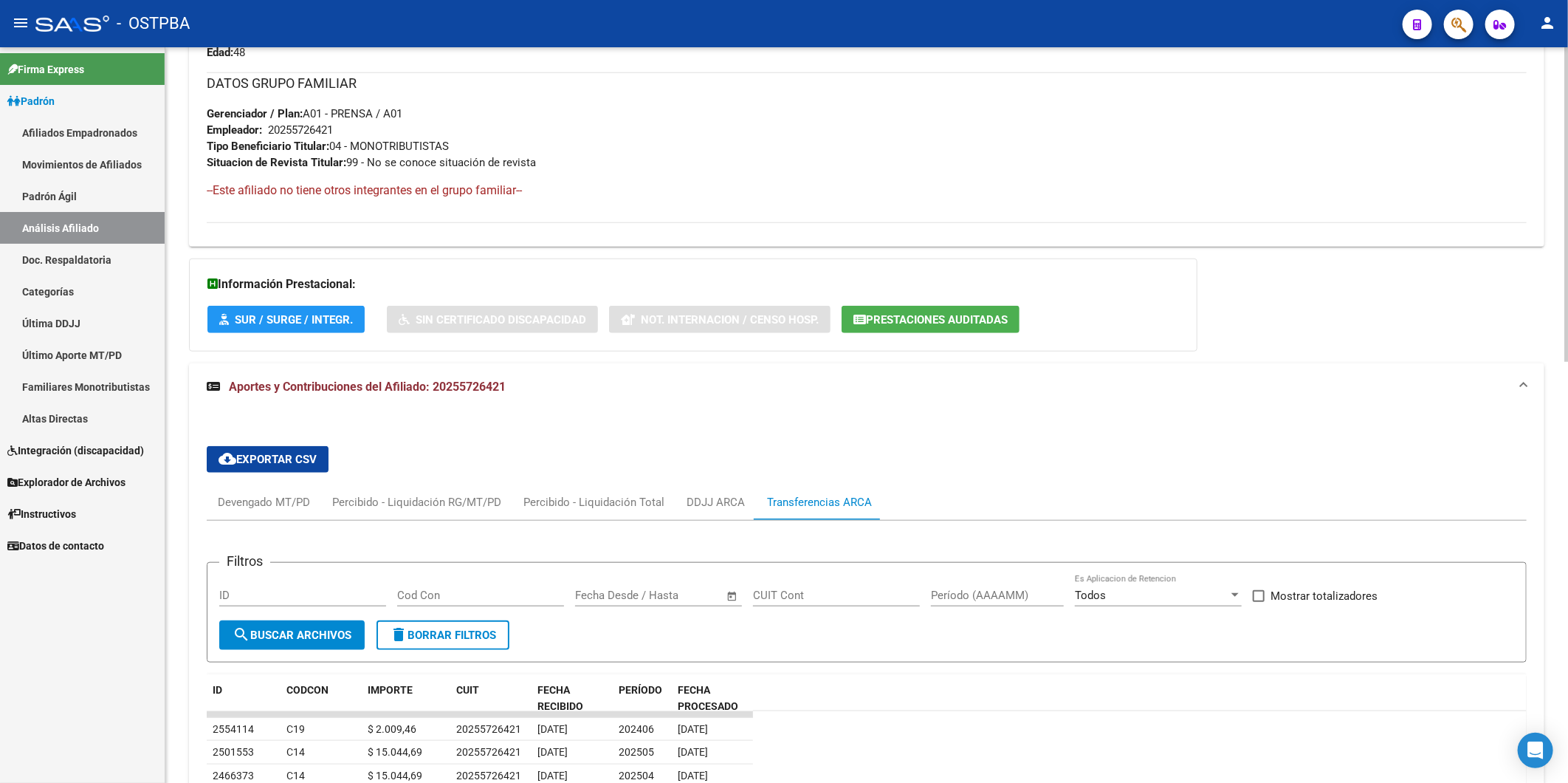
scroll to position [755, 0]
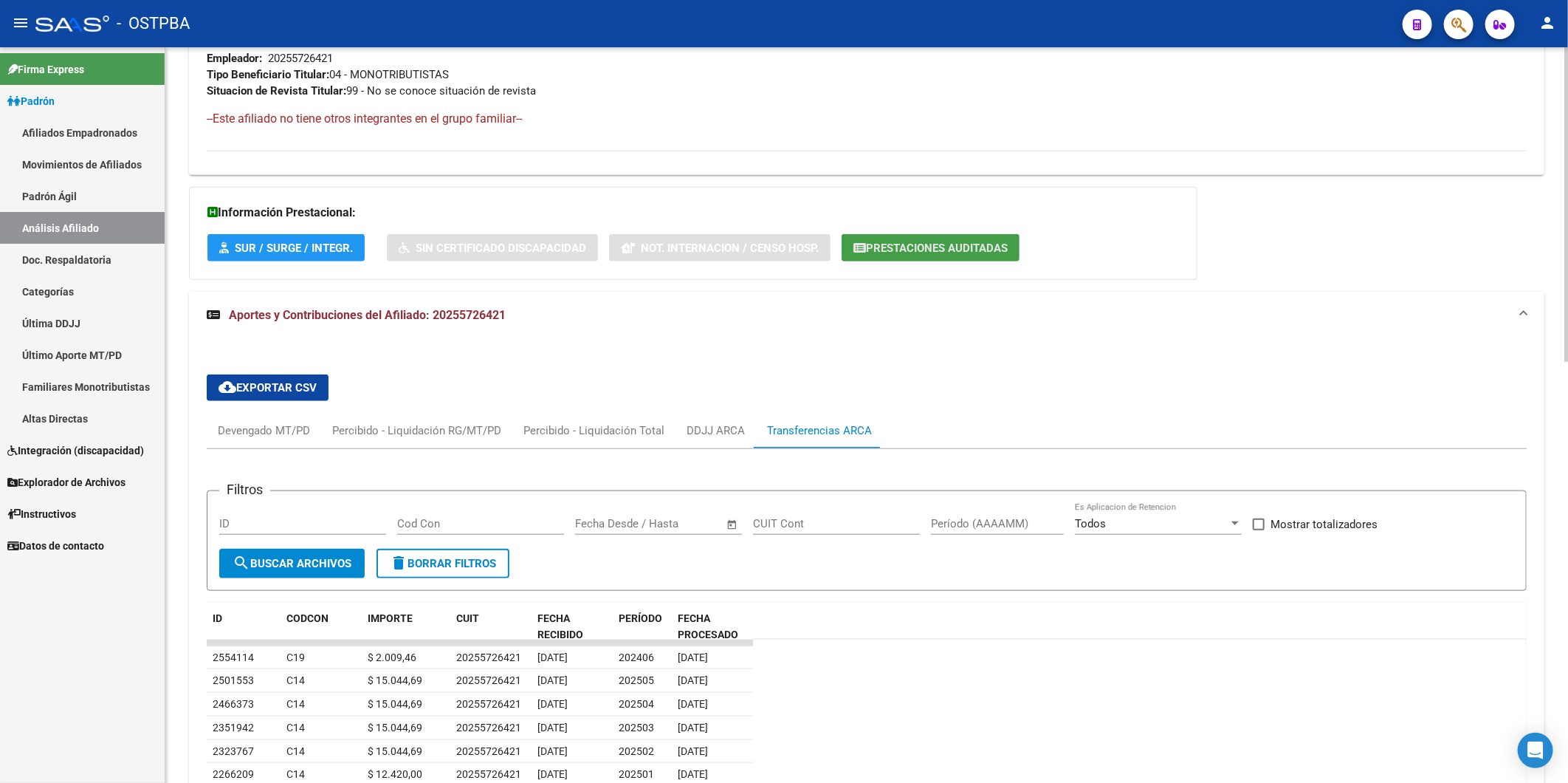
click at [960, 243] on span "Prestaciones Auditadas" at bounding box center [936, 248] width 142 height 13
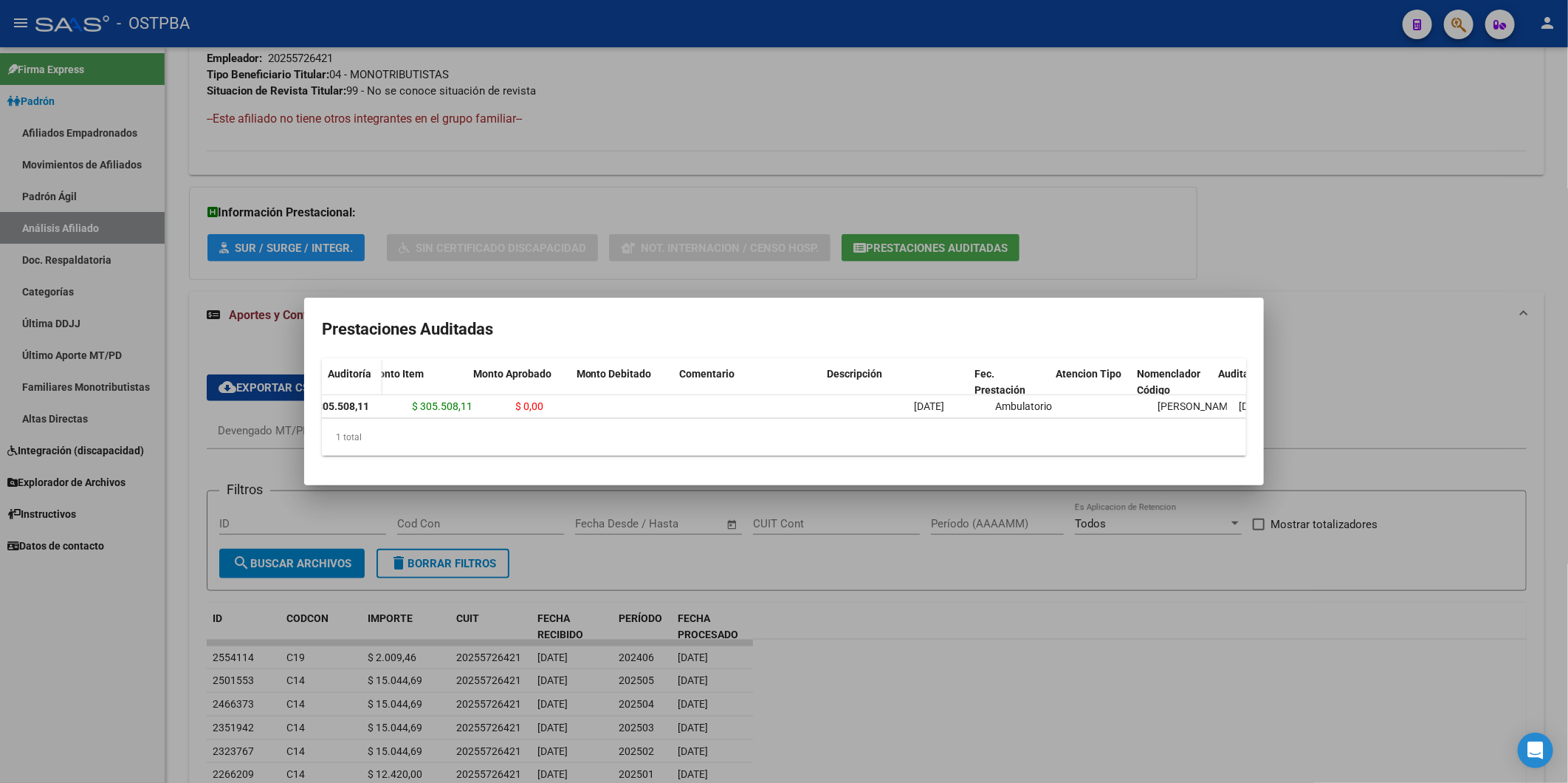
scroll to position [0, 0]
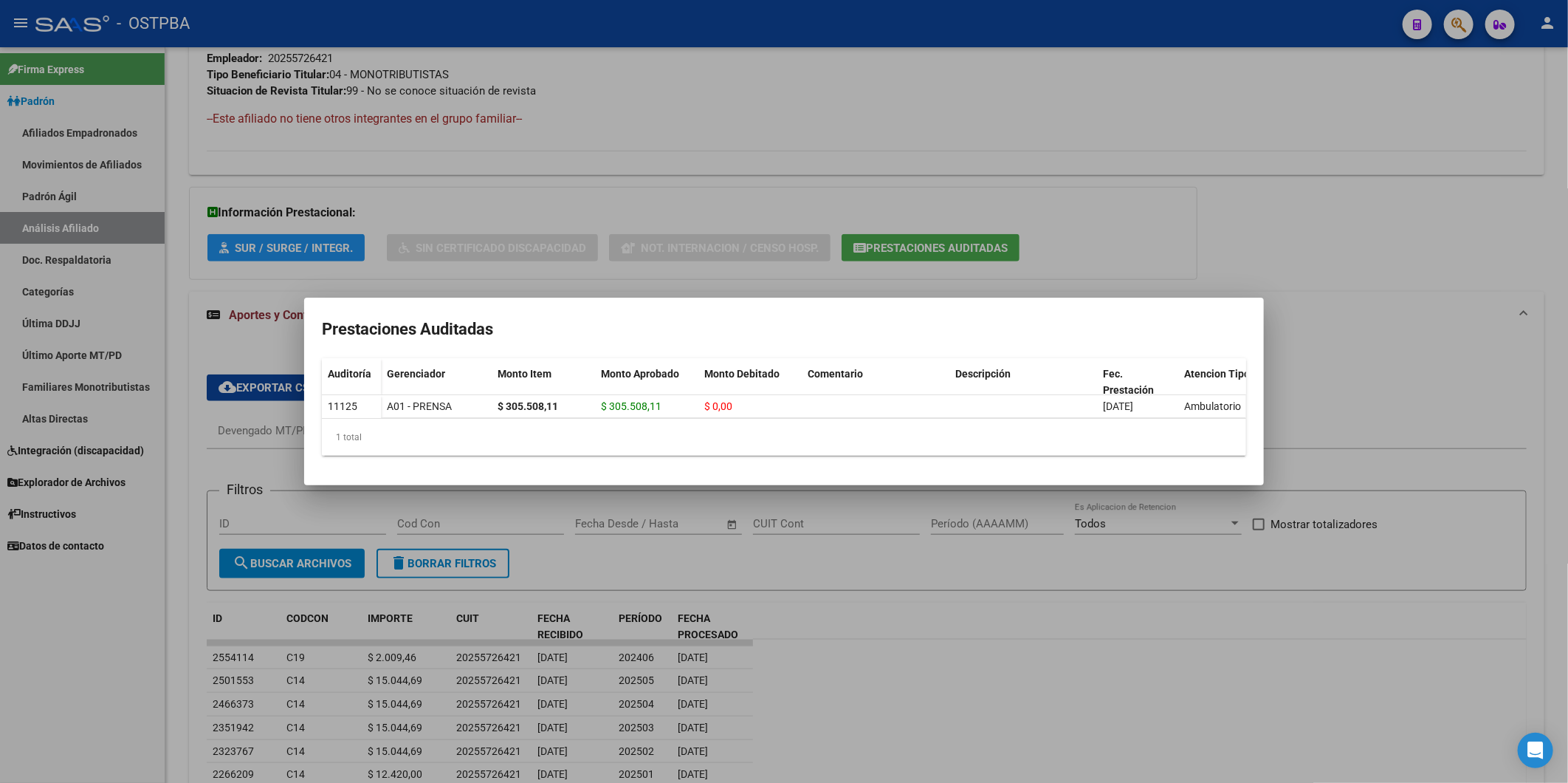
click at [962, 123] on div at bounding box center [784, 391] width 1568 height 783
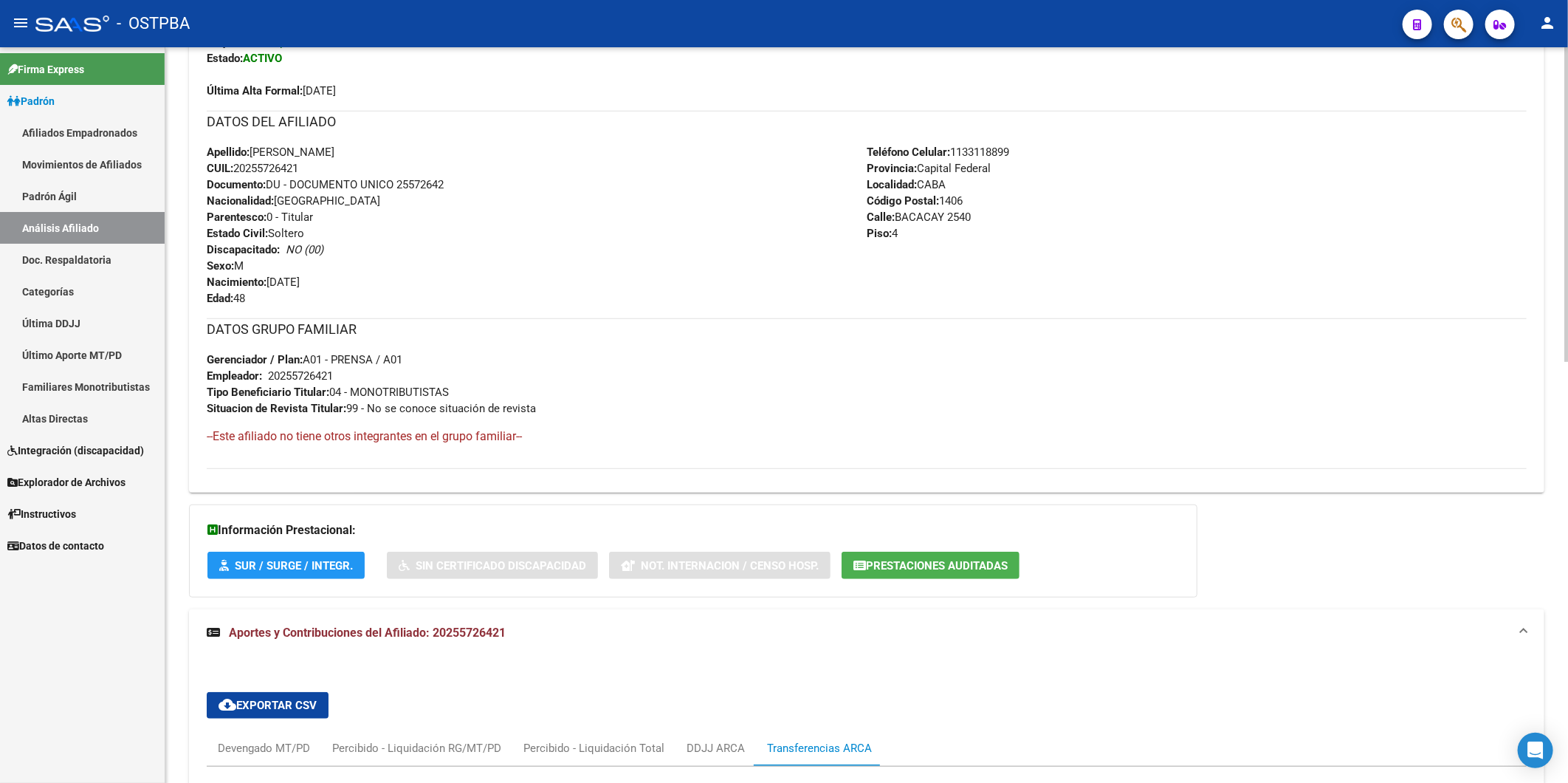
scroll to position [427, 0]
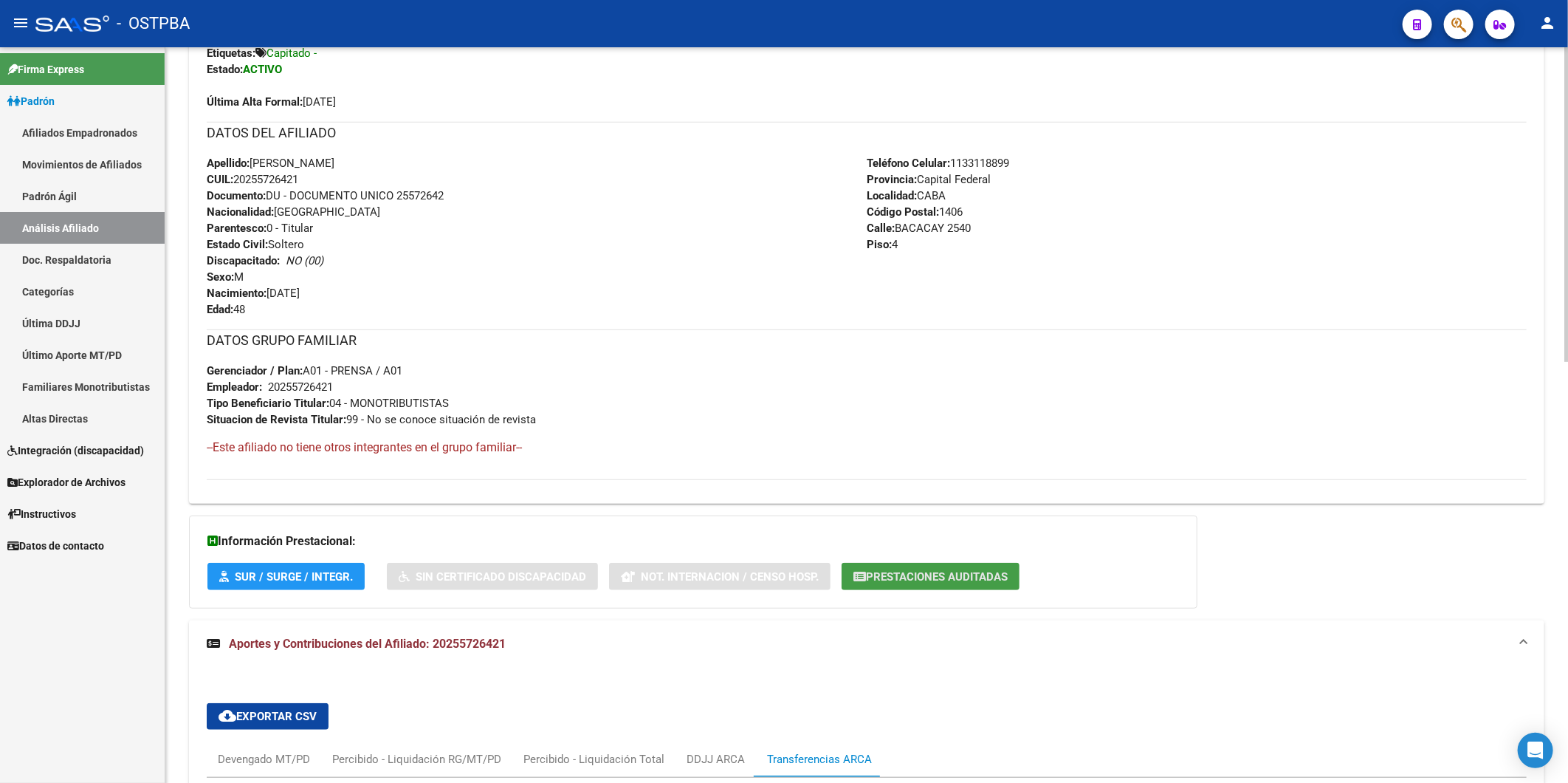
click at [911, 578] on span "Prestaciones Auditadas" at bounding box center [936, 577] width 142 height 13
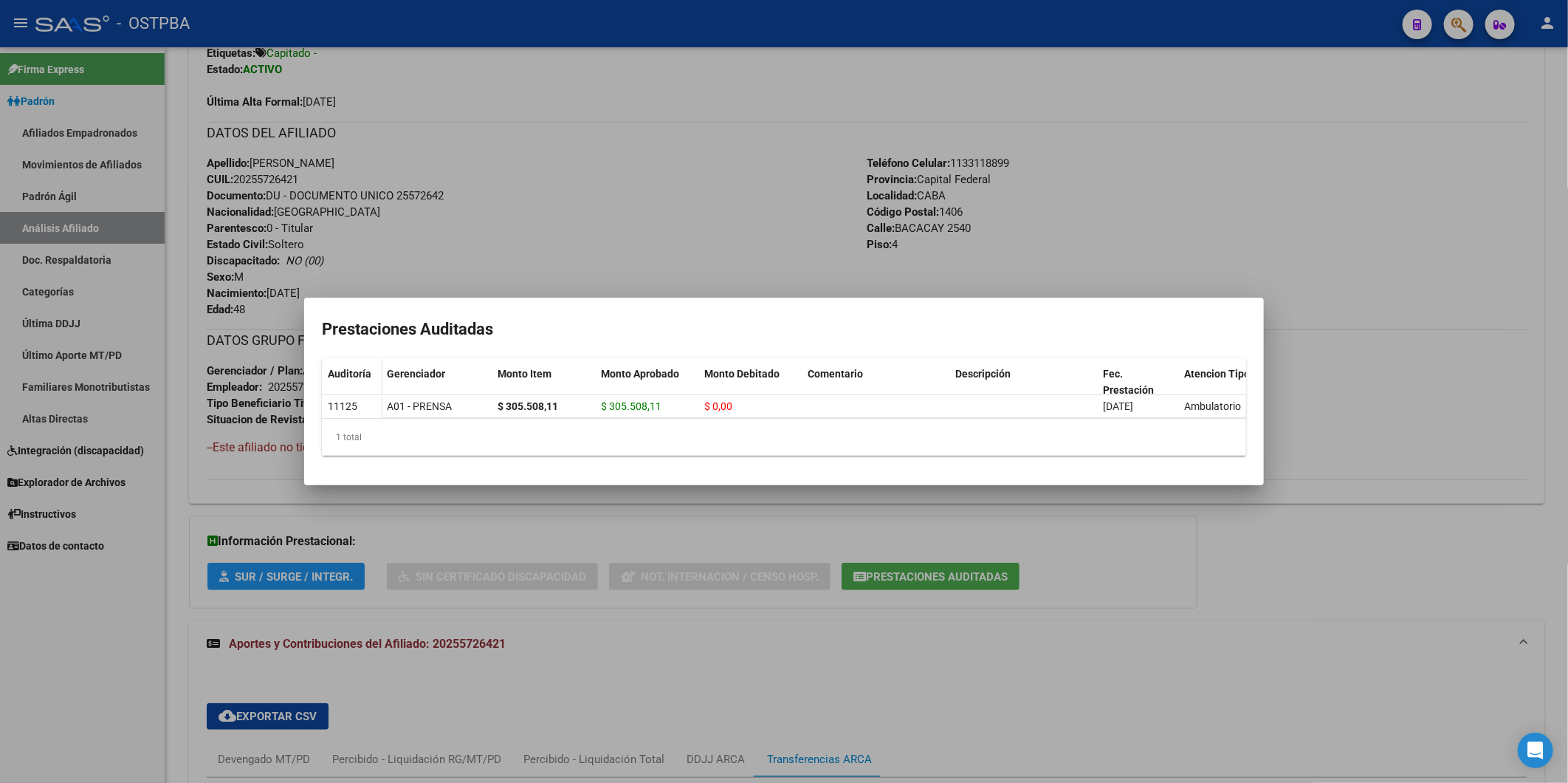
click at [604, 145] on div at bounding box center [784, 391] width 1568 height 783
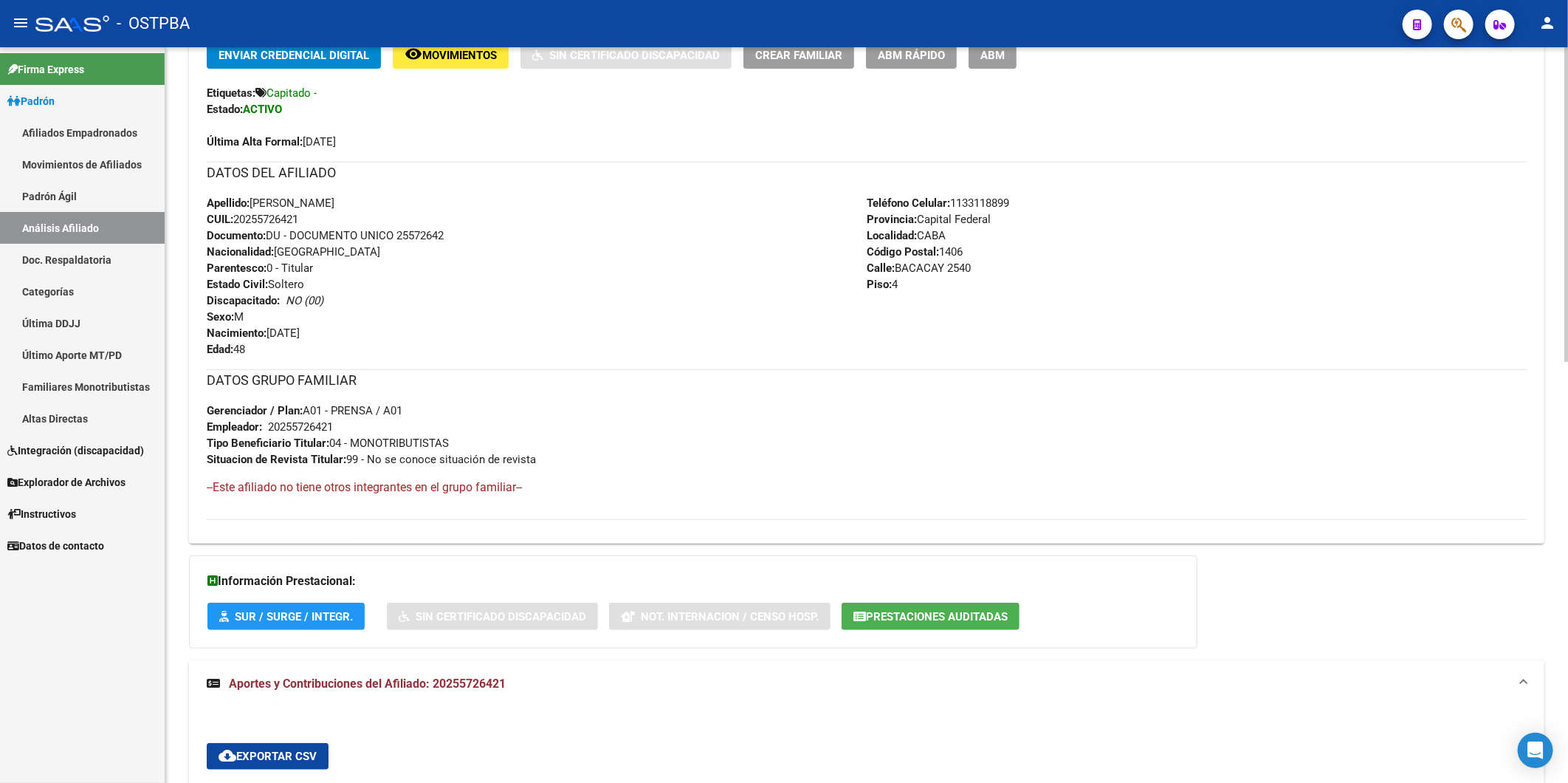
scroll to position [181, 0]
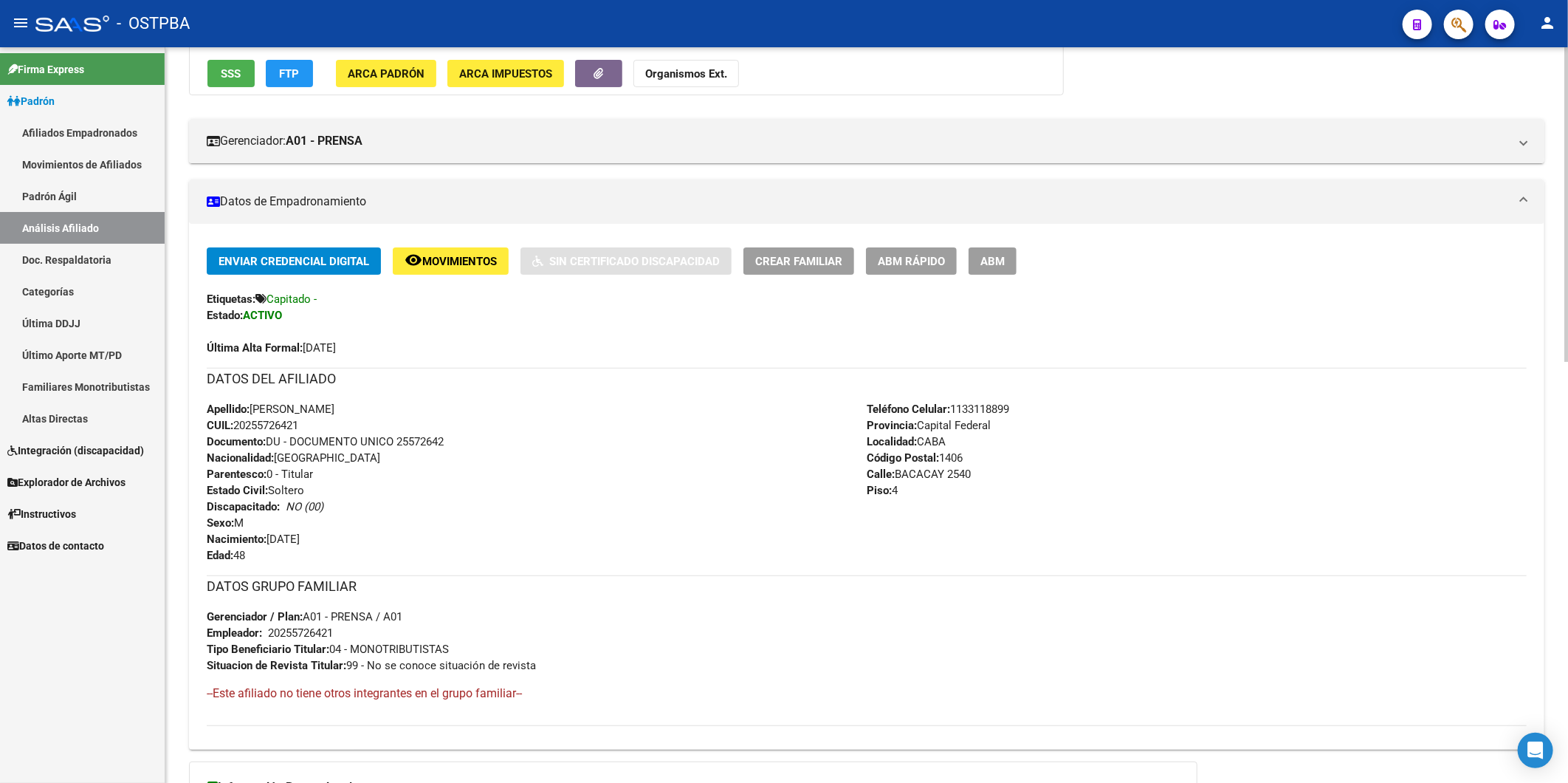
click at [909, 264] on span "ABM Rápido" at bounding box center [911, 262] width 67 height 13
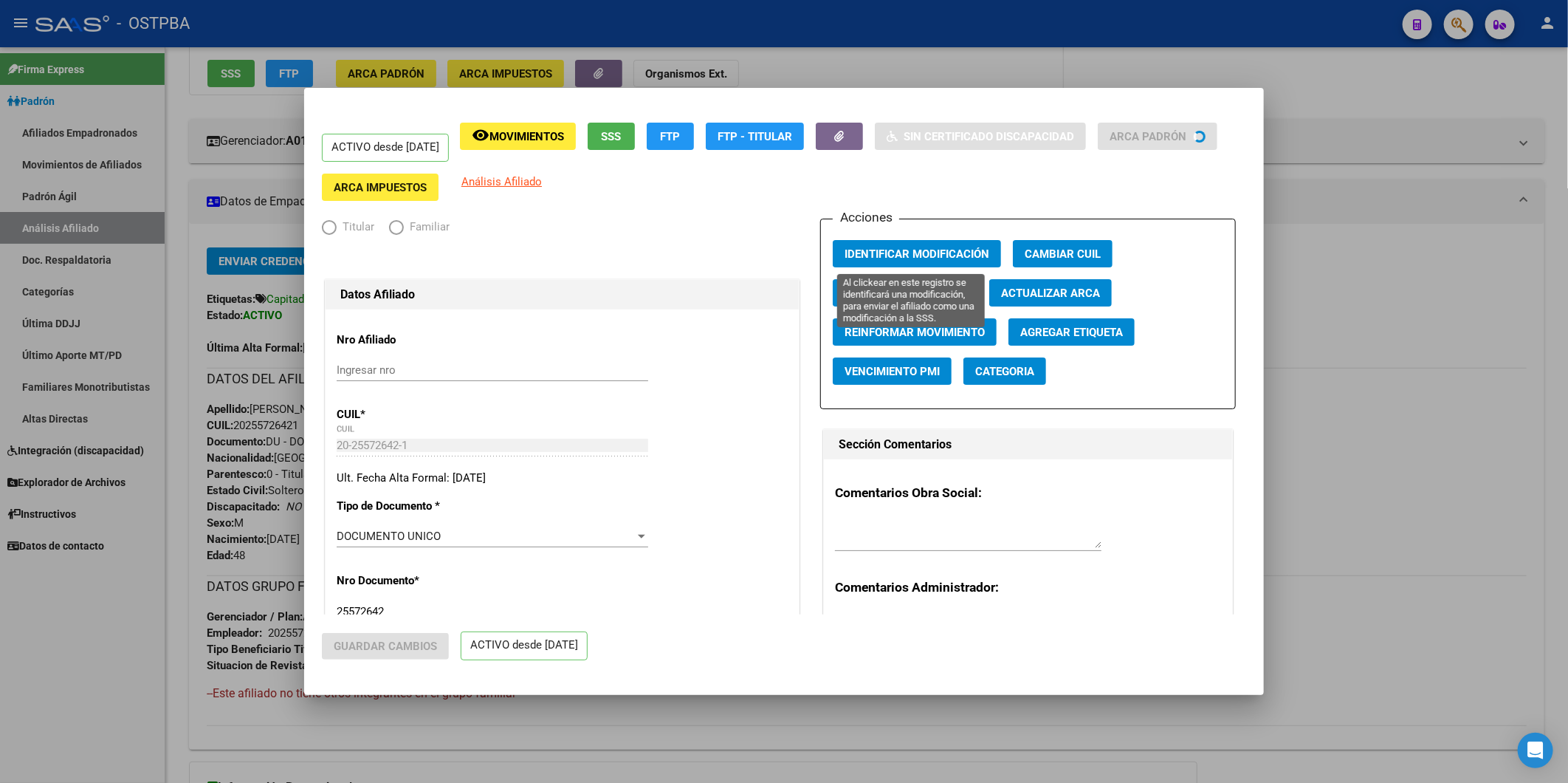
radio input "true"
type input "20-25572642-1"
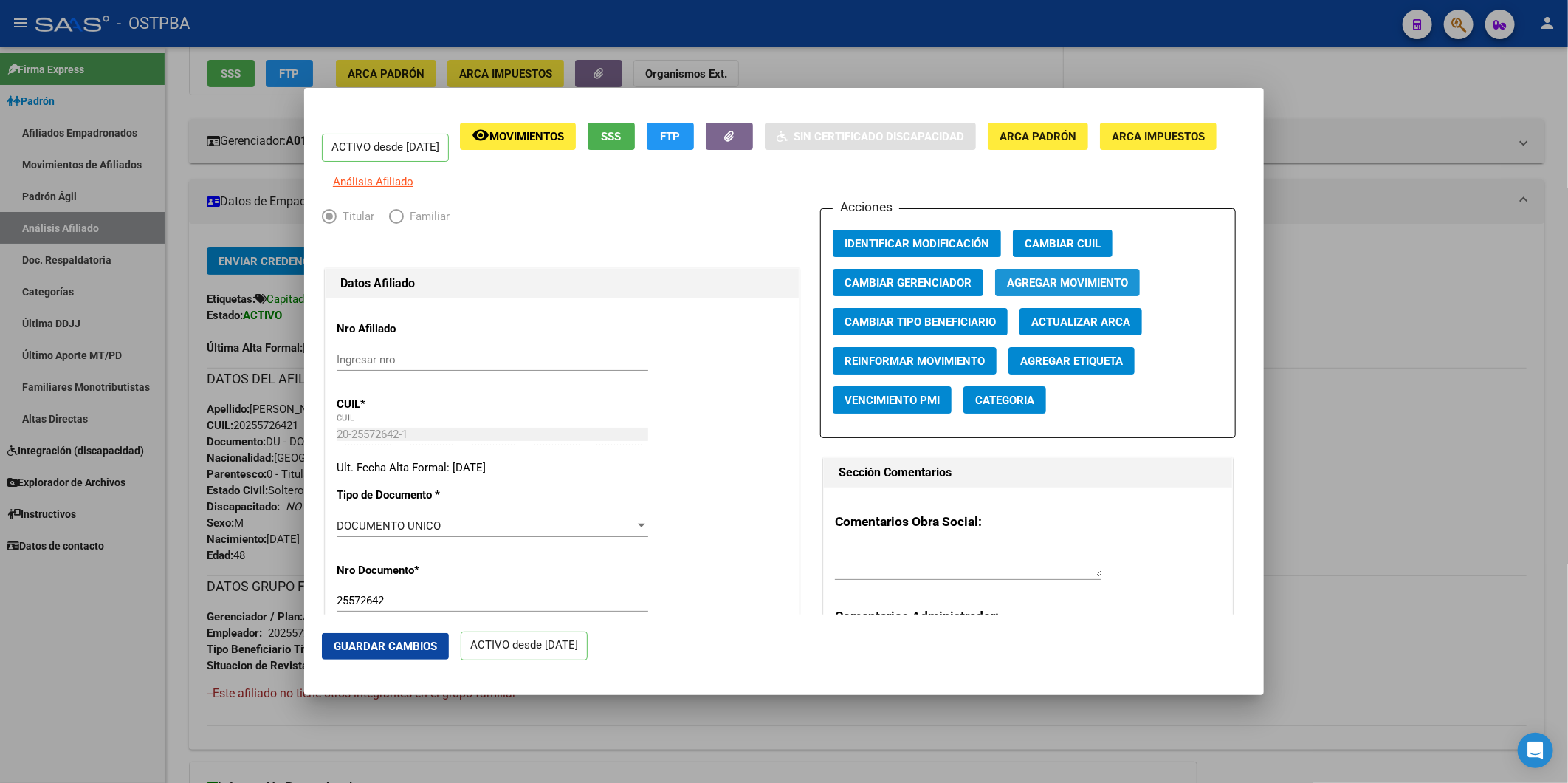
click at [1066, 290] on span "Agregar Movimiento" at bounding box center [1068, 283] width 121 height 13
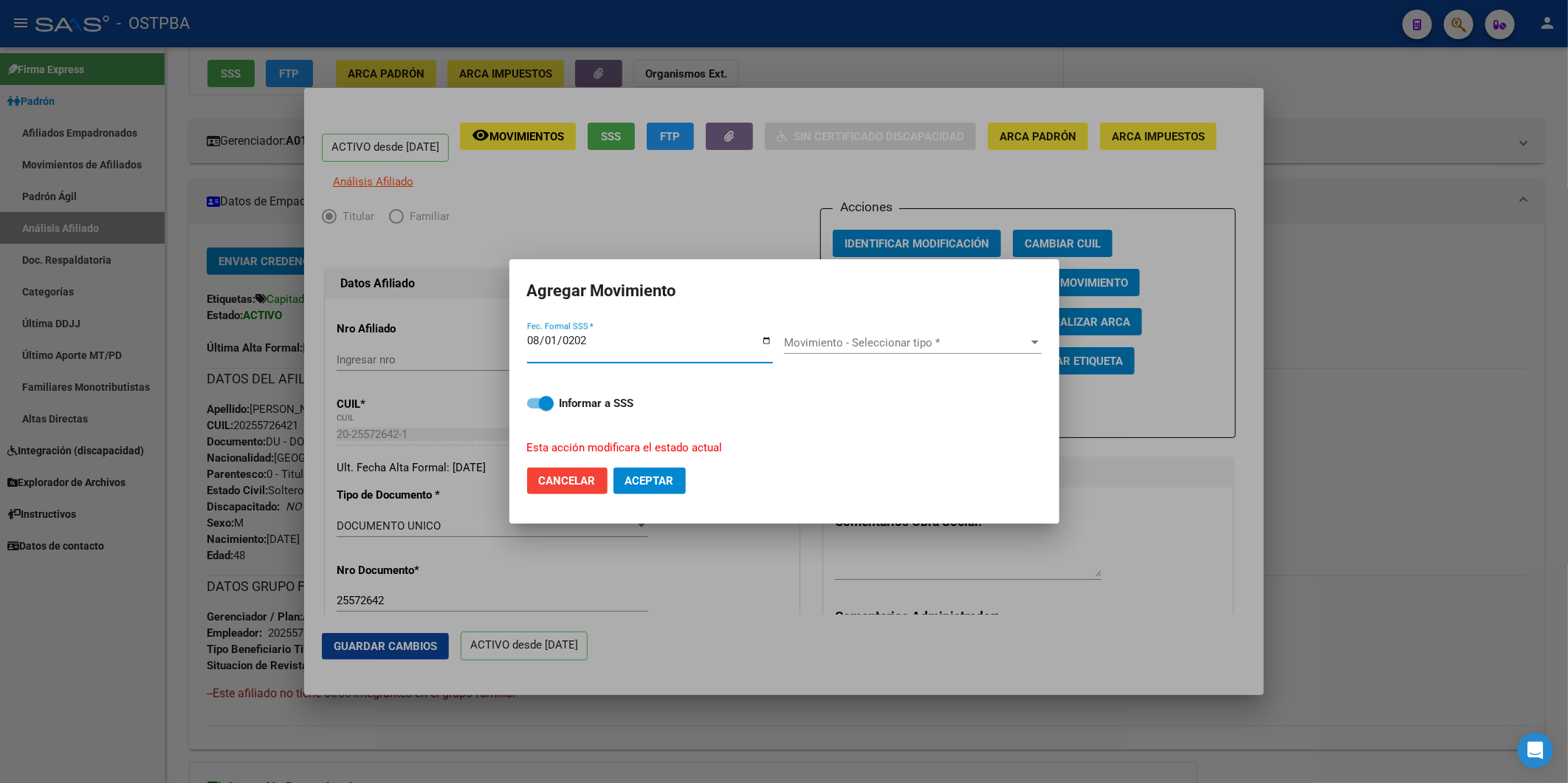
type input "[DATE]"
click at [1032, 342] on div at bounding box center [1035, 342] width 8 height 3
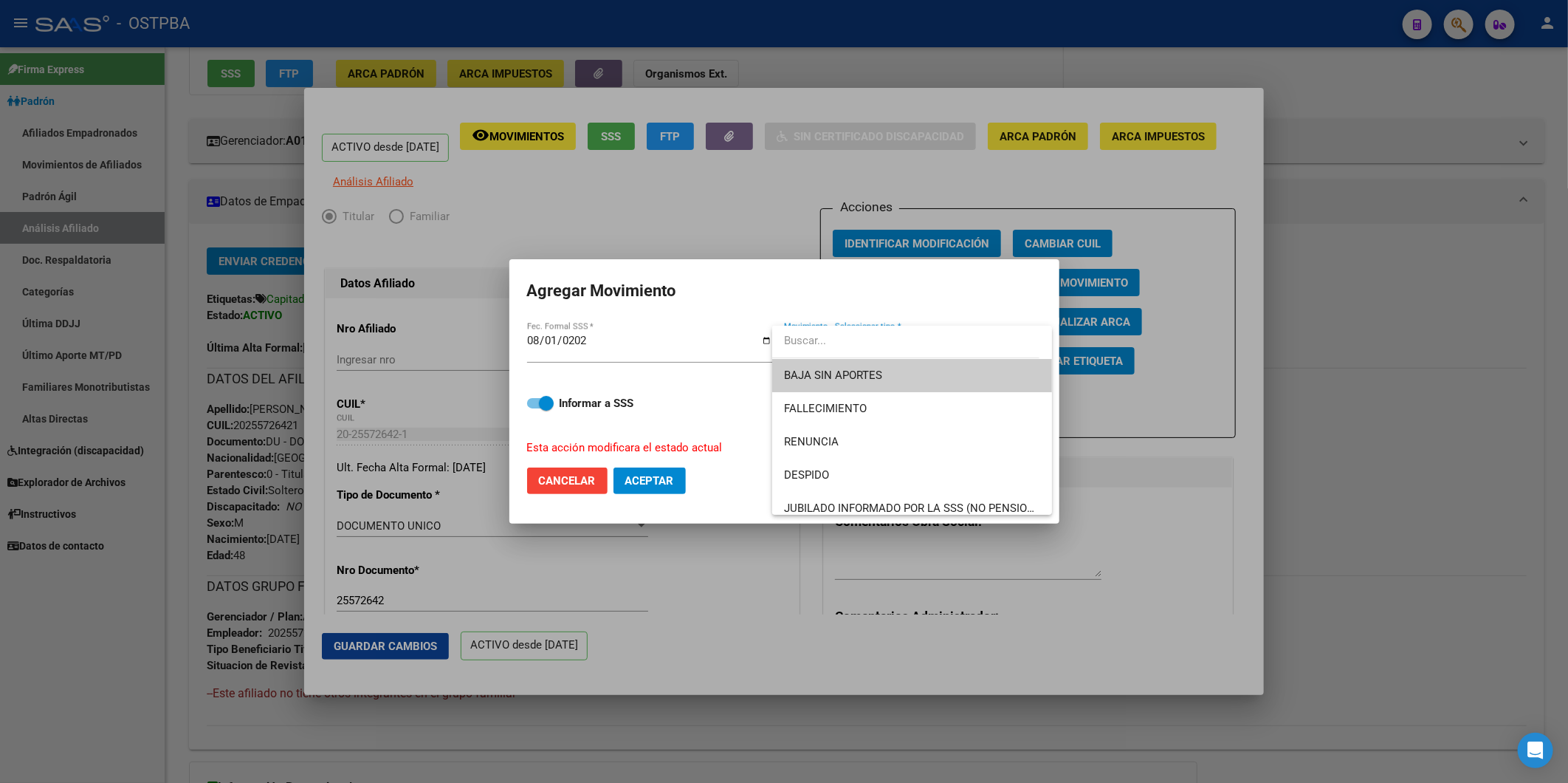
drag, startPoint x: 987, startPoint y: 367, endPoint x: 851, endPoint y: 425, distance: 147.9
click at [971, 378] on span "BAJA SIN APORTES" at bounding box center [912, 376] width 256 height 34
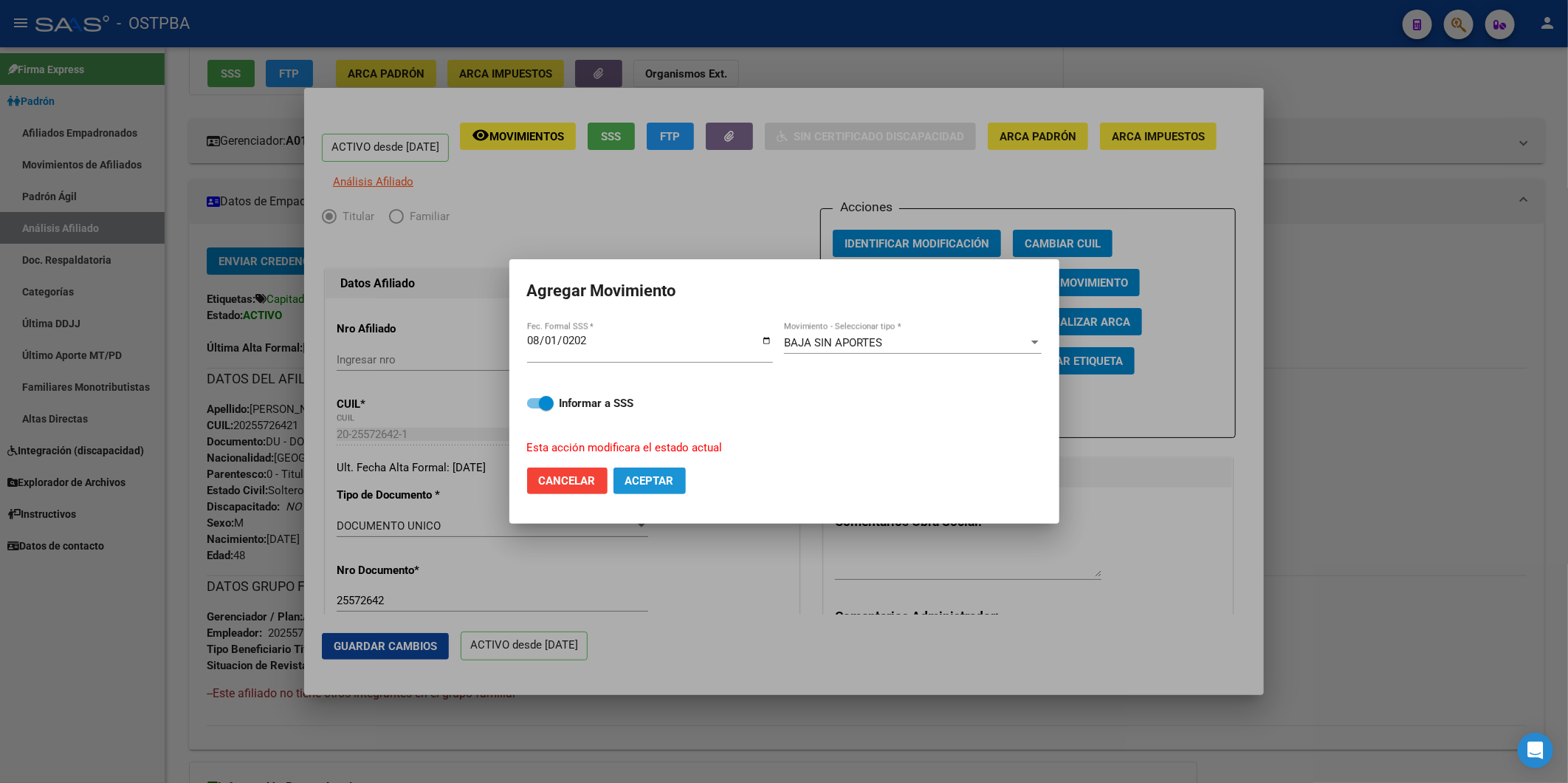
click at [664, 481] on span "Aceptar" at bounding box center [649, 481] width 49 height 13
checkbox input "false"
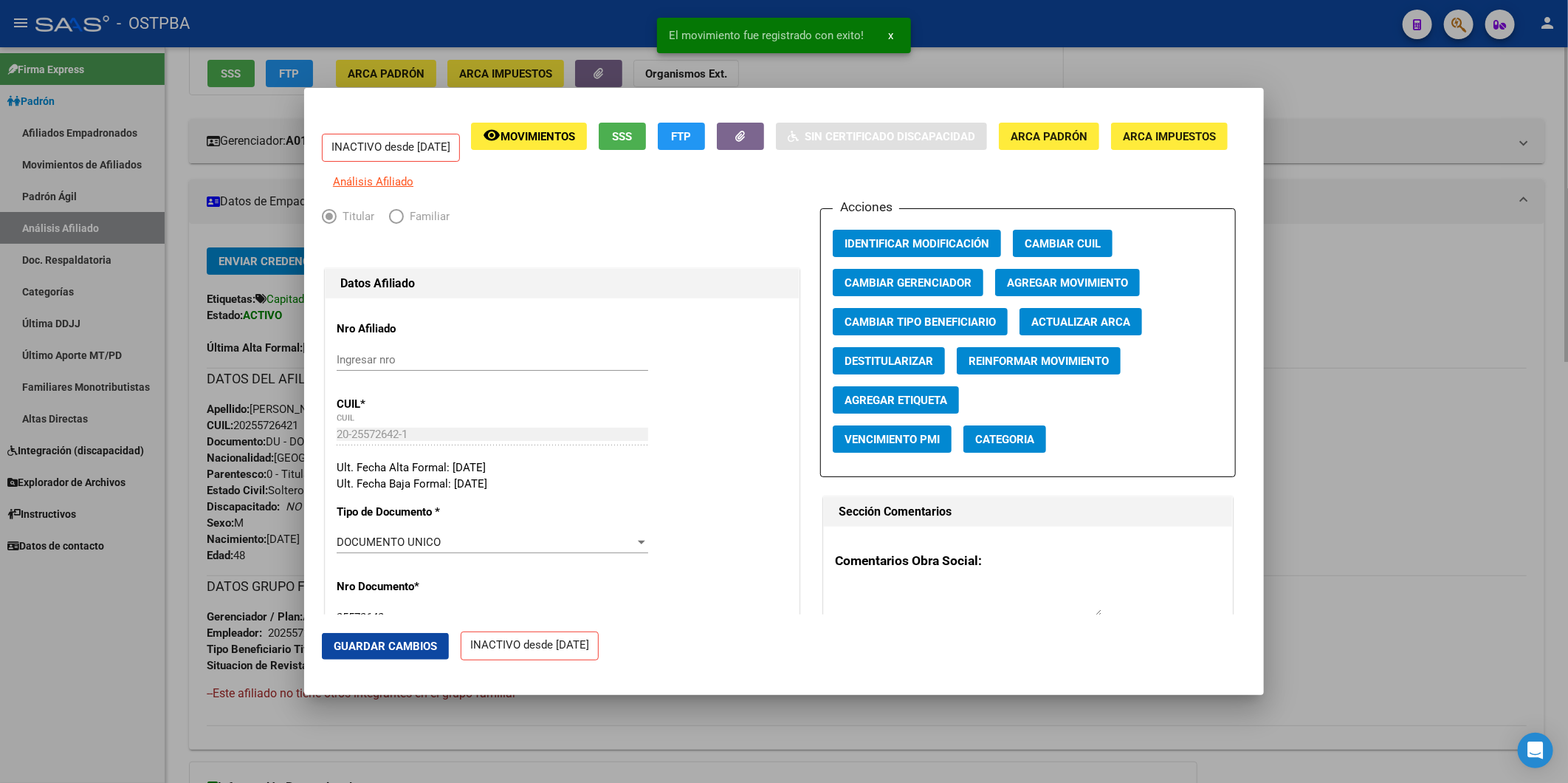
drag, startPoint x: 1376, startPoint y: 268, endPoint x: 1357, endPoint y: 253, distance: 24.2
click at [1374, 266] on div at bounding box center [784, 391] width 1568 height 783
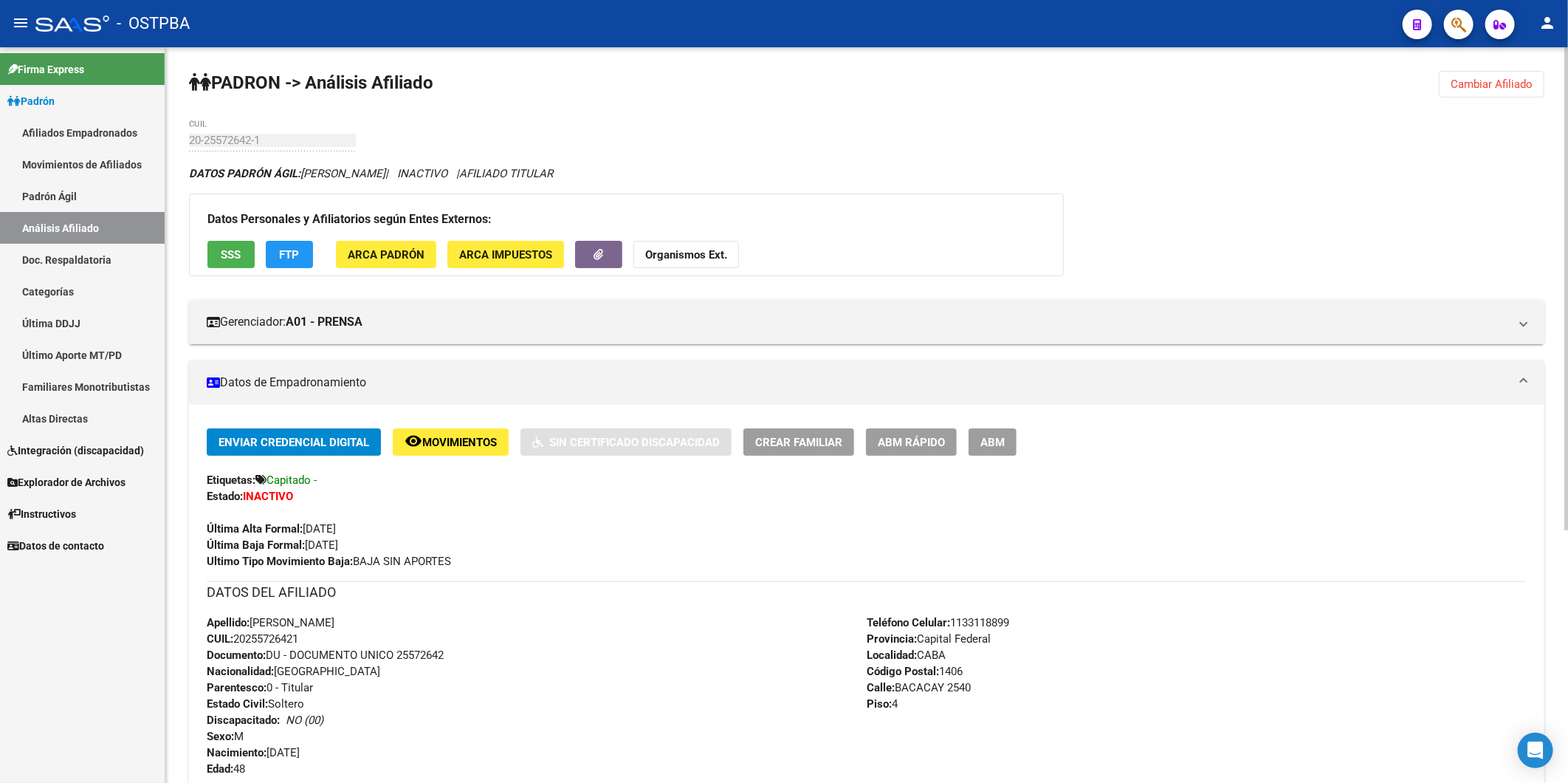
click at [1479, 86] on span "Cambiar Afiliado" at bounding box center [1492, 84] width 82 height 13
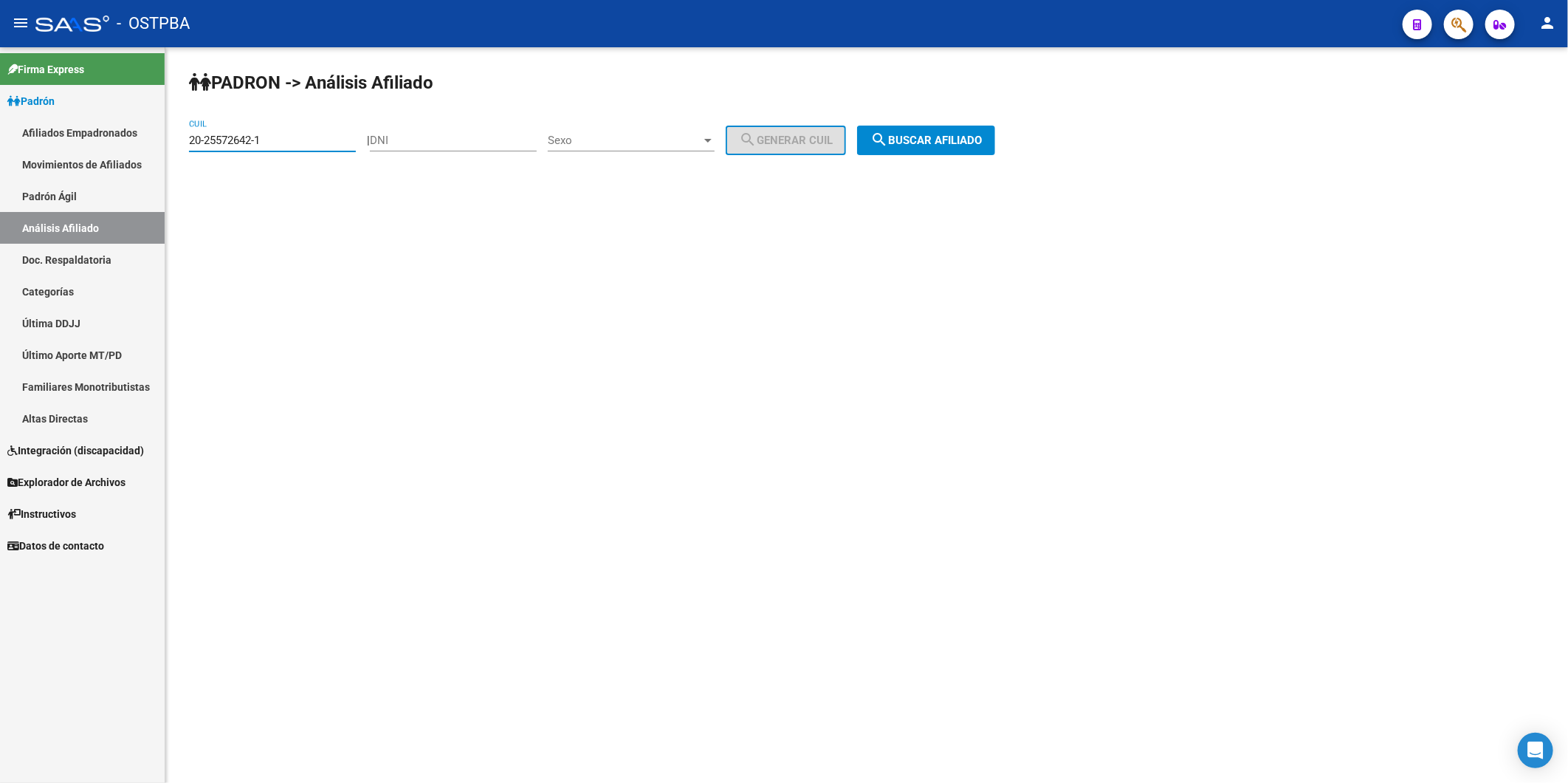
drag, startPoint x: 327, startPoint y: 138, endPoint x: 108, endPoint y: 163, distance: 220.4
click at [108, 163] on mat-sidenav-container "Firma Express Padrón Afiliados Empadronados Movimientos de Afiliados Padrón Ági…" at bounding box center [784, 415] width 1568 height 736
click at [471, 138] on input "DNI" at bounding box center [453, 140] width 167 height 13
type input "18405649"
click at [715, 144] on div at bounding box center [708, 140] width 13 height 12
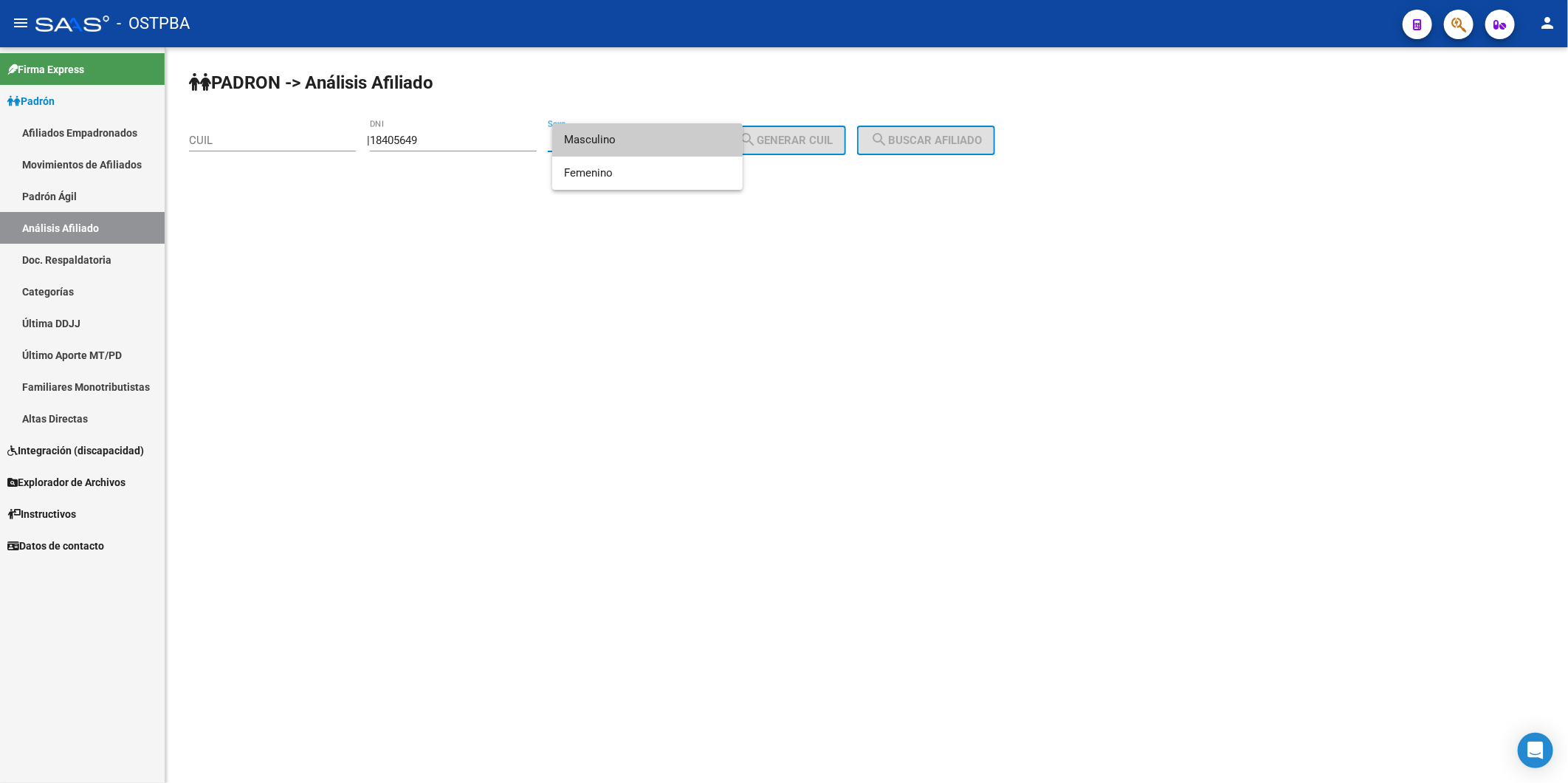
click at [706, 133] on span "Masculino" at bounding box center [647, 140] width 167 height 34
drag, startPoint x: 777, startPoint y: 138, endPoint x: 852, endPoint y: 130, distance: 75.4
click at [778, 138] on span "search Generar CUIL" at bounding box center [786, 140] width 94 height 13
type input "20-18405649-7"
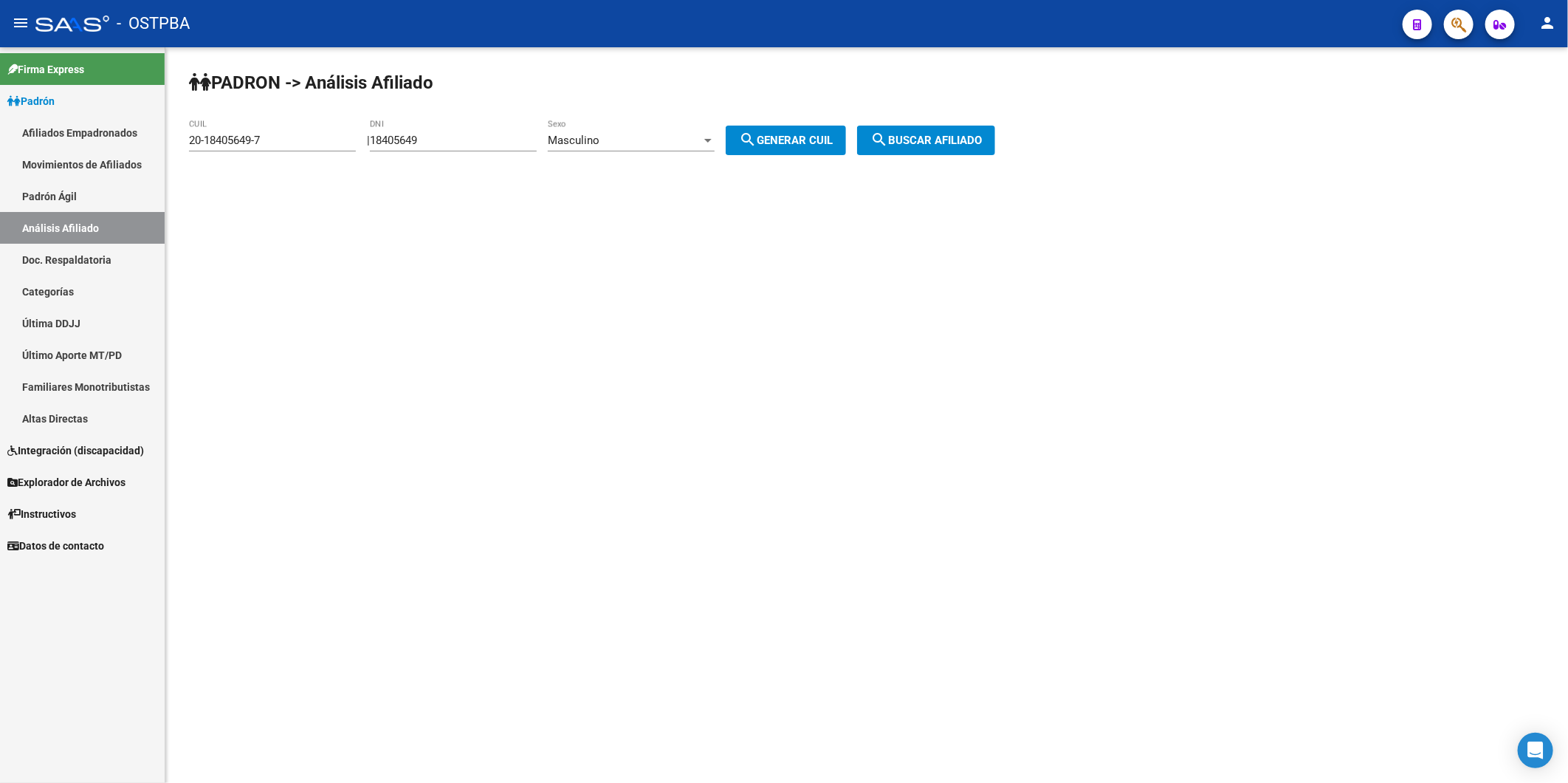
click at [913, 138] on span "search Buscar afiliado" at bounding box center [926, 140] width 112 height 13
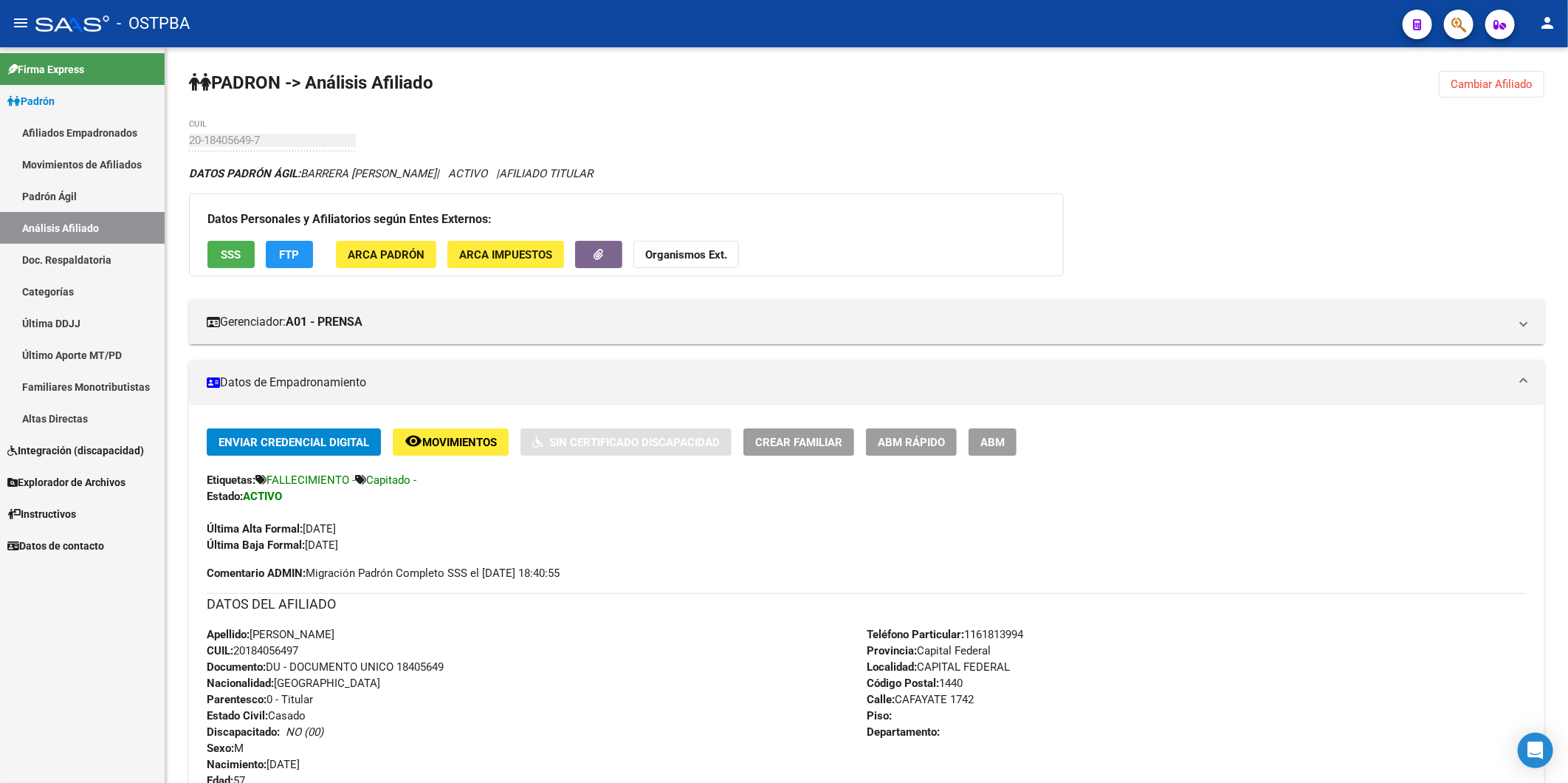
click at [235, 253] on span "SSS" at bounding box center [232, 255] width 20 height 13
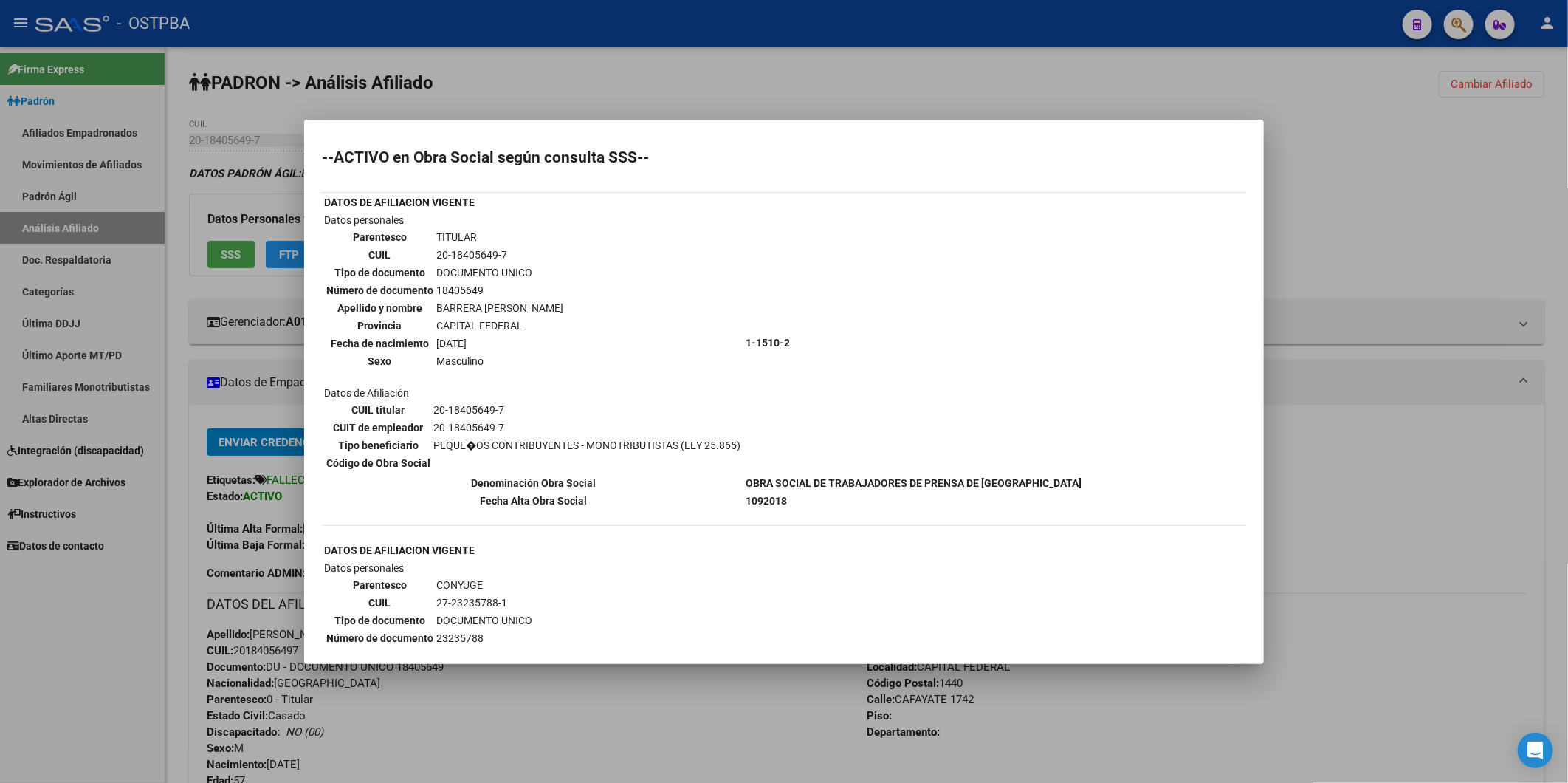
scroll to position [492, 0]
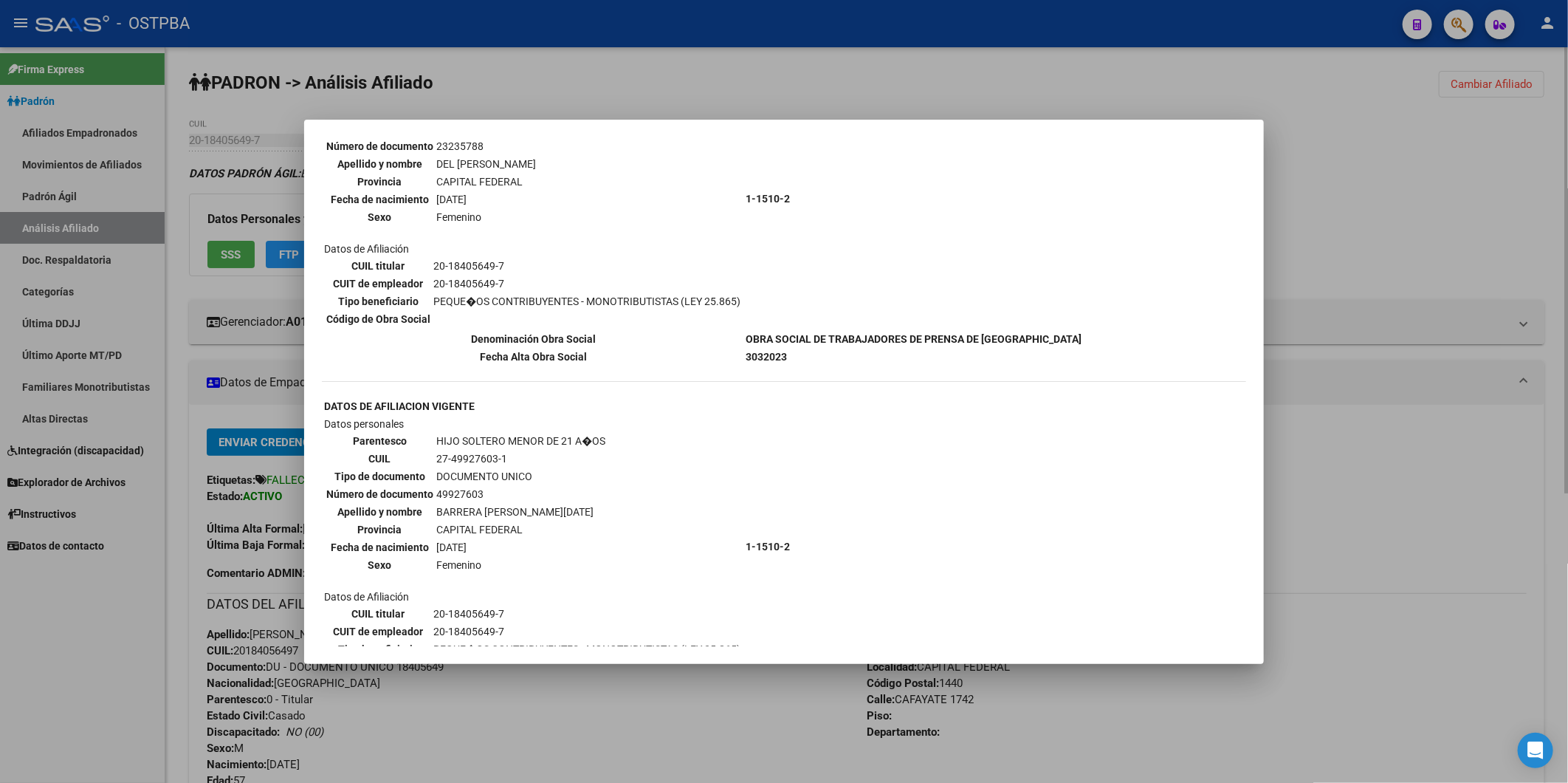
drag, startPoint x: 1361, startPoint y: 192, endPoint x: 1350, endPoint y: 192, distance: 11.0
click at [1360, 192] on div at bounding box center [784, 391] width 1568 height 783
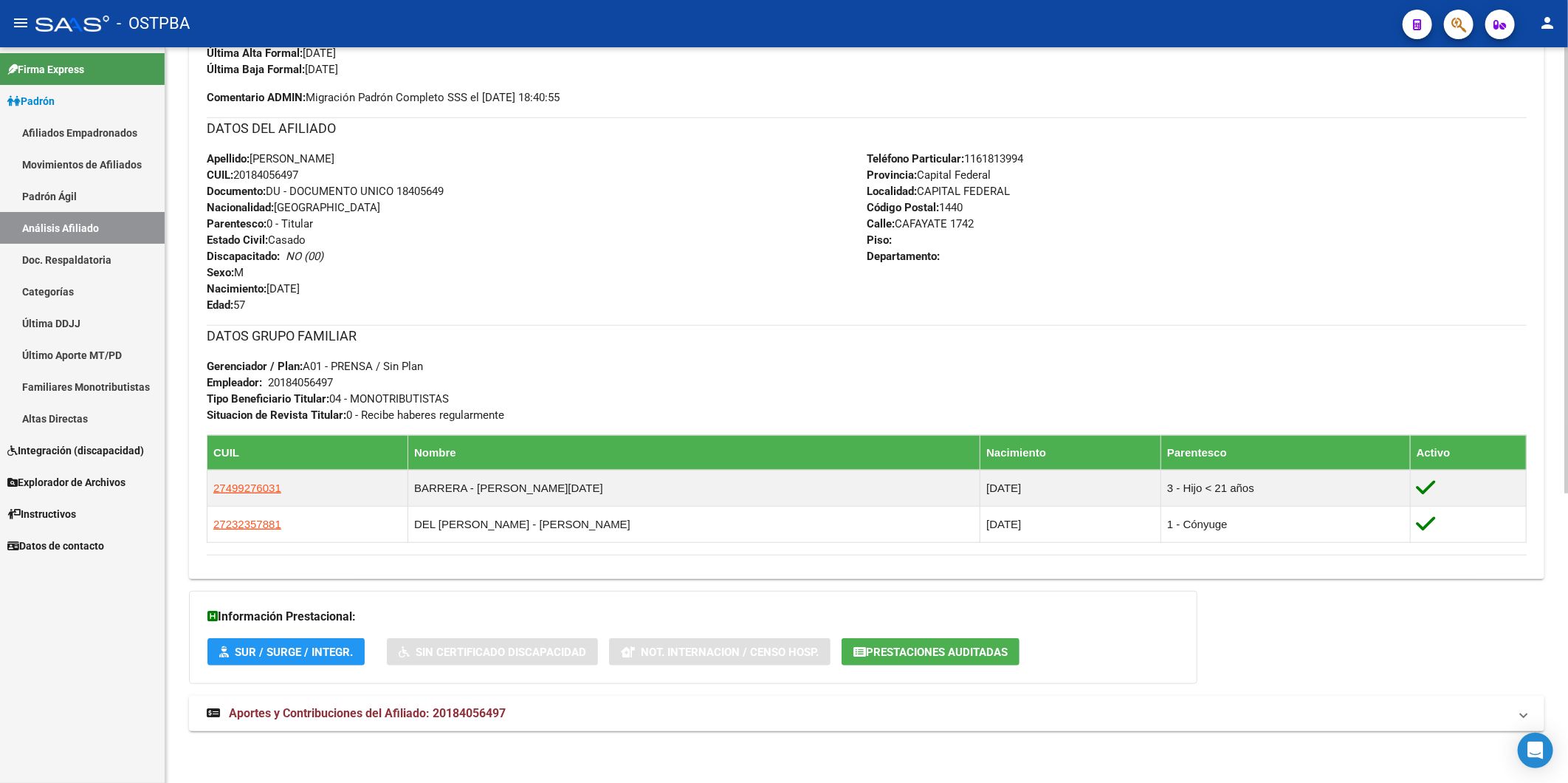
scroll to position [0, 0]
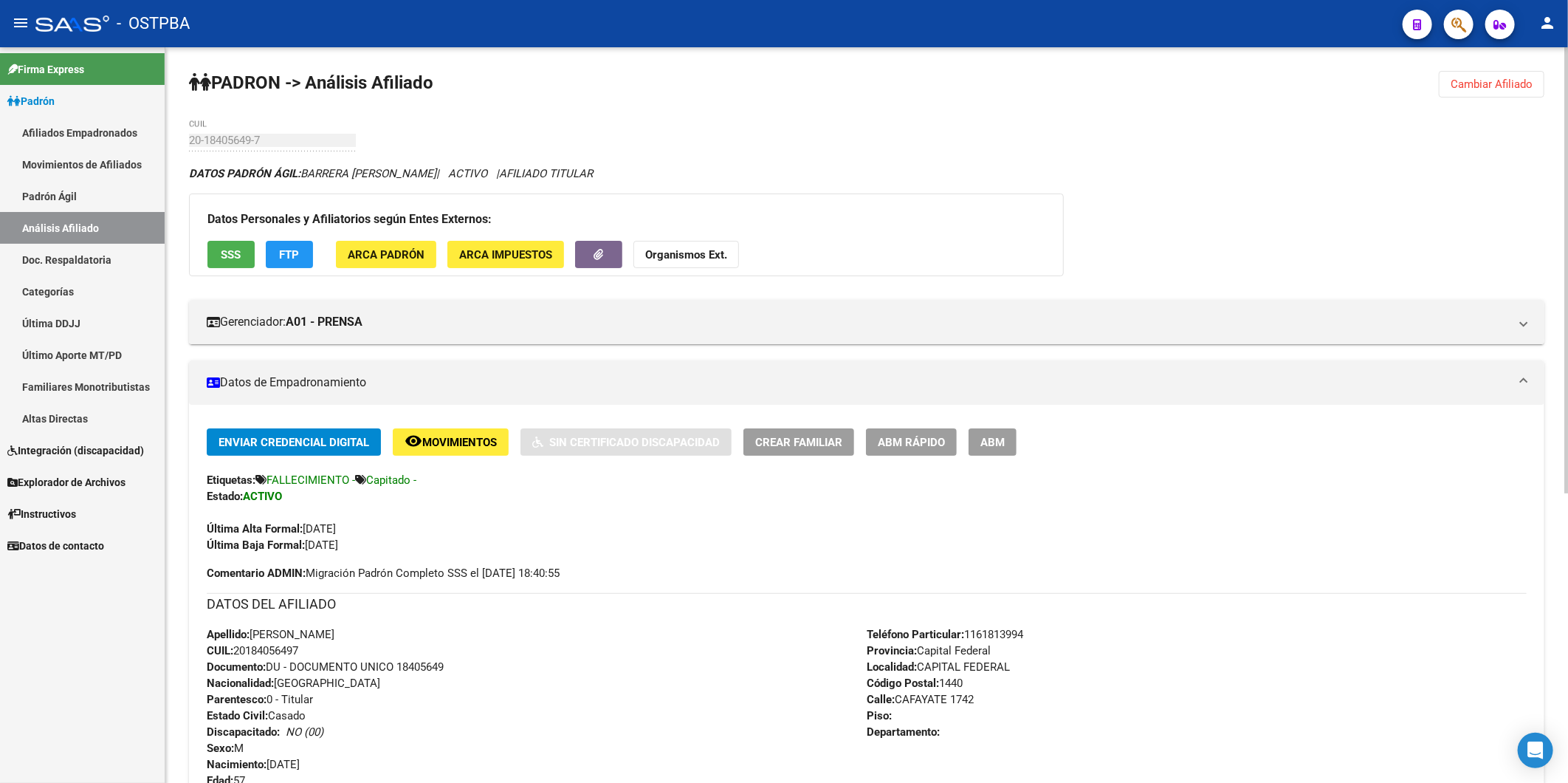
click at [470, 431] on button "remove_red_eye Movimientos" at bounding box center [451, 441] width 116 height 28
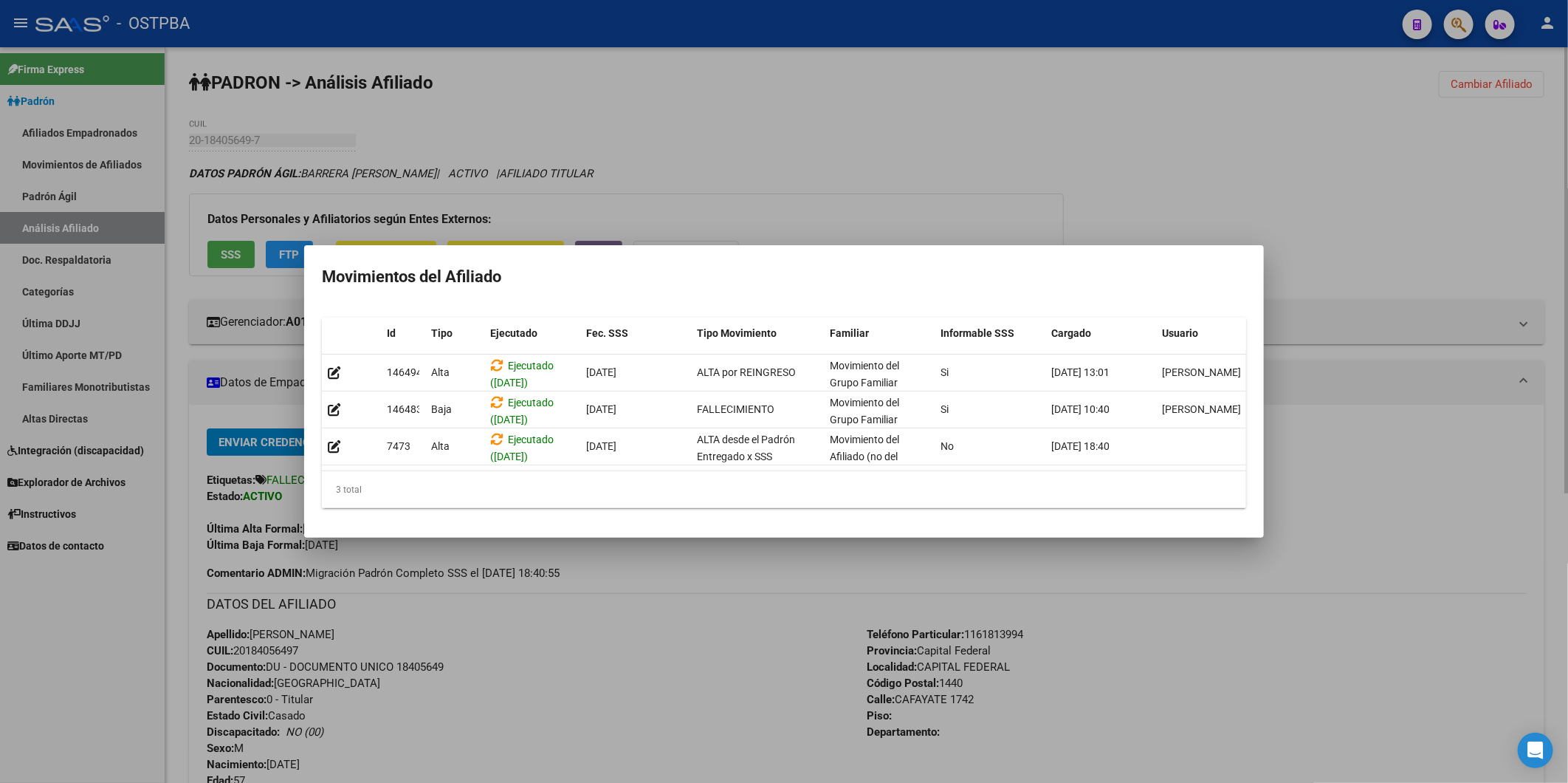
drag, startPoint x: 1305, startPoint y: 87, endPoint x: 1312, endPoint y: 86, distance: 7.1
click at [1312, 86] on div at bounding box center [784, 391] width 1568 height 783
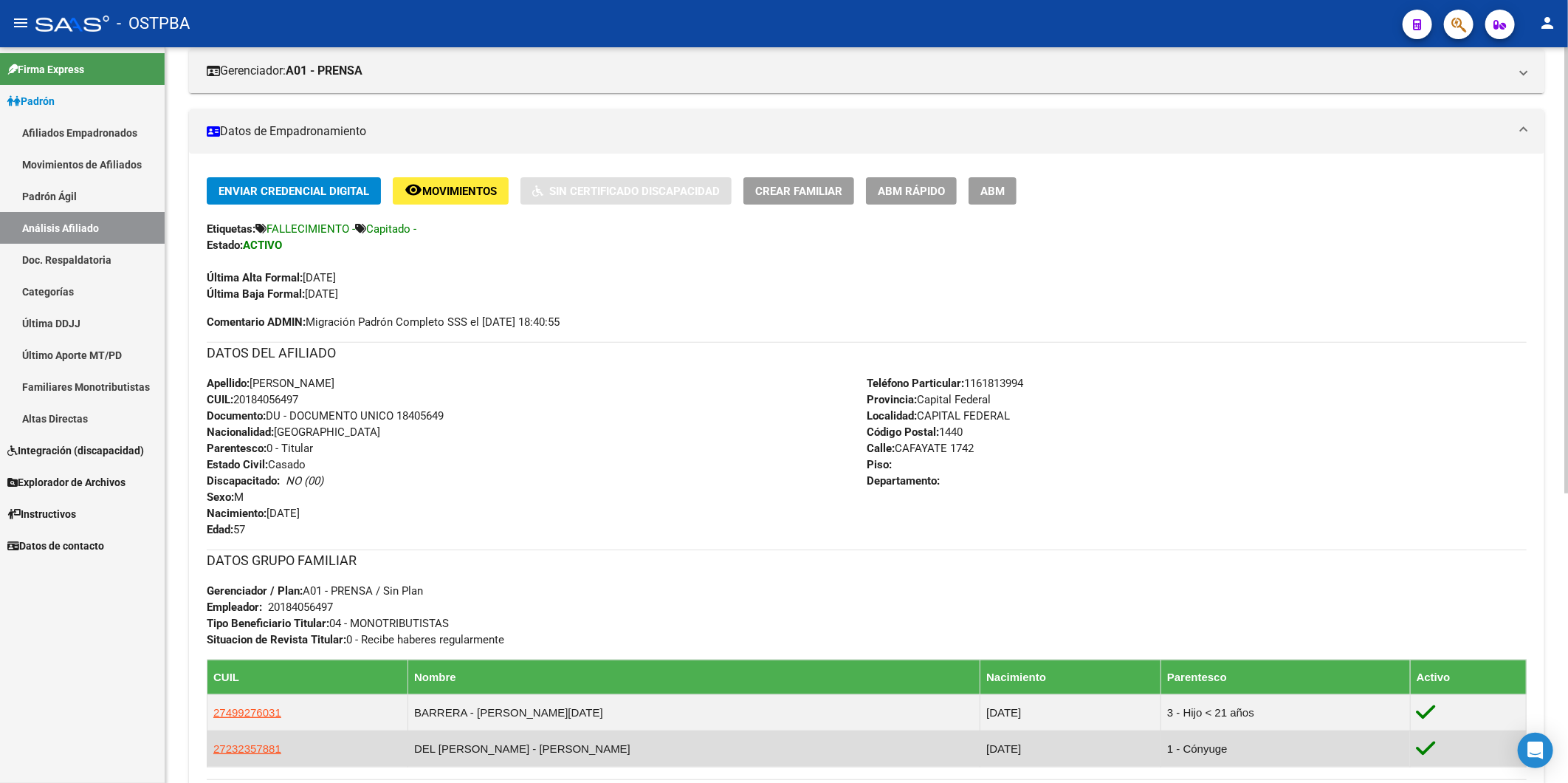
scroll to position [478, 0]
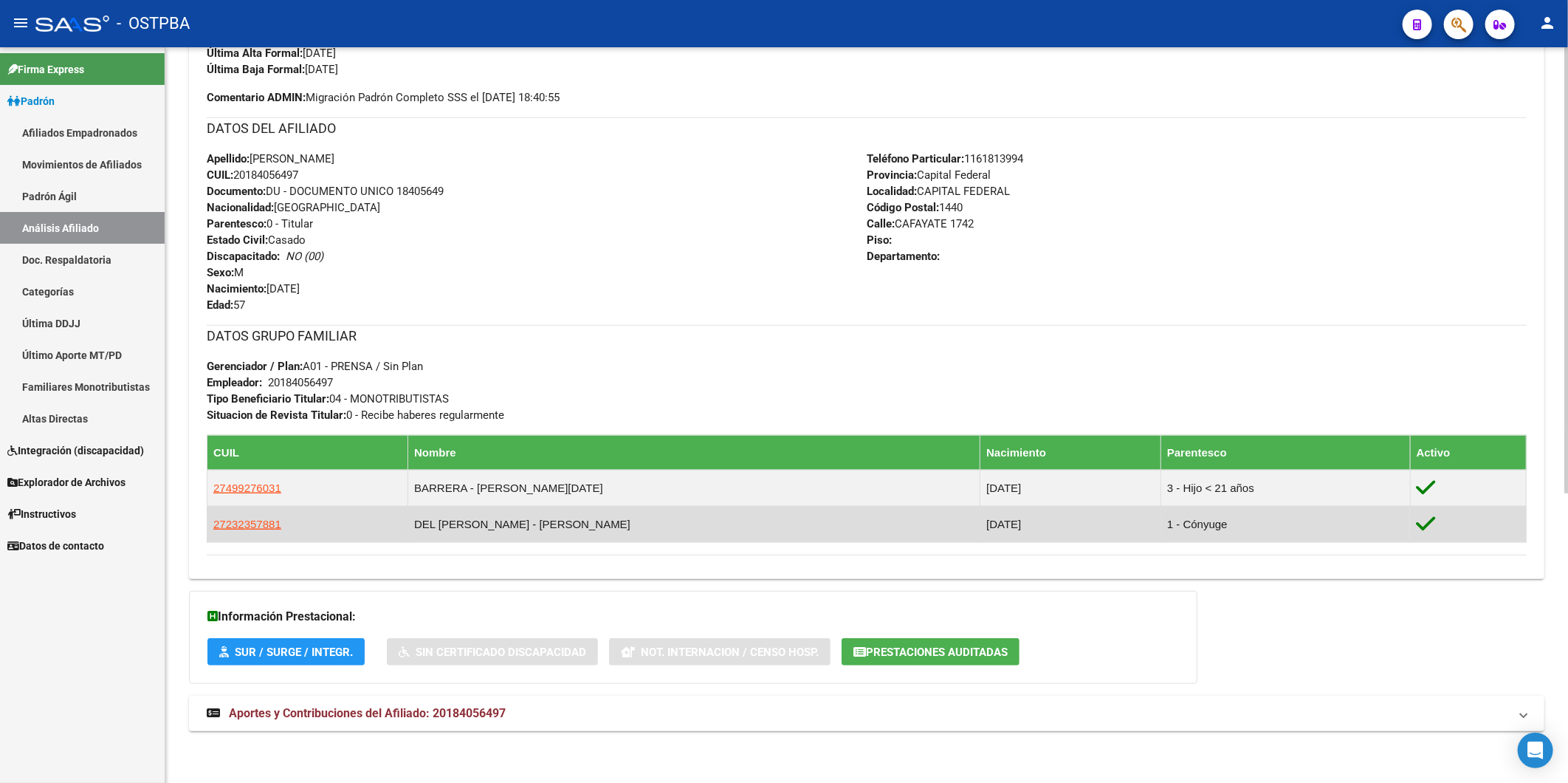
drag, startPoint x: 757, startPoint y: 509, endPoint x: 749, endPoint y: 514, distance: 9.4
drag, startPoint x: 346, startPoint y: 586, endPoint x: 261, endPoint y: 527, distance: 103.5
click at [261, 527] on span "27232357881" at bounding box center [247, 524] width 68 height 13
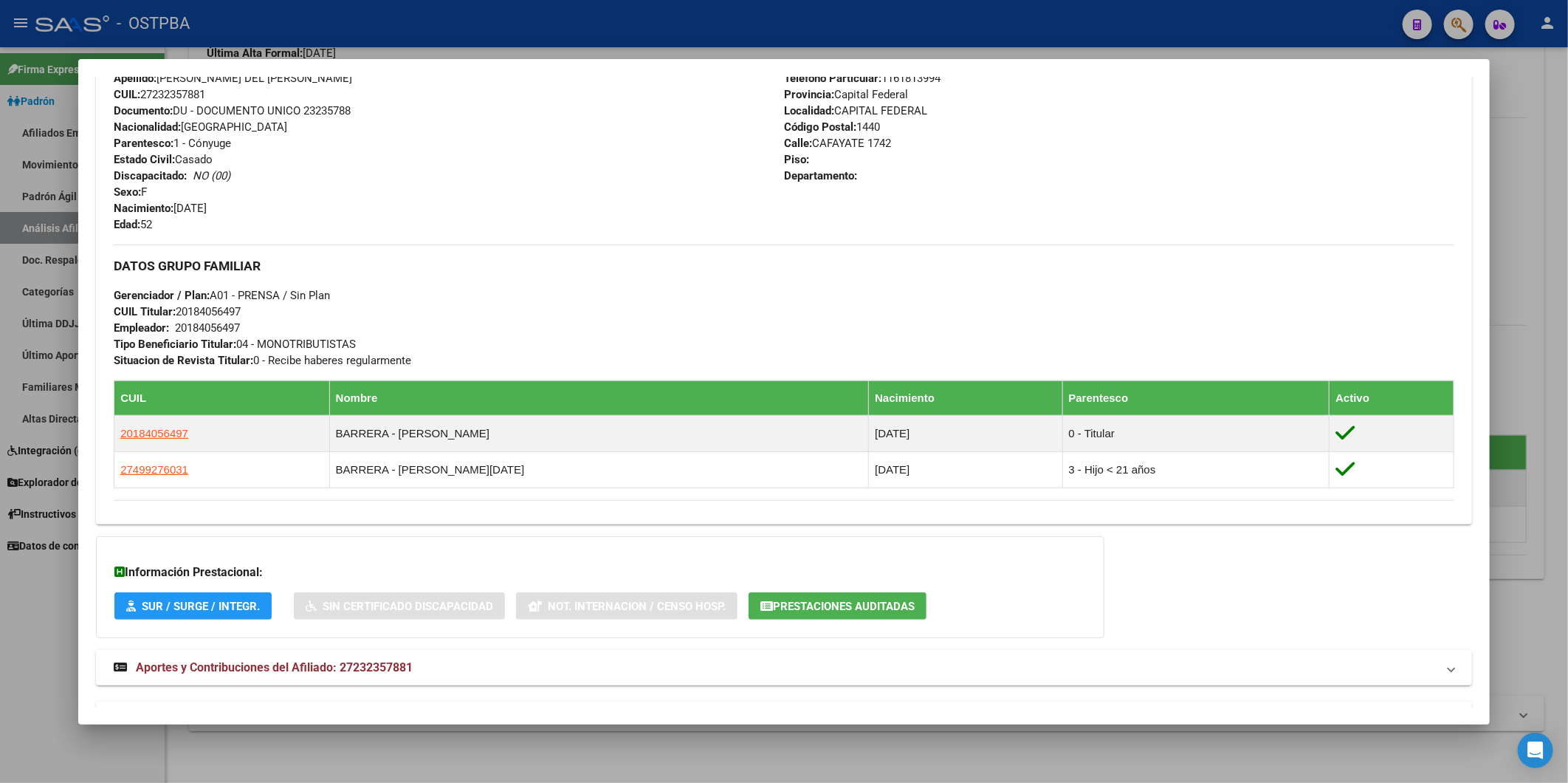
scroll to position [603, 0]
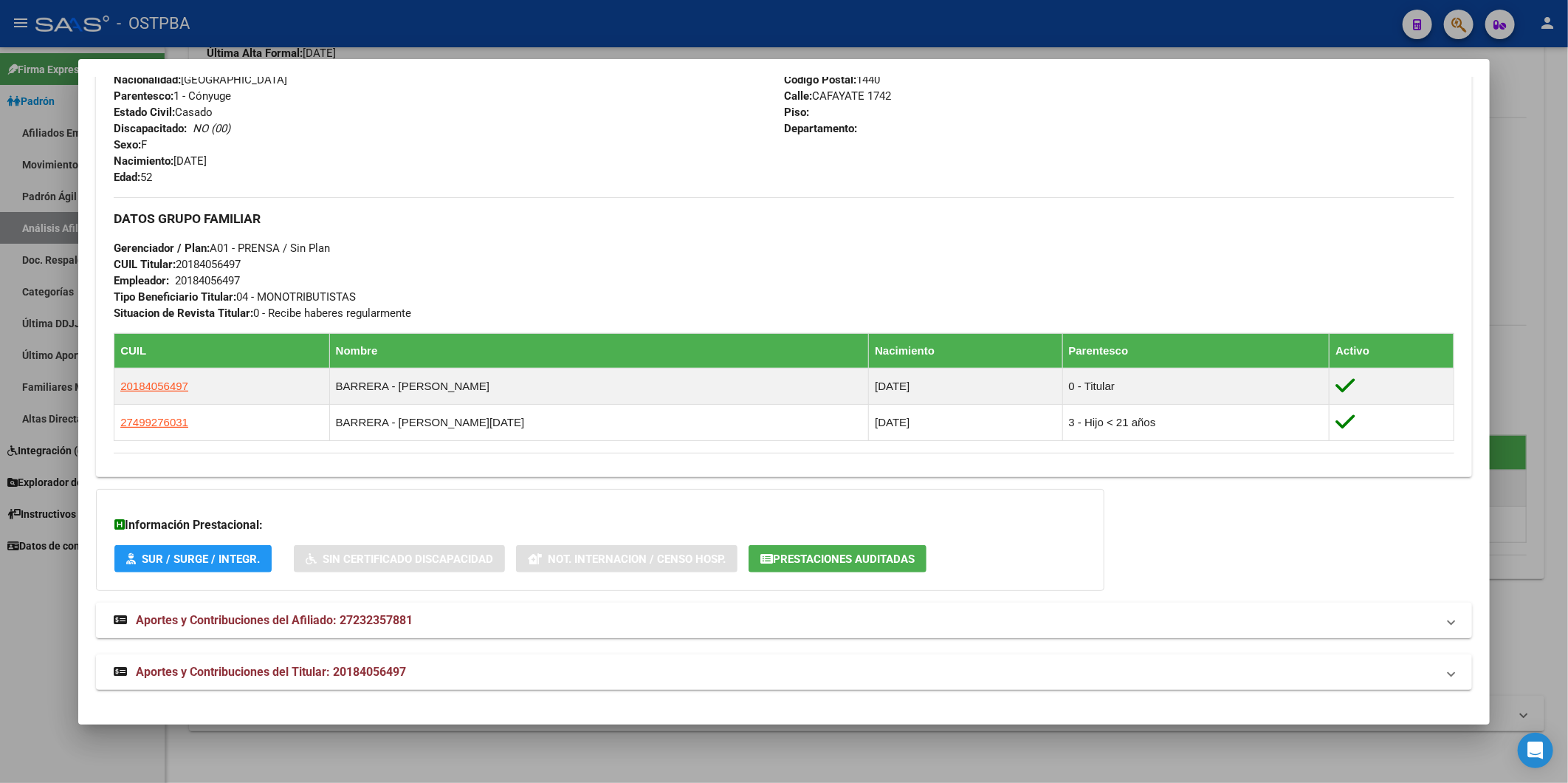
click at [392, 624] on span "Aportes y Contribuciones del Afiliado: 27232357881" at bounding box center [274, 620] width 277 height 14
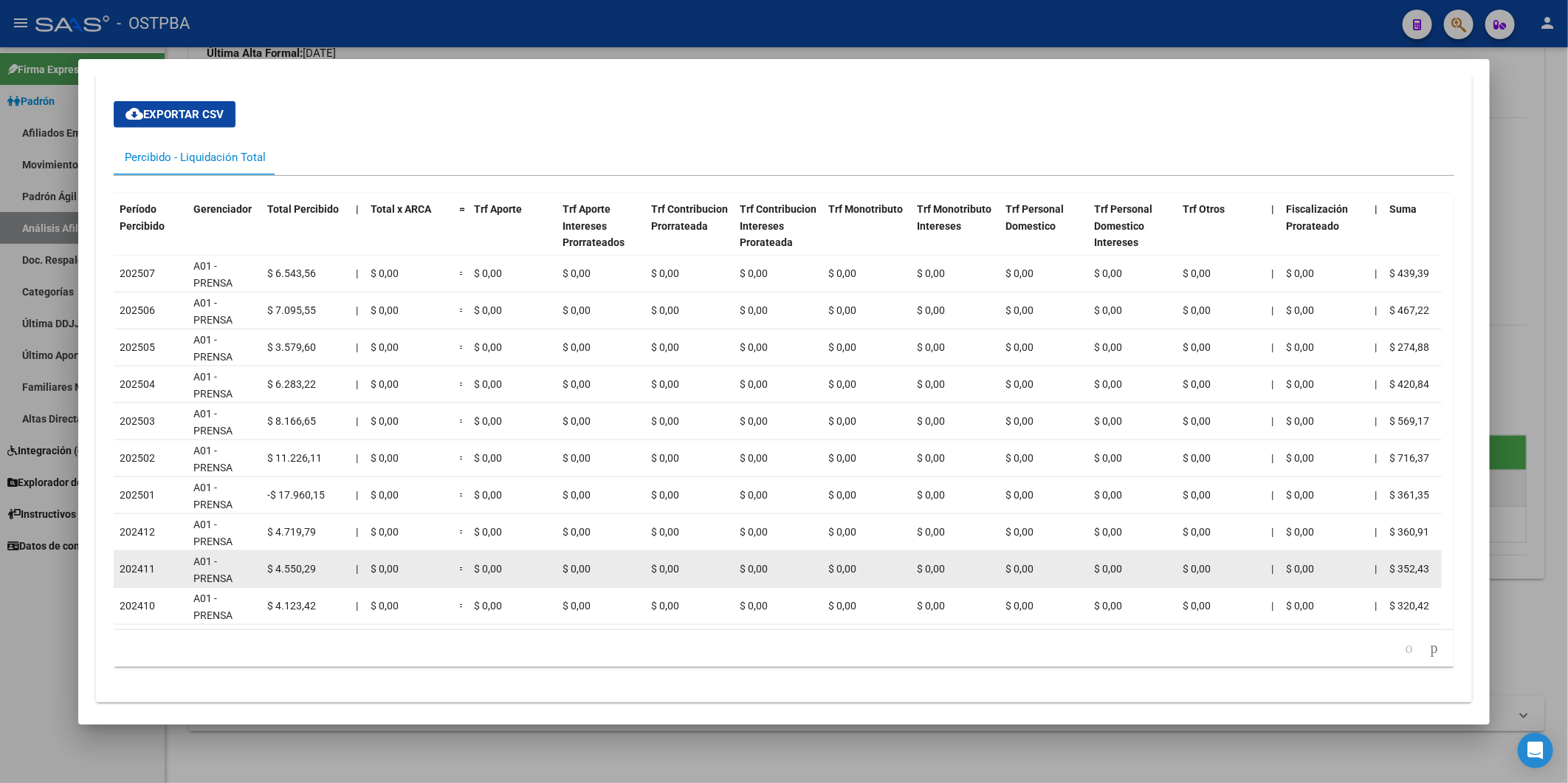
scroll to position [1266, 0]
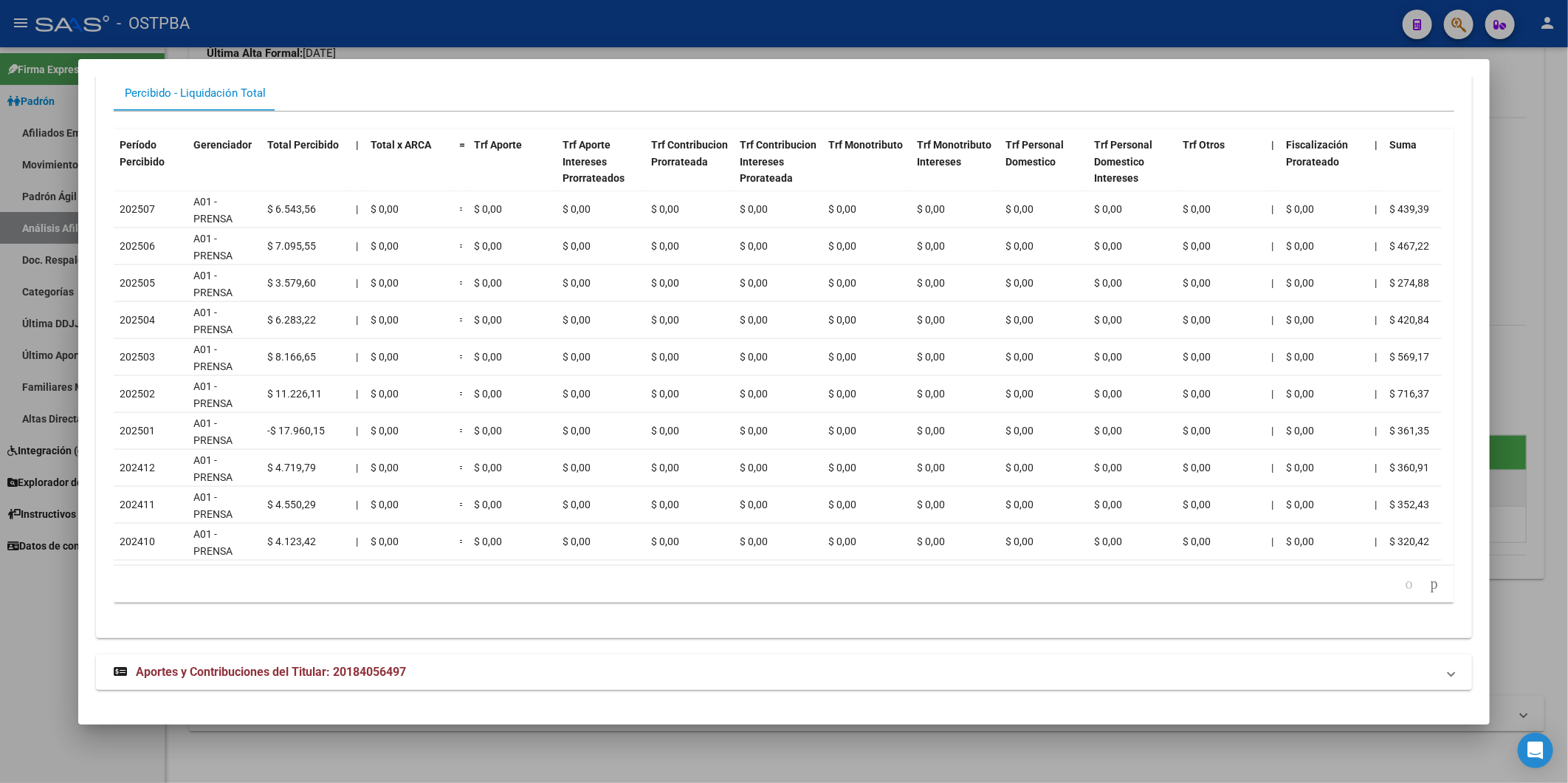
click at [374, 678] on span "Aportes y Contribuciones del Titular: 20184056497" at bounding box center [271, 671] width 270 height 14
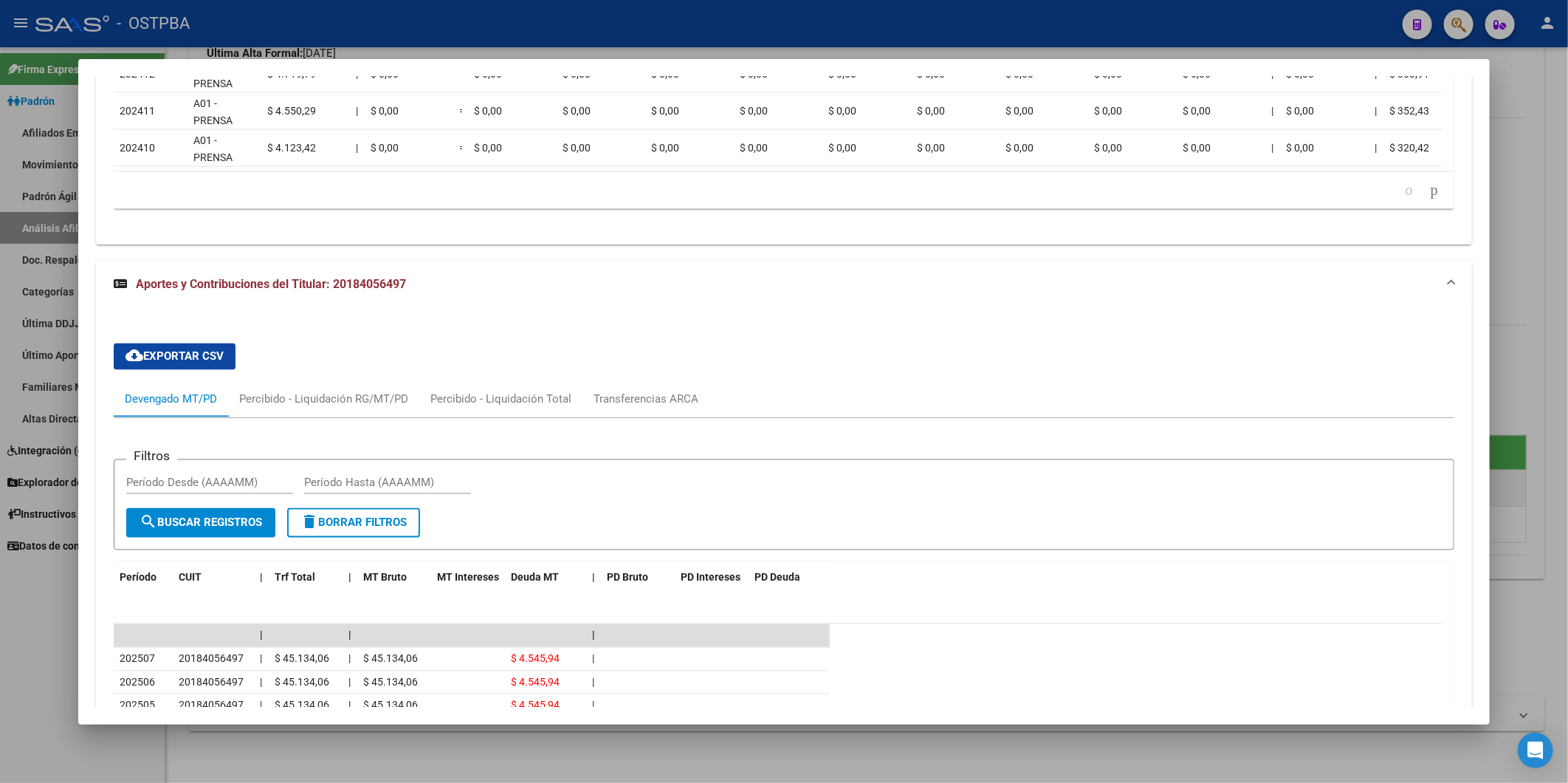
scroll to position [1929, 0]
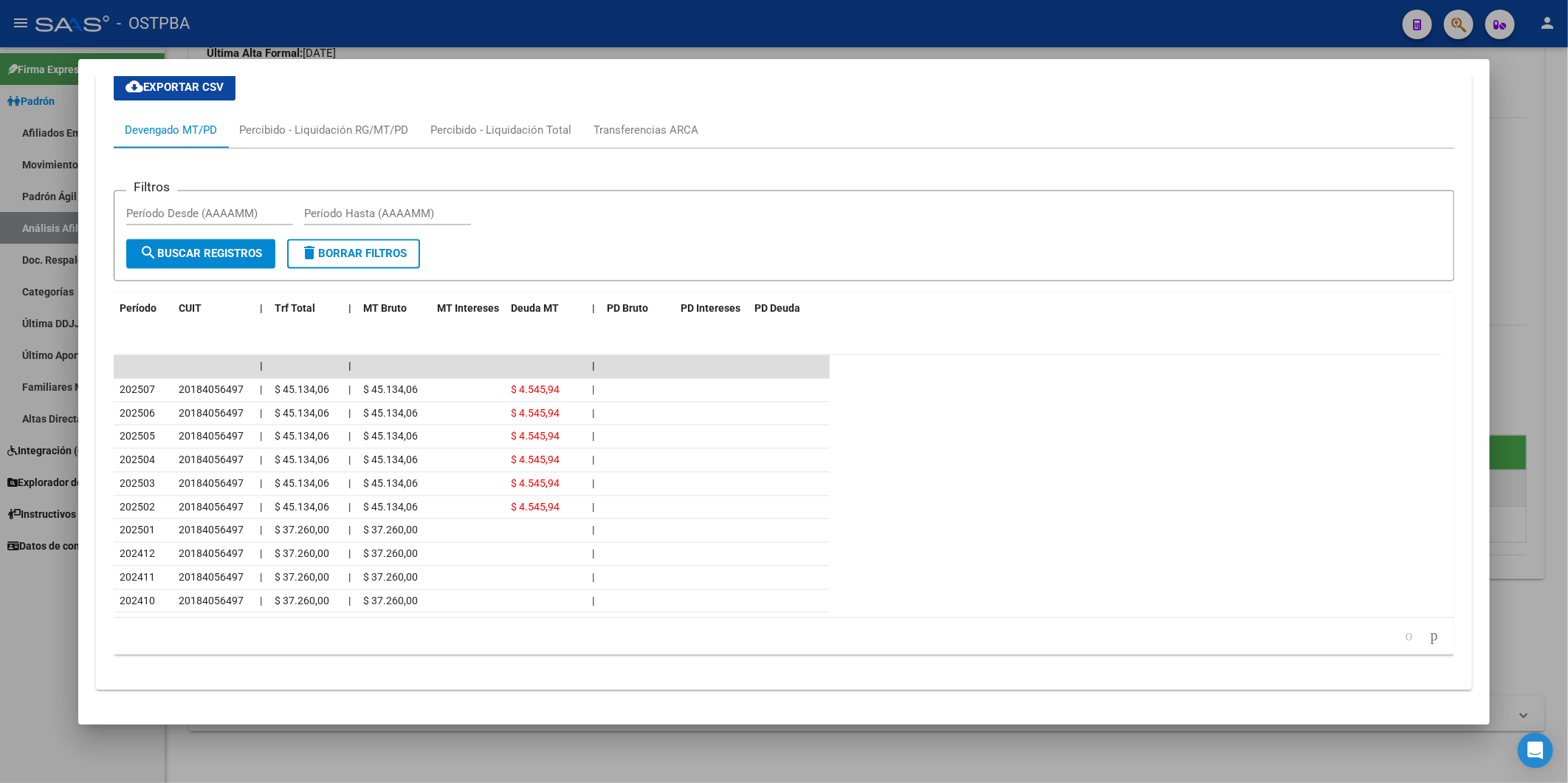
click at [1547, 298] on div at bounding box center [784, 391] width 1568 height 783
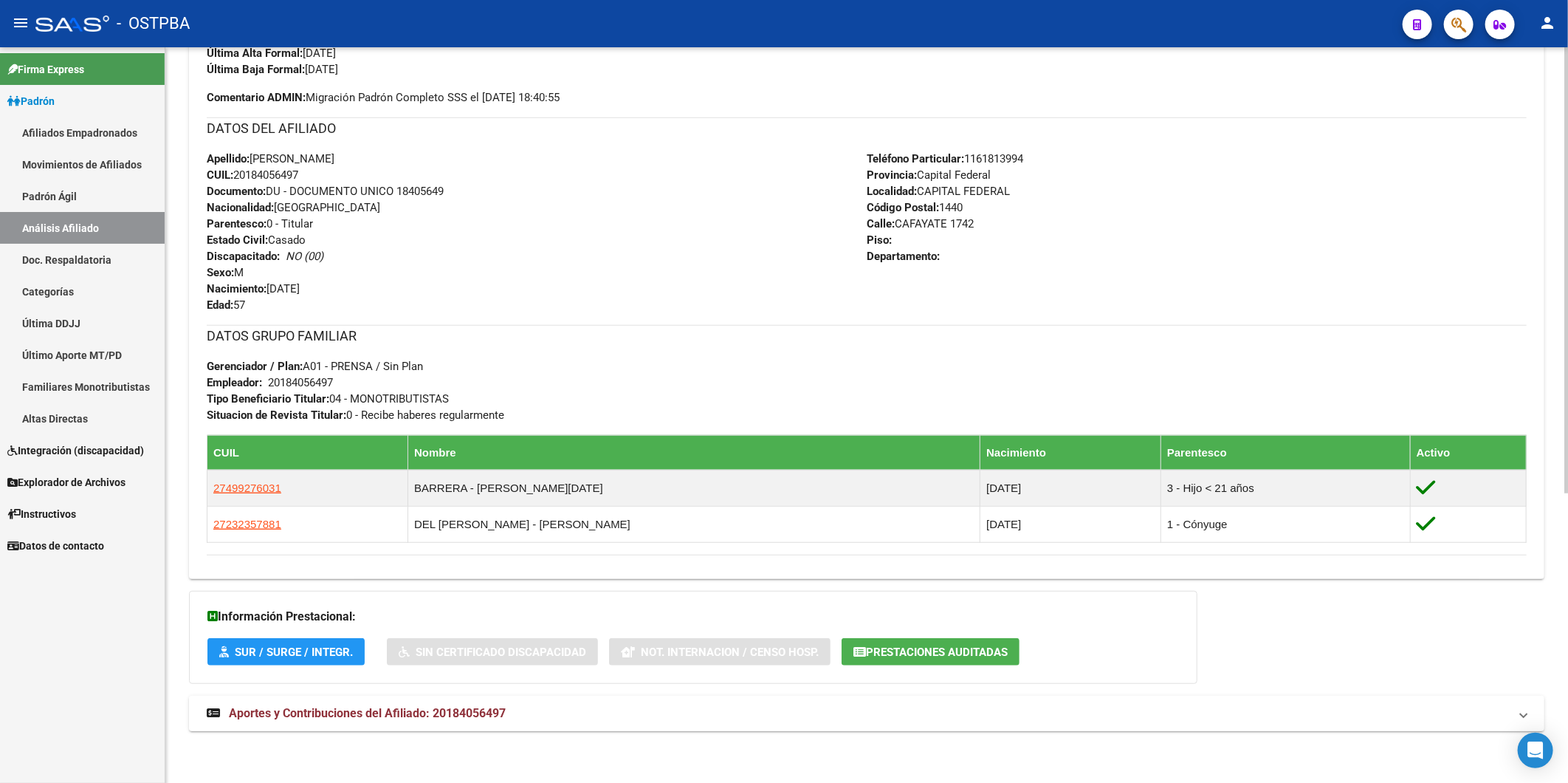
click at [443, 723] on mat-expansion-panel-header "Aportes y Contribuciones del Afiliado: 20184056497" at bounding box center [867, 713] width 1356 height 35
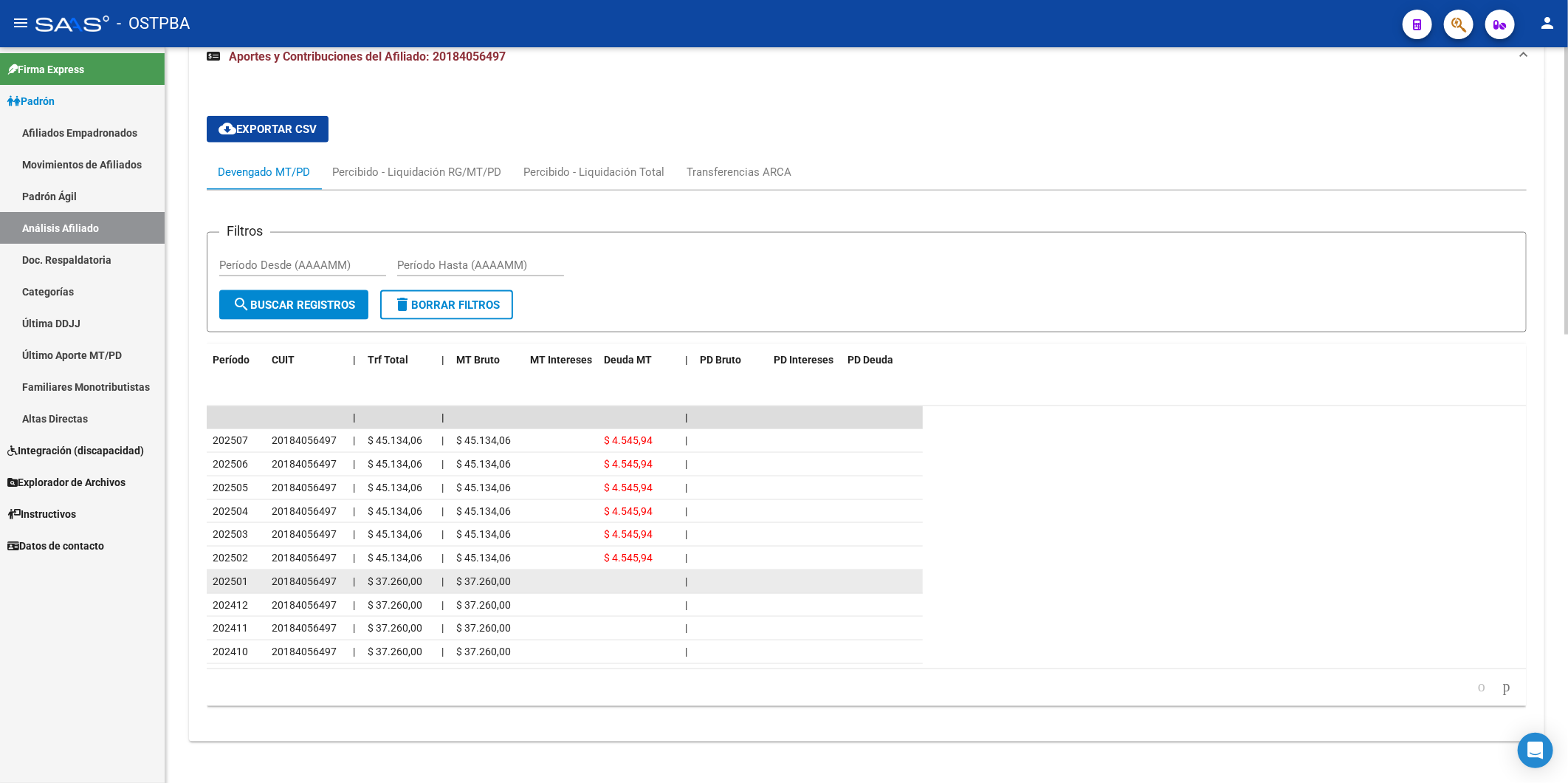
scroll to position [1150, 0]
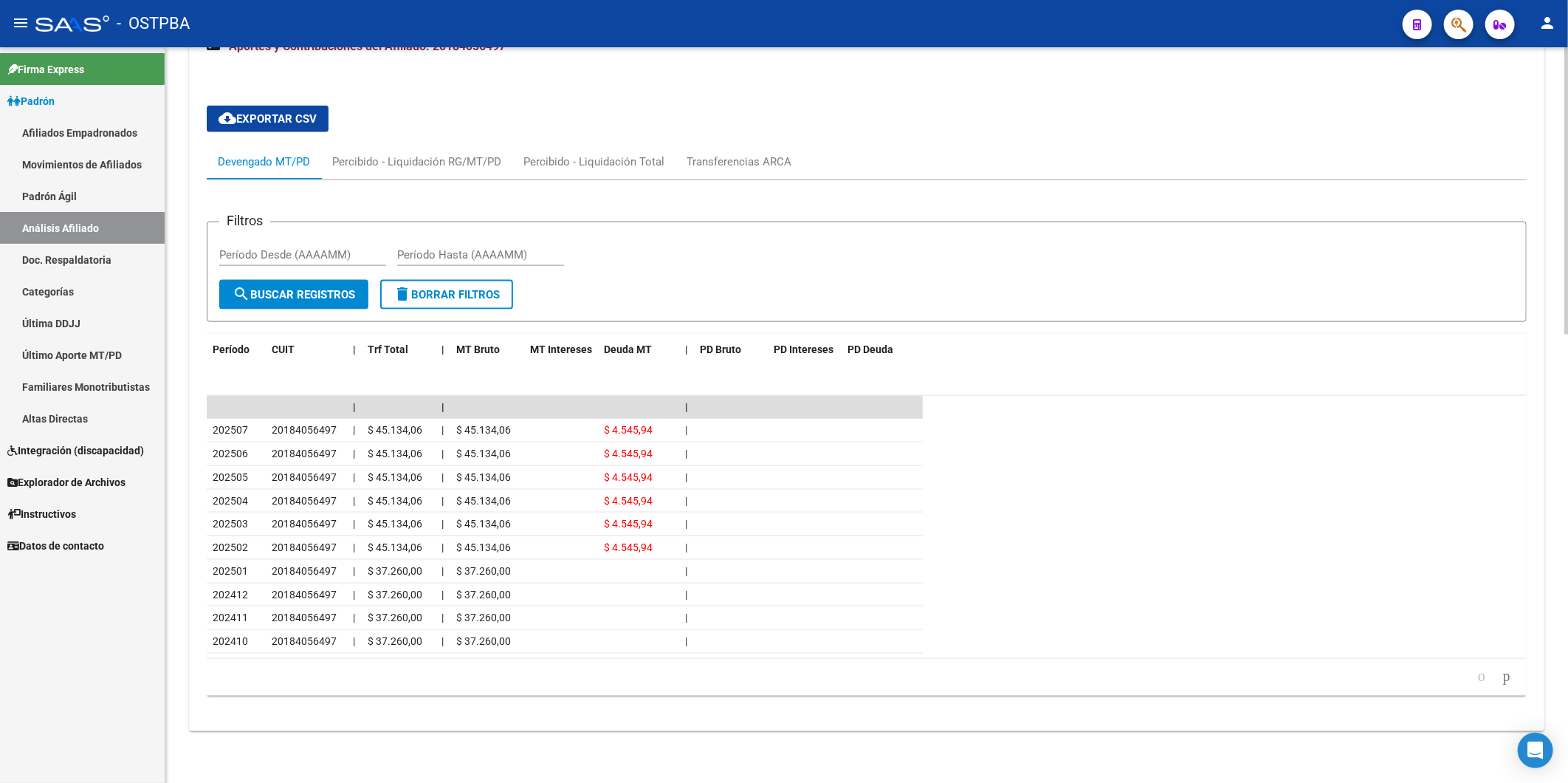
click at [1143, 437] on datatable-row-wrapper "202507 20184056497 | $ 45.134,06 | $ 45.134,06 $ 4.545,94 |" at bounding box center [867, 431] width 1321 height 23
click at [779, 547] on datatable-body-cell at bounding box center [805, 547] width 74 height 23
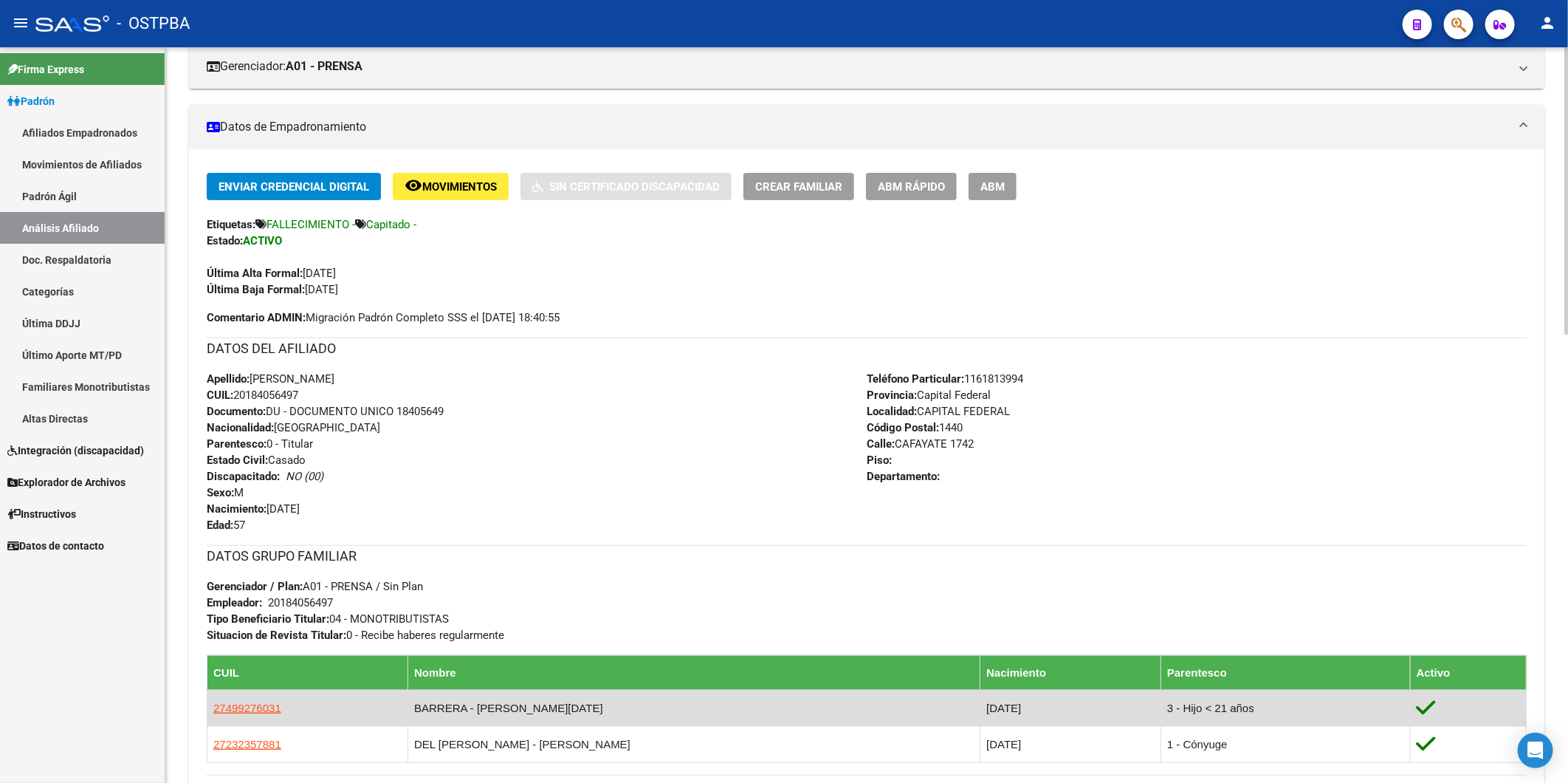
scroll to position [328, 0]
